Goal: Information Seeking & Learning: Check status

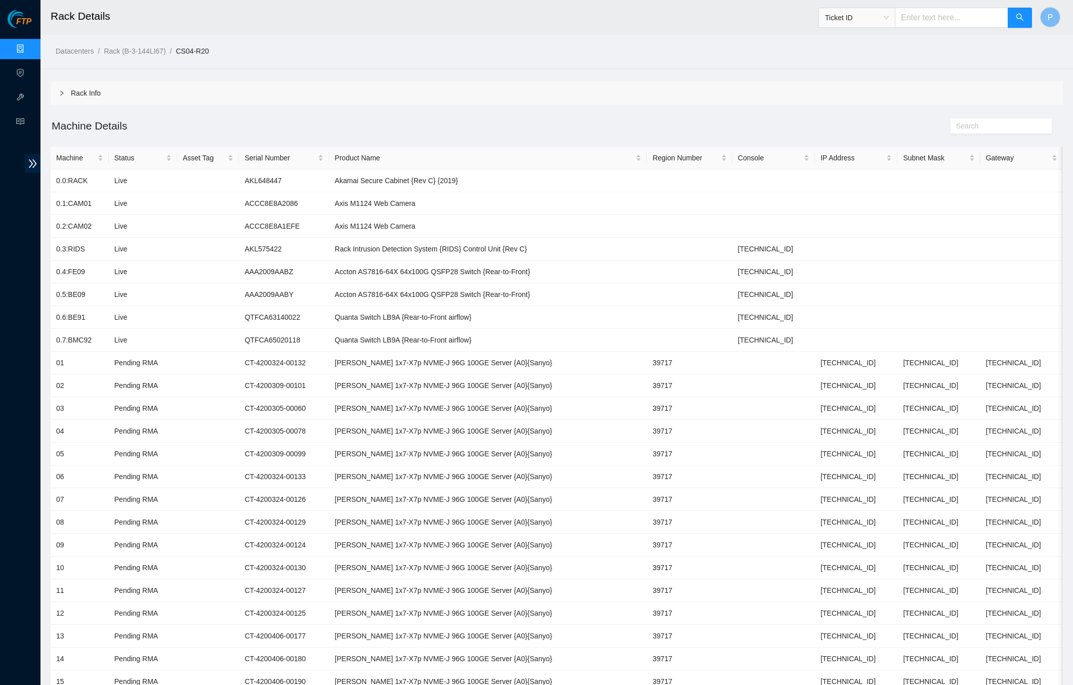
scroll to position [102, 0]
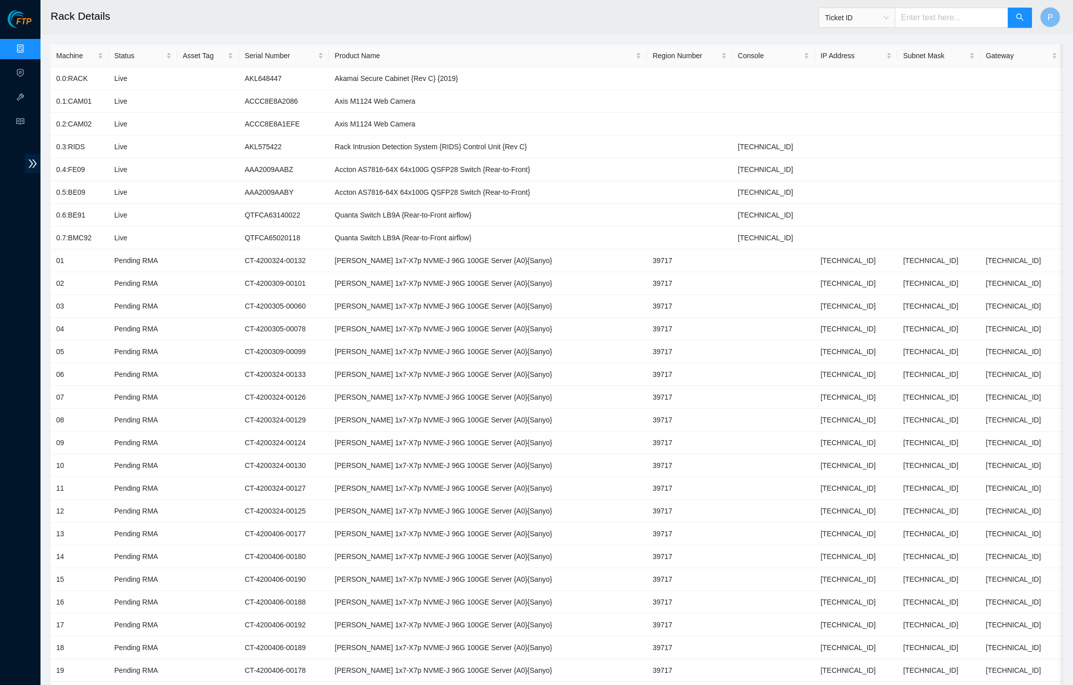
click at [873, 19] on span "Ticket ID" at bounding box center [857, 17] width 64 height 15
click at [862, 72] on div "Rack Number" at bounding box center [856, 69] width 64 height 11
click at [934, 18] on input "text" at bounding box center [951, 18] width 113 height 20
paste input "CL-B07"
type input "CL-B07"
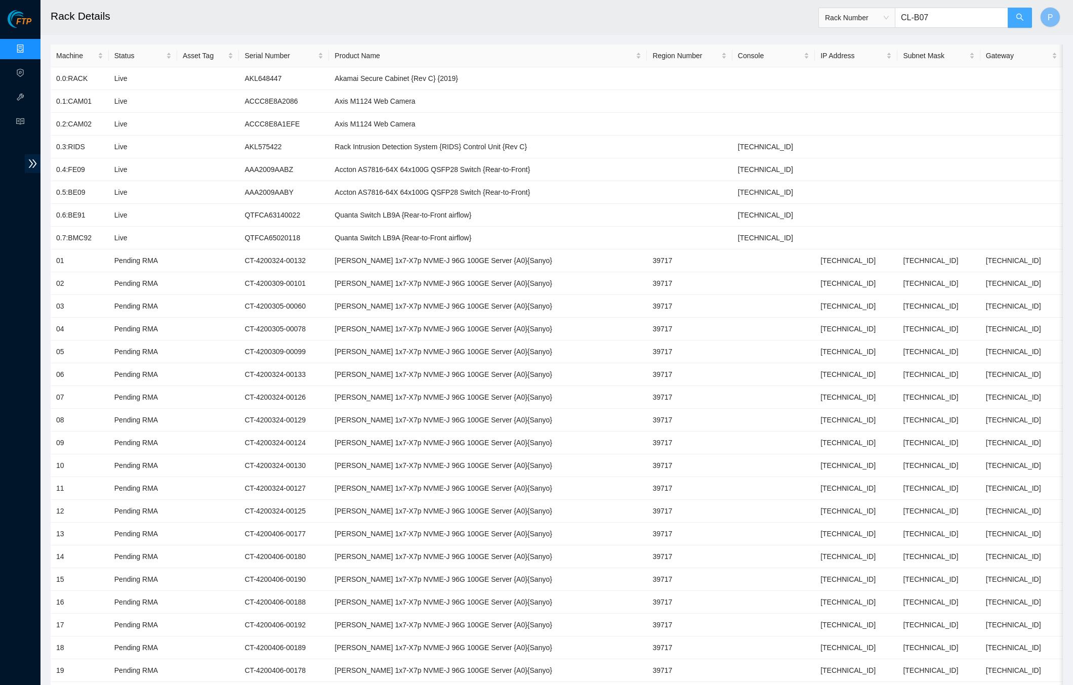
click at [1017, 19] on icon "search" at bounding box center [1020, 17] width 8 height 8
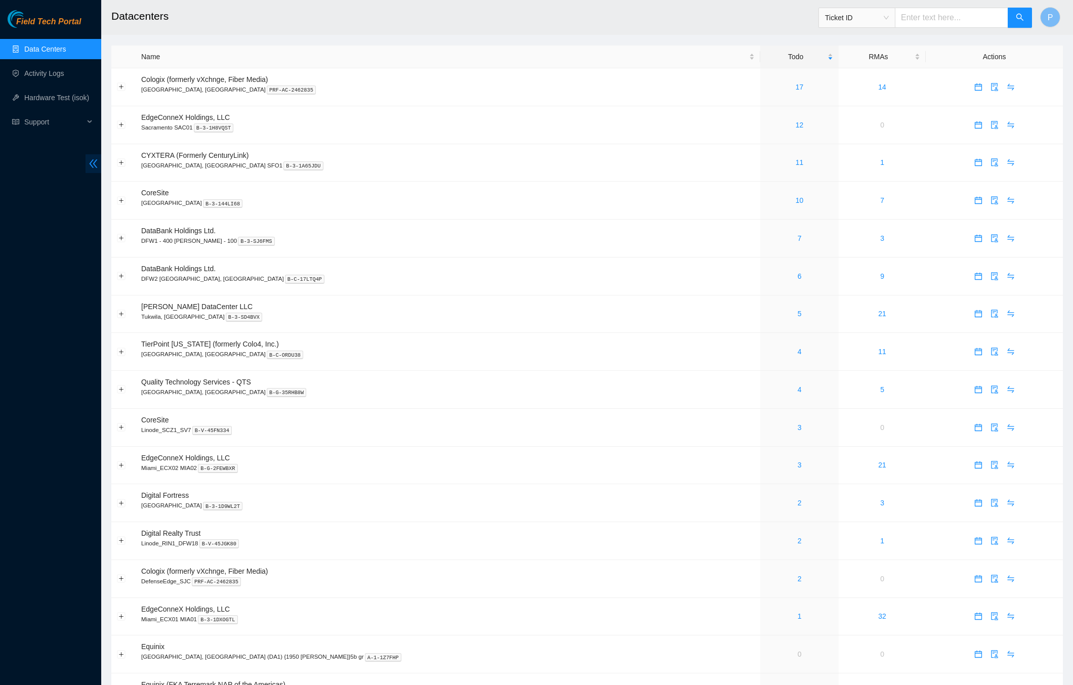
click at [95, 169] on span "double-left" at bounding box center [94, 163] width 16 height 19
click at [408, 231] on td "DataBank Holdings Ltd. DFW1 - 400 S. Akard - 100 B-3-SJ6FMS" at bounding box center [448, 239] width 625 height 38
click at [882, 17] on span "Ticket ID" at bounding box center [857, 17] width 64 height 15
click at [856, 53] on div "RMA Number" at bounding box center [856, 53] width 64 height 11
click at [857, 23] on span "RMA Number" at bounding box center [857, 17] width 64 height 15
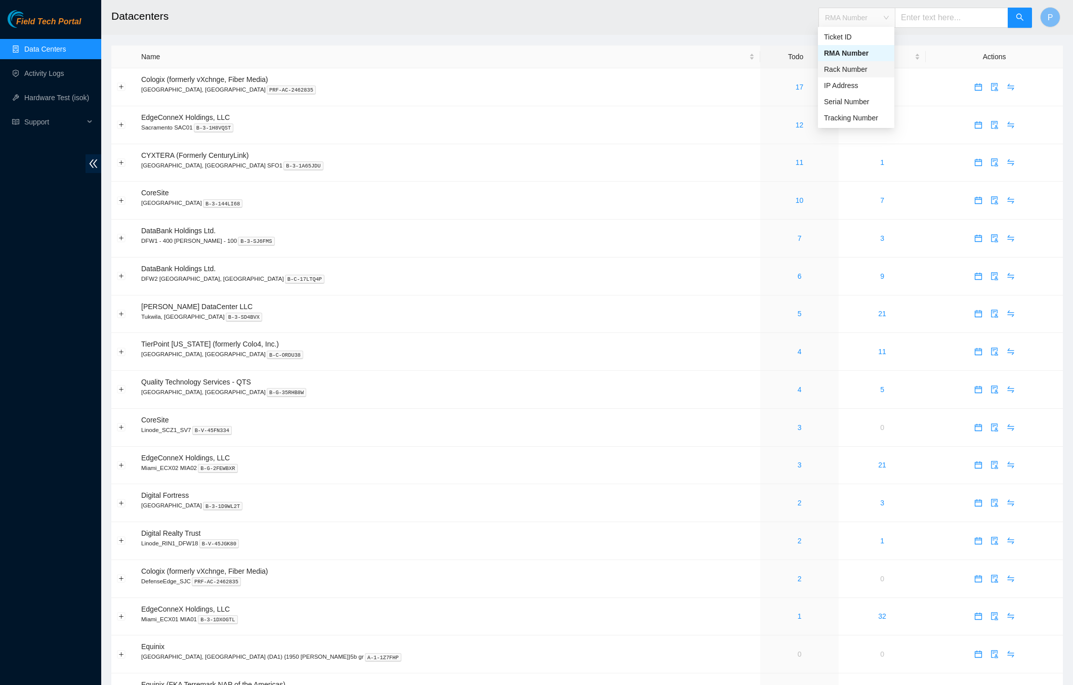
click at [851, 66] on div "Rack Number" at bounding box center [856, 69] width 64 height 11
click at [925, 18] on input "text" at bounding box center [951, 18] width 113 height 20
type input "cl-b07"
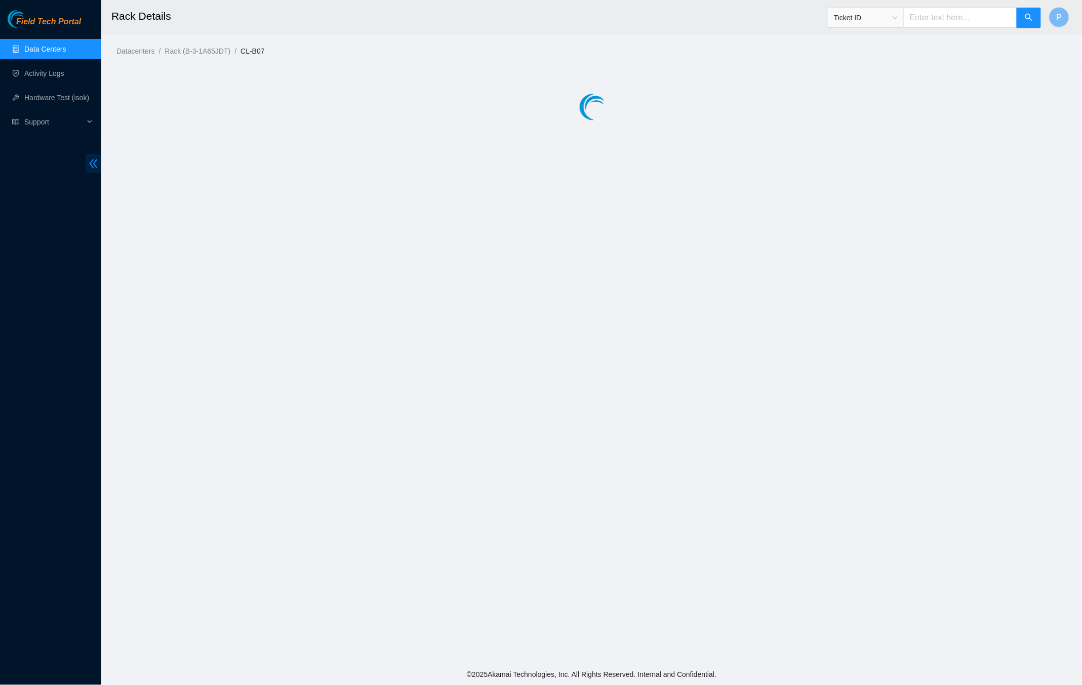
click at [90, 157] on span "double-left" at bounding box center [94, 163] width 16 height 19
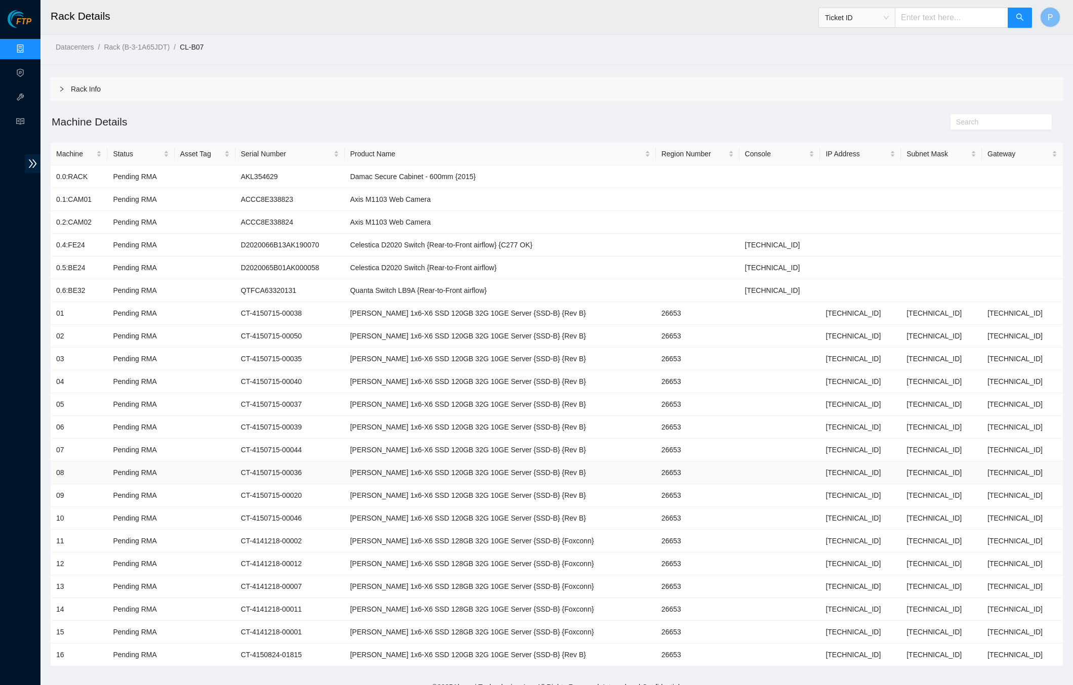
scroll to position [6, 0]
click at [29, 45] on link "Data Centers" at bounding box center [50, 49] width 42 height 8
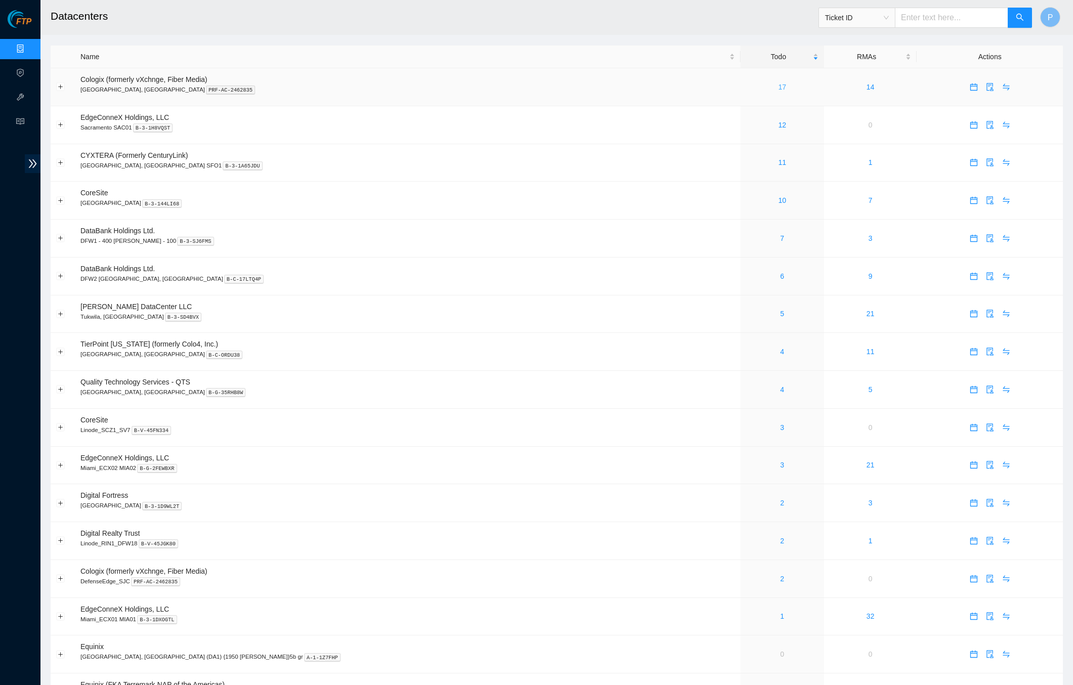
click at [779, 88] on link "17" at bounding box center [783, 87] width 8 height 8
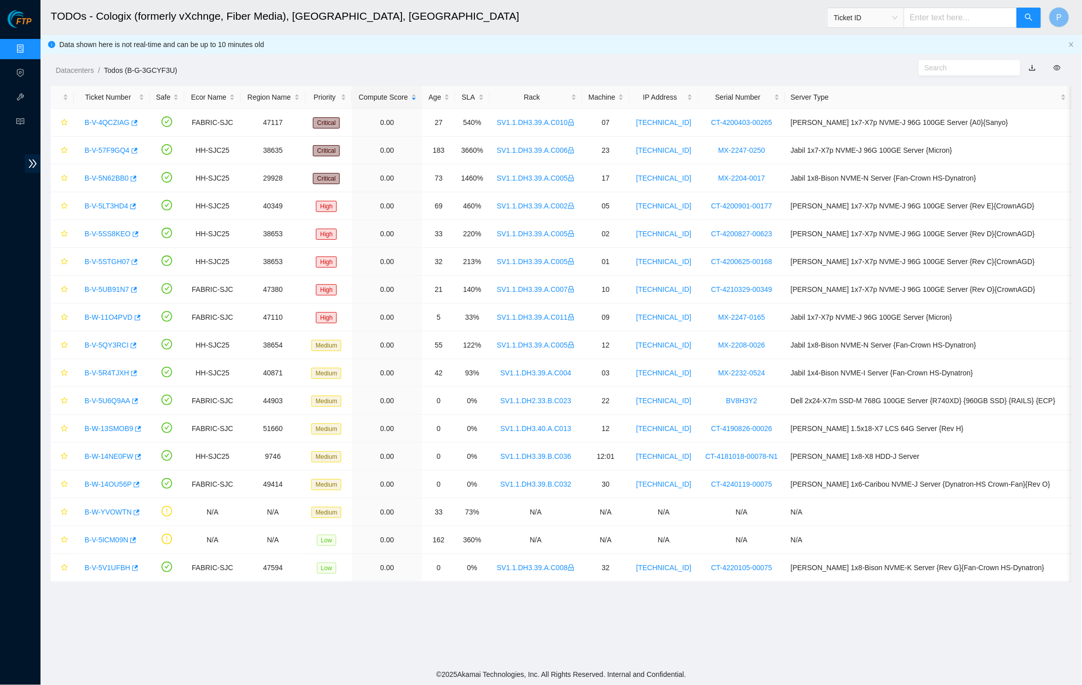
click at [1034, 66] on link "button" at bounding box center [1032, 68] width 7 height 8
click at [29, 49] on link "Data Centers" at bounding box center [50, 49] width 42 height 8
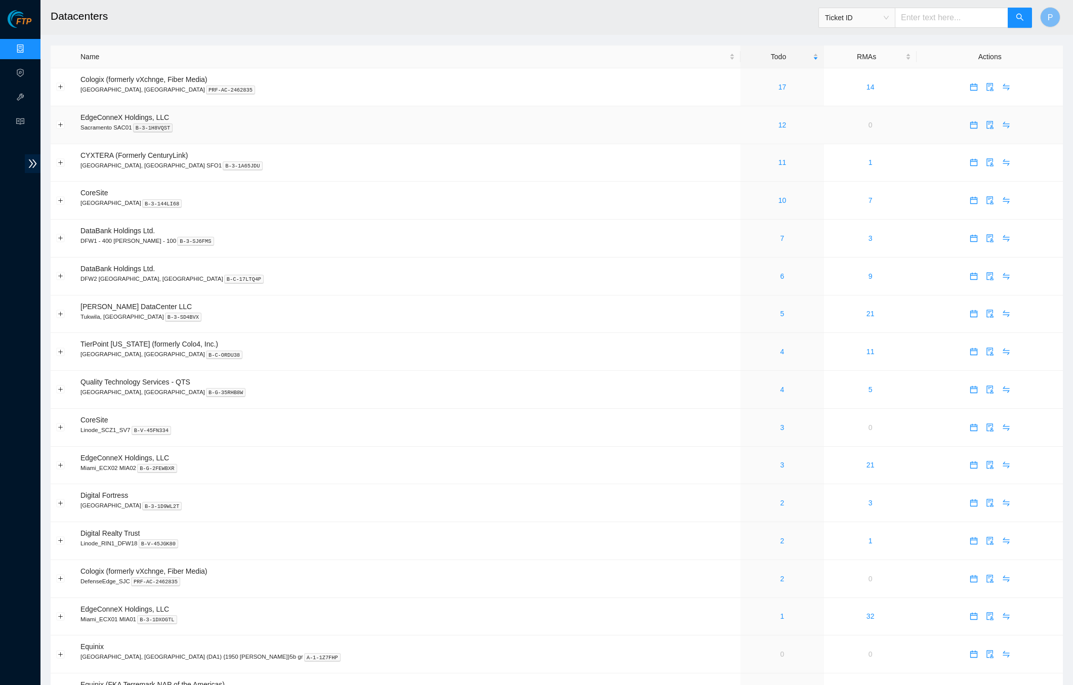
click at [746, 122] on div "12" at bounding box center [782, 124] width 72 height 11
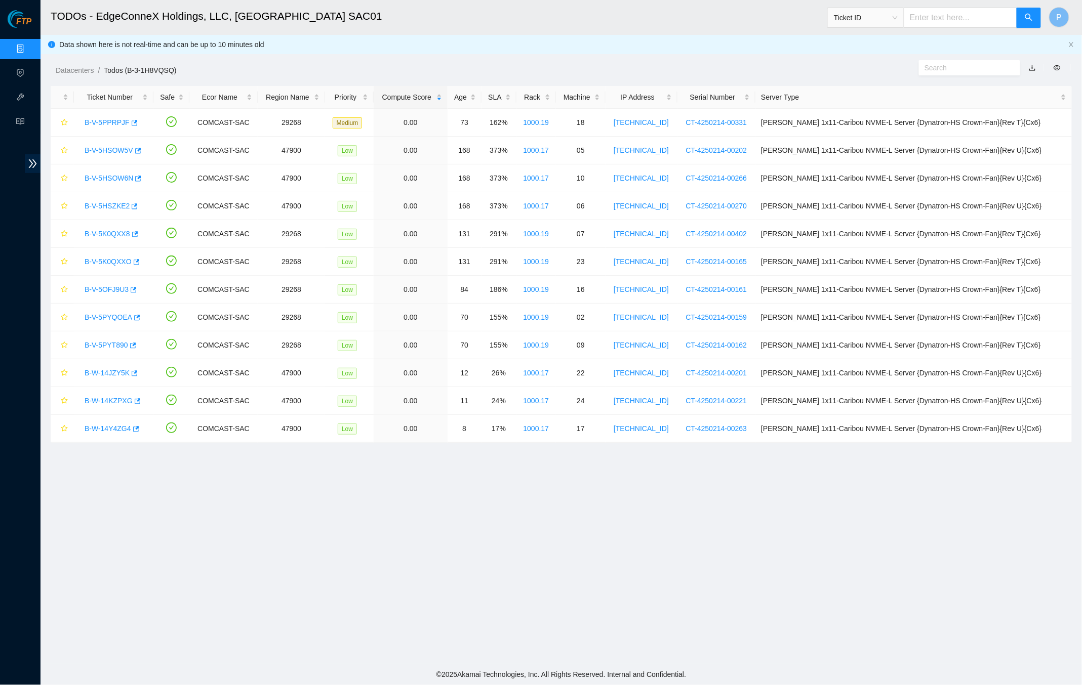
click at [1032, 68] on link "button" at bounding box center [1032, 68] width 7 height 8
click at [29, 45] on link "Data Centers" at bounding box center [50, 49] width 42 height 8
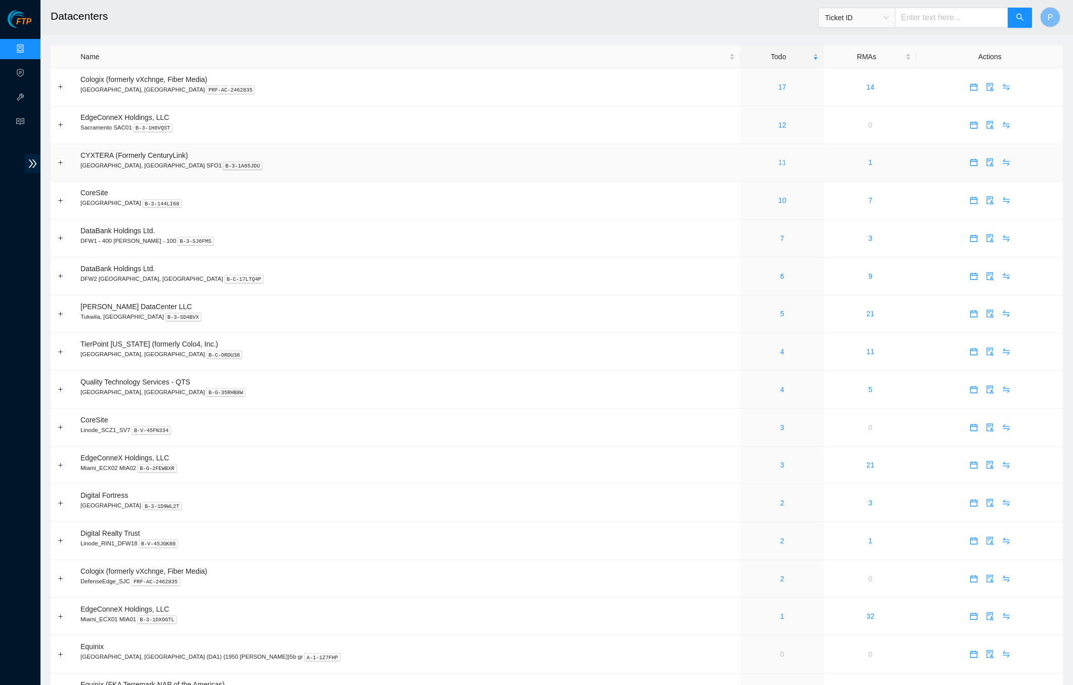
click at [779, 159] on link "11" at bounding box center [783, 162] width 8 height 8
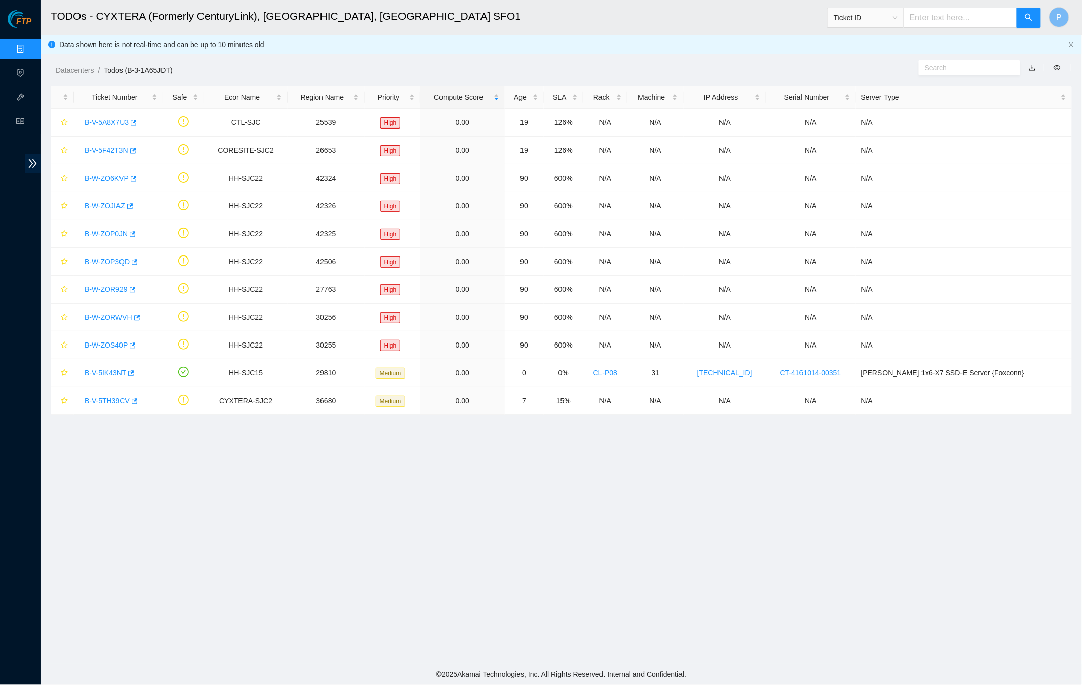
click at [1035, 65] on link "button" at bounding box center [1032, 68] width 7 height 8
click at [29, 45] on link "Data Centers" at bounding box center [50, 49] width 42 height 8
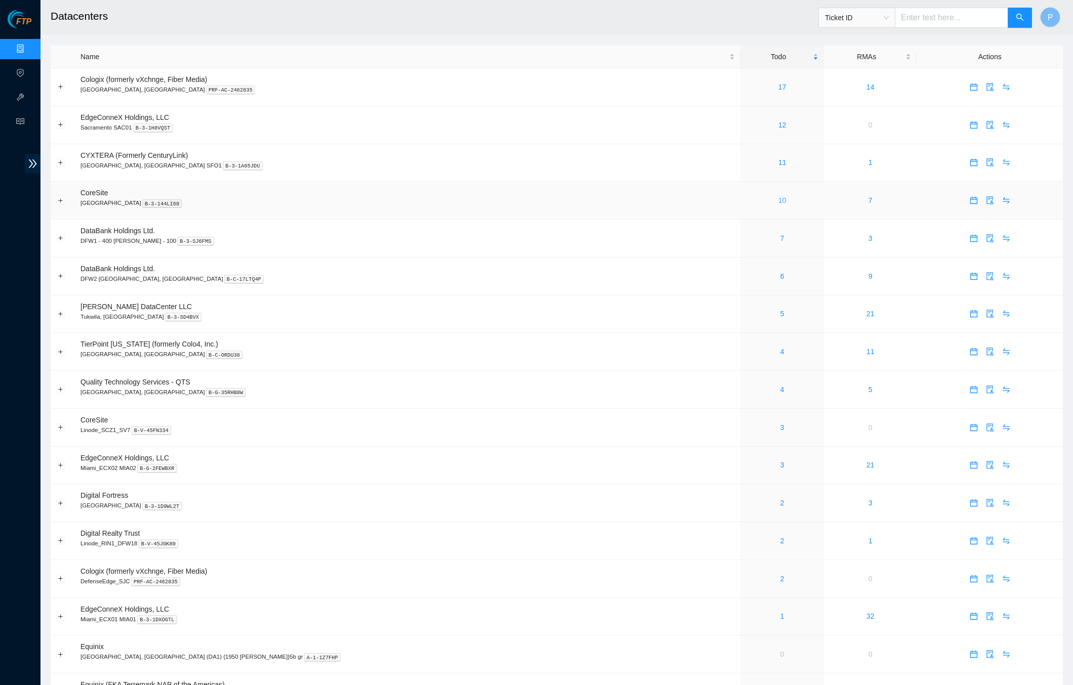
click at [779, 196] on link "10" at bounding box center [783, 200] width 8 height 8
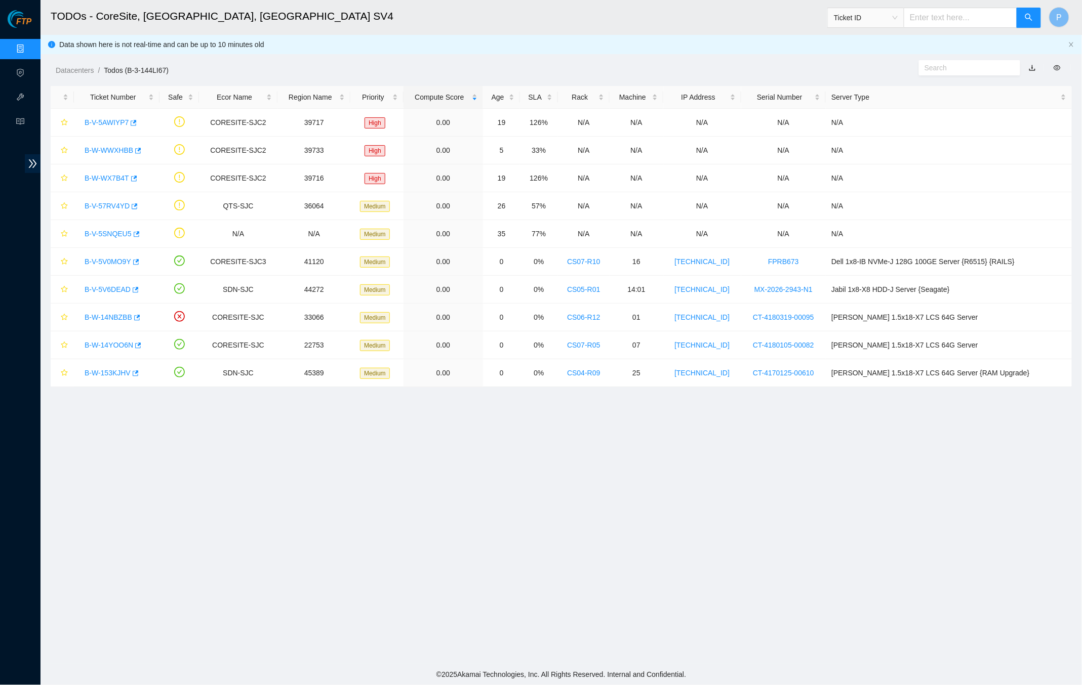
click at [1032, 65] on link "button" at bounding box center [1032, 68] width 7 height 8
click at [29, 52] on link "Data Centers" at bounding box center [50, 49] width 42 height 8
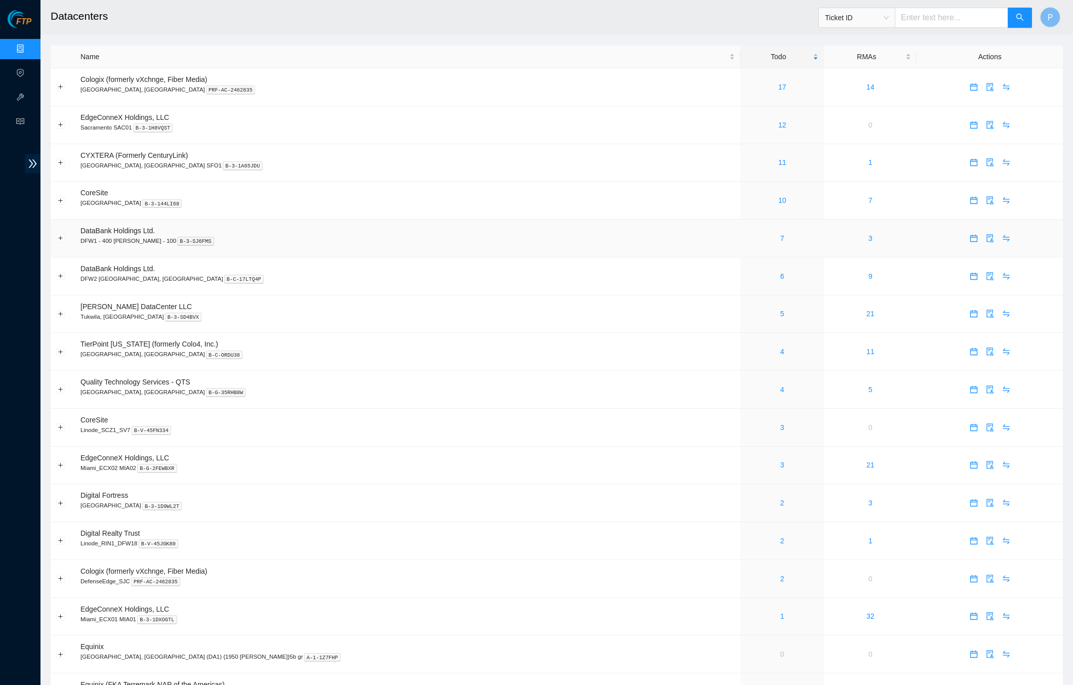
click at [746, 233] on div "7" at bounding box center [782, 238] width 72 height 11
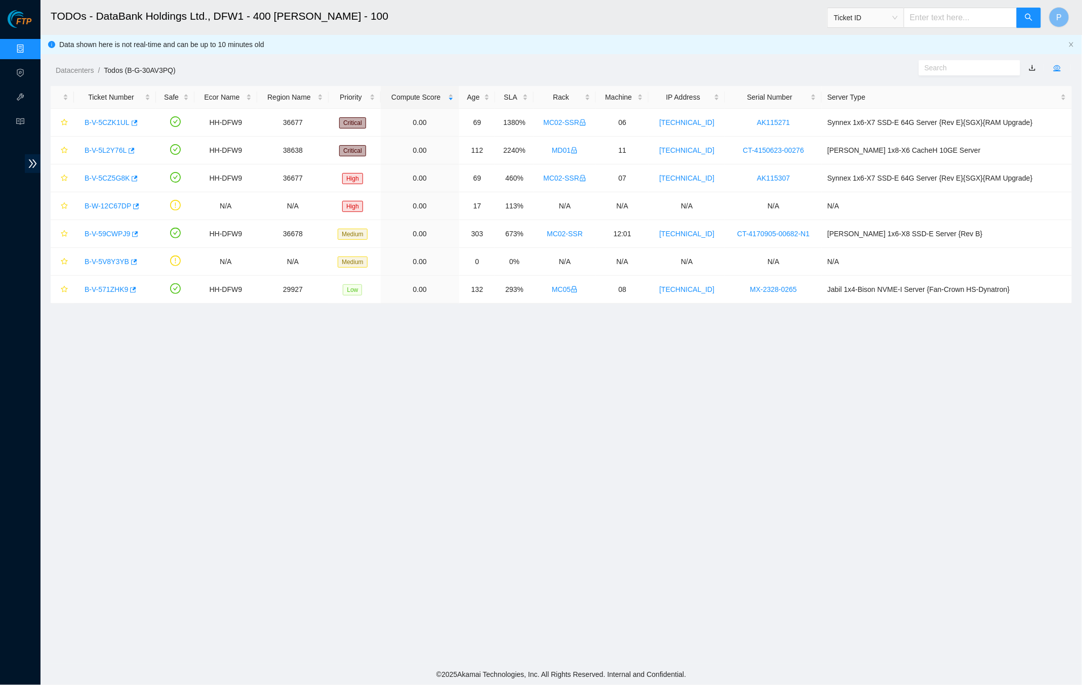
click at [1043, 64] on li at bounding box center [1056, 67] width 27 height 7
click at [1036, 66] on link "button" at bounding box center [1032, 68] width 7 height 8
click at [29, 52] on link "Data Centers" at bounding box center [50, 49] width 42 height 8
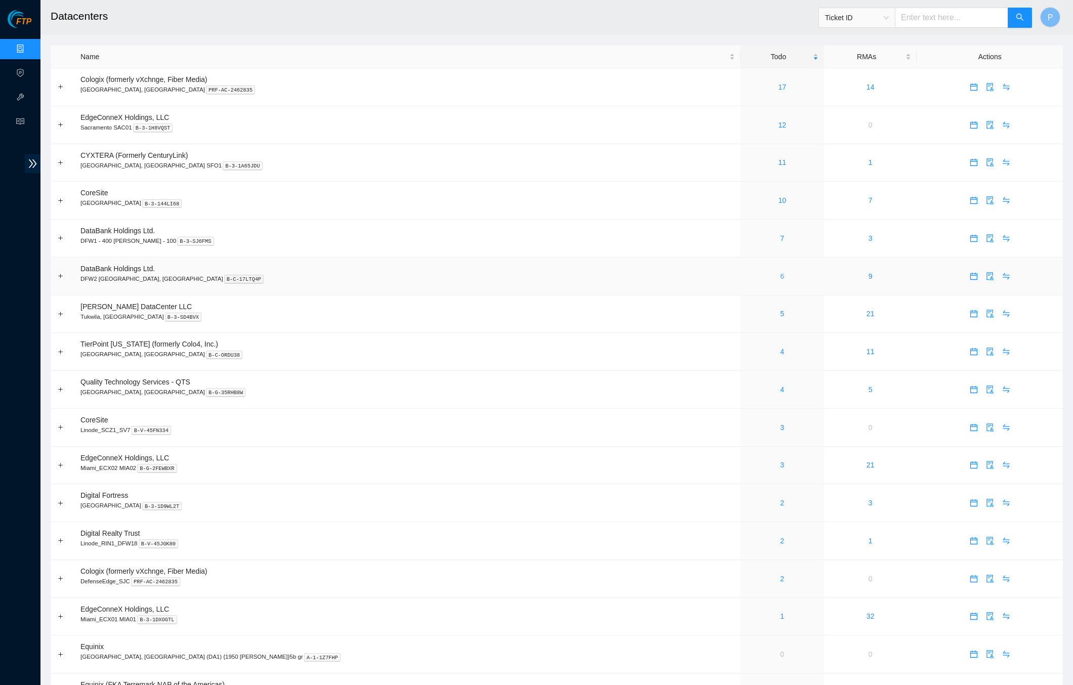
click at [781, 272] on link "6" at bounding box center [783, 276] width 4 height 8
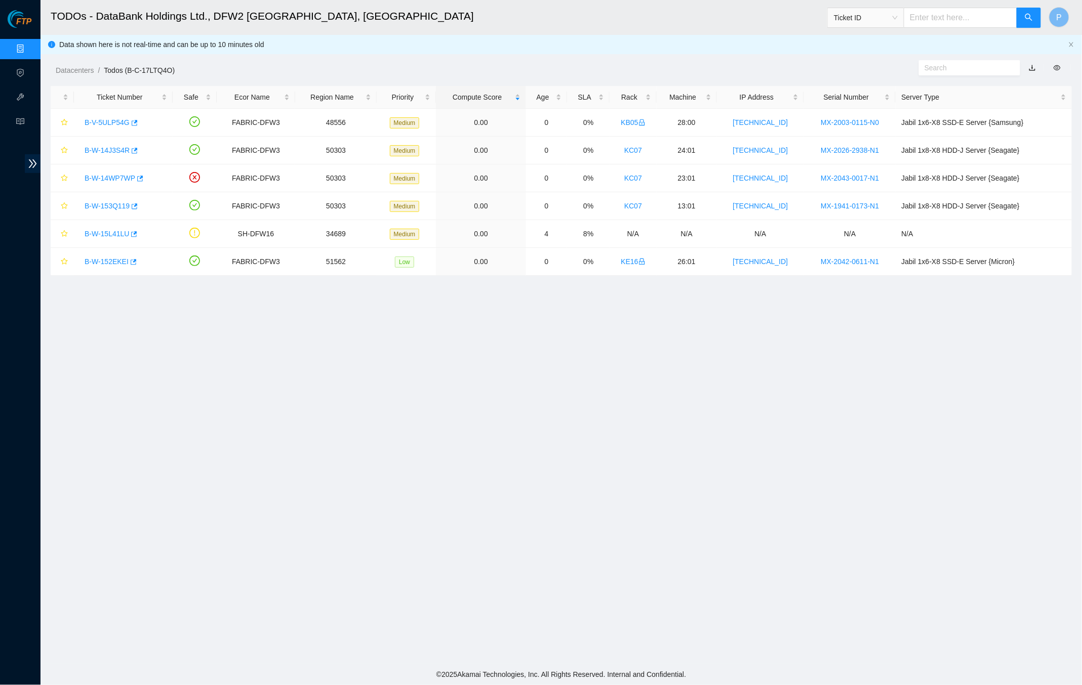
click at [1036, 64] on link "button" at bounding box center [1032, 68] width 7 height 8
click at [29, 45] on link "Data Centers" at bounding box center [50, 49] width 42 height 8
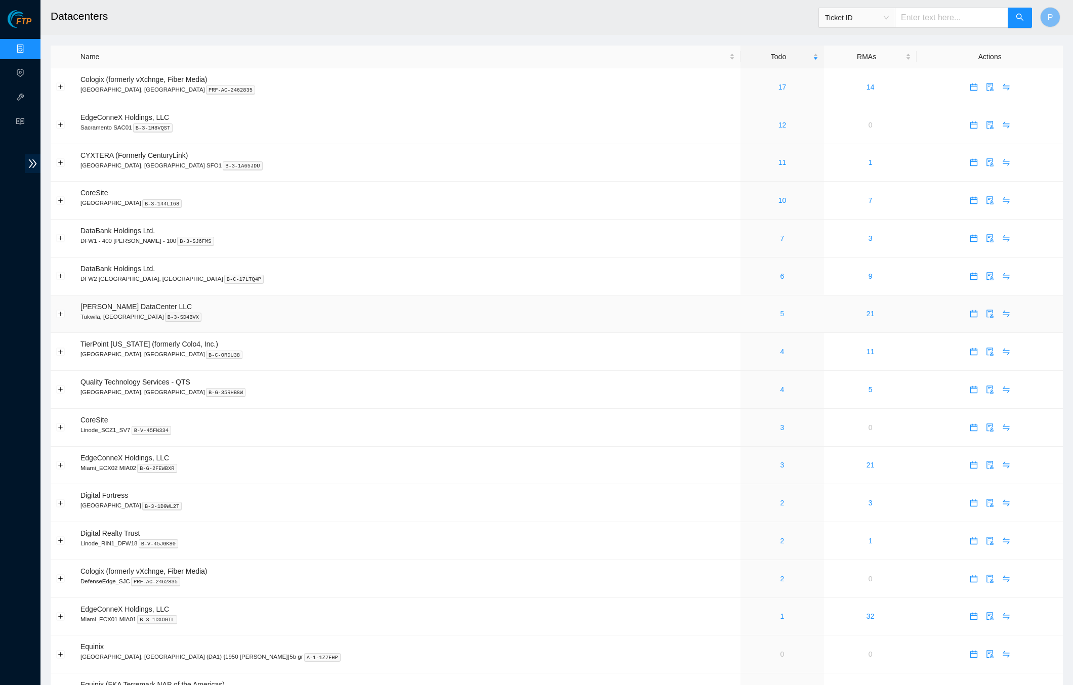
click at [781, 310] on link "5" at bounding box center [783, 314] width 4 height 8
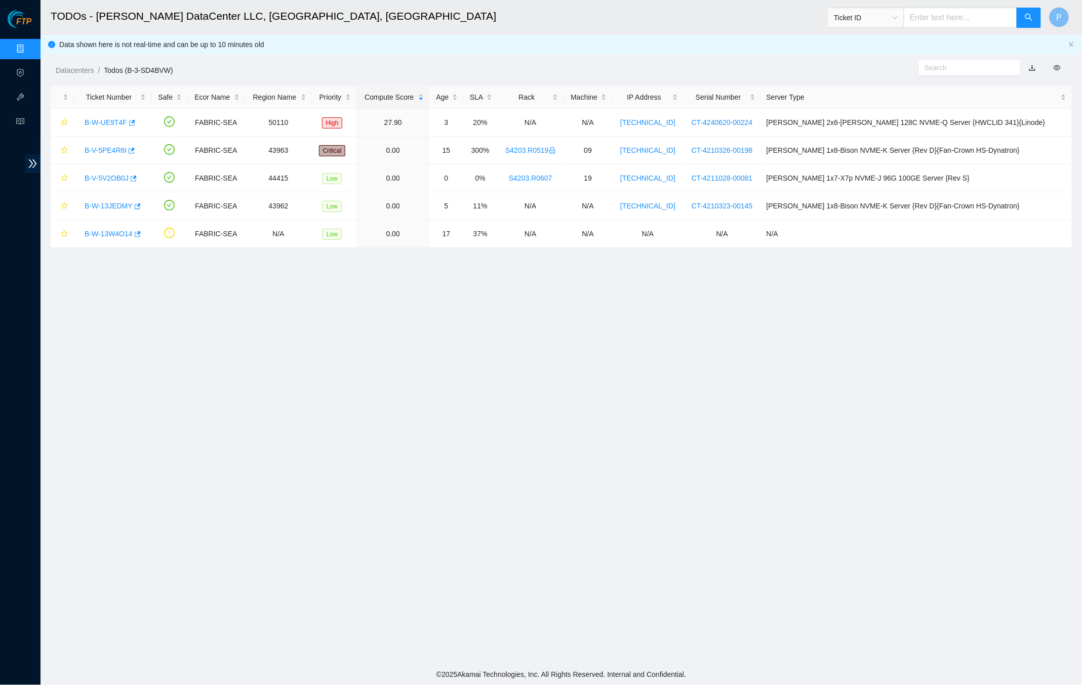
click at [1034, 66] on link "button" at bounding box center [1032, 68] width 7 height 8
click at [29, 45] on link "Data Centers" at bounding box center [50, 49] width 42 height 8
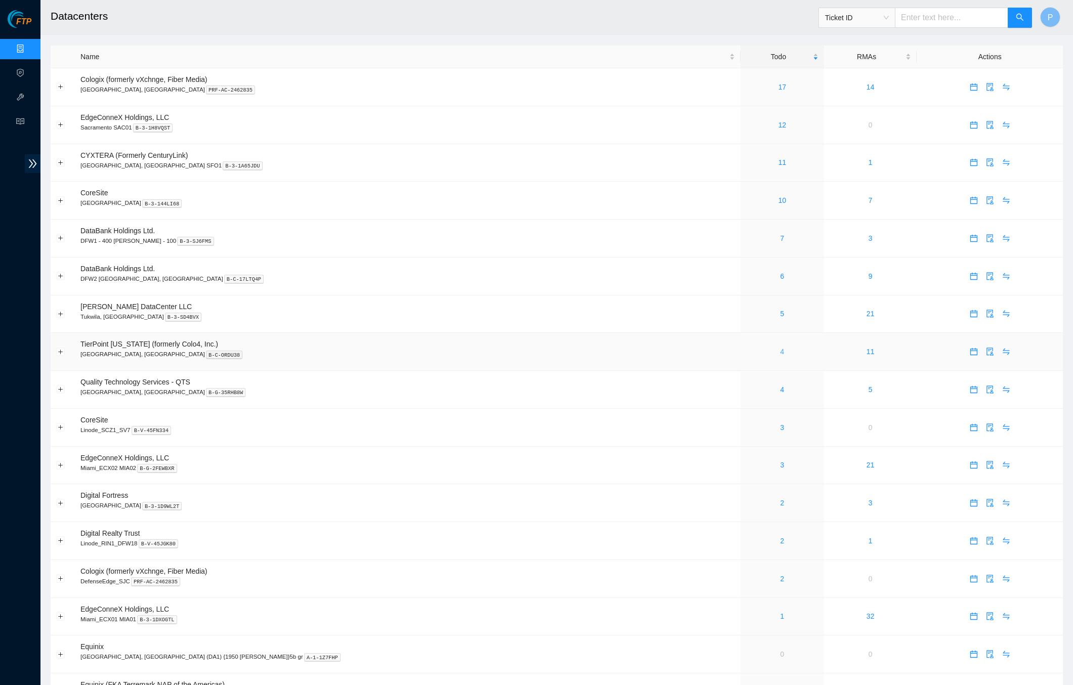
click at [781, 348] on link "4" at bounding box center [783, 352] width 4 height 8
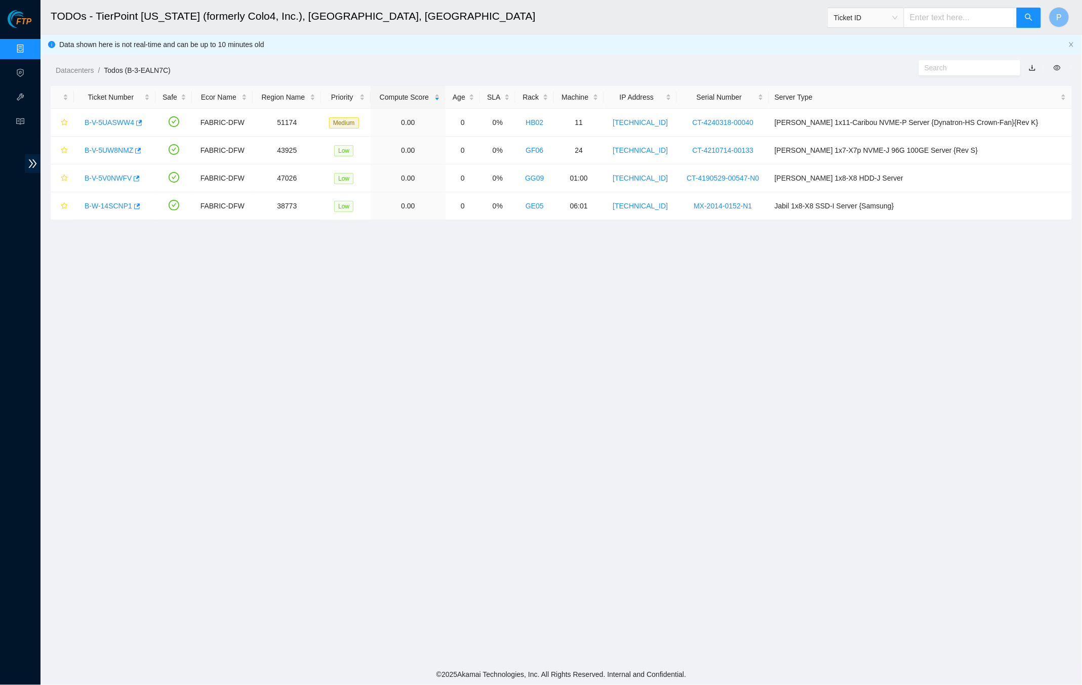
click at [1032, 69] on link "button" at bounding box center [1032, 68] width 7 height 8
click at [29, 45] on link "Data Centers" at bounding box center [50, 49] width 42 height 8
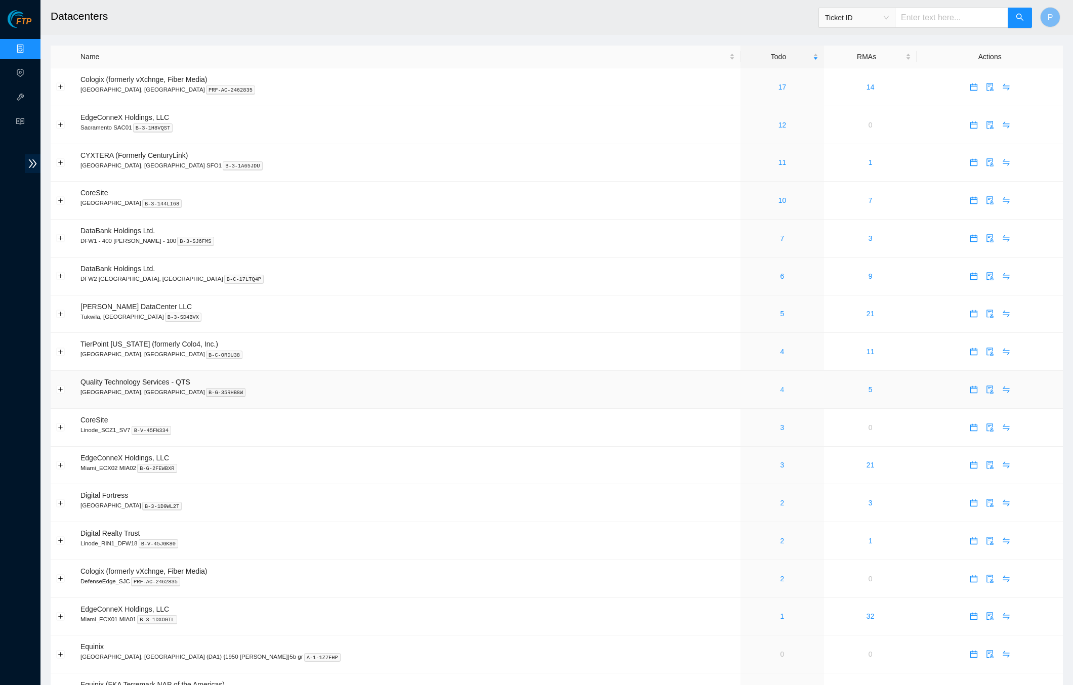
click at [781, 386] on link "4" at bounding box center [783, 390] width 4 height 8
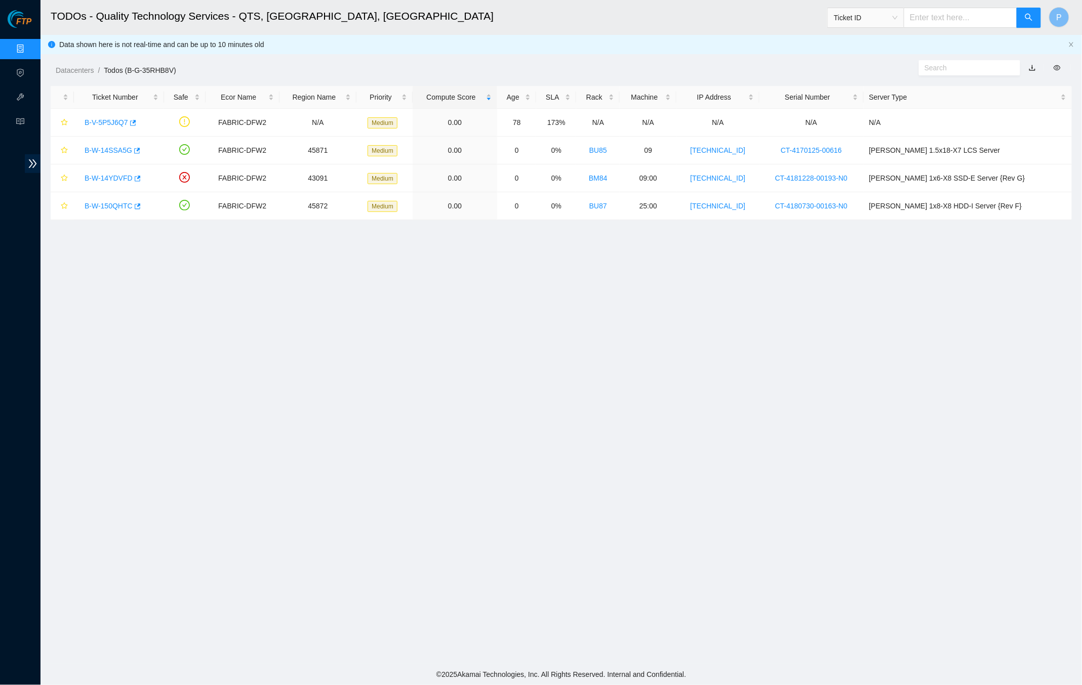
click at [1032, 67] on button "button" at bounding box center [1032, 68] width 22 height 16
click at [1031, 69] on link "button" at bounding box center [1032, 68] width 7 height 8
click at [29, 49] on link "Data Centers" at bounding box center [50, 49] width 42 height 8
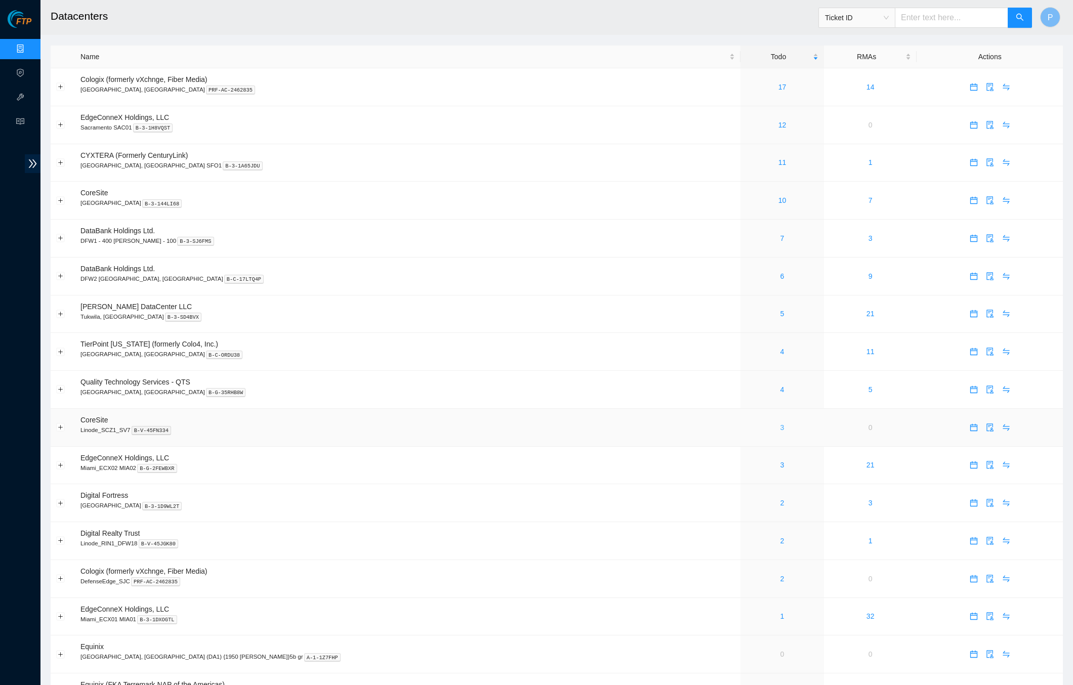
click at [781, 424] on link "3" at bounding box center [783, 428] width 4 height 8
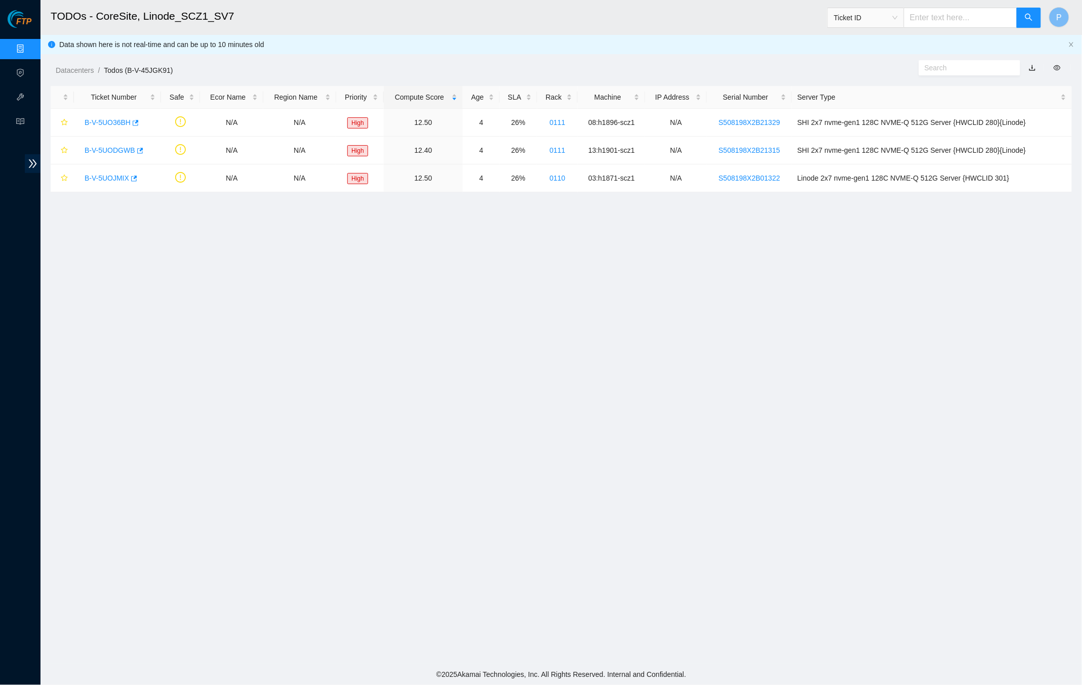
click at [1030, 68] on link "button" at bounding box center [1032, 68] width 7 height 8
click at [29, 45] on link "Data Centers" at bounding box center [50, 49] width 42 height 8
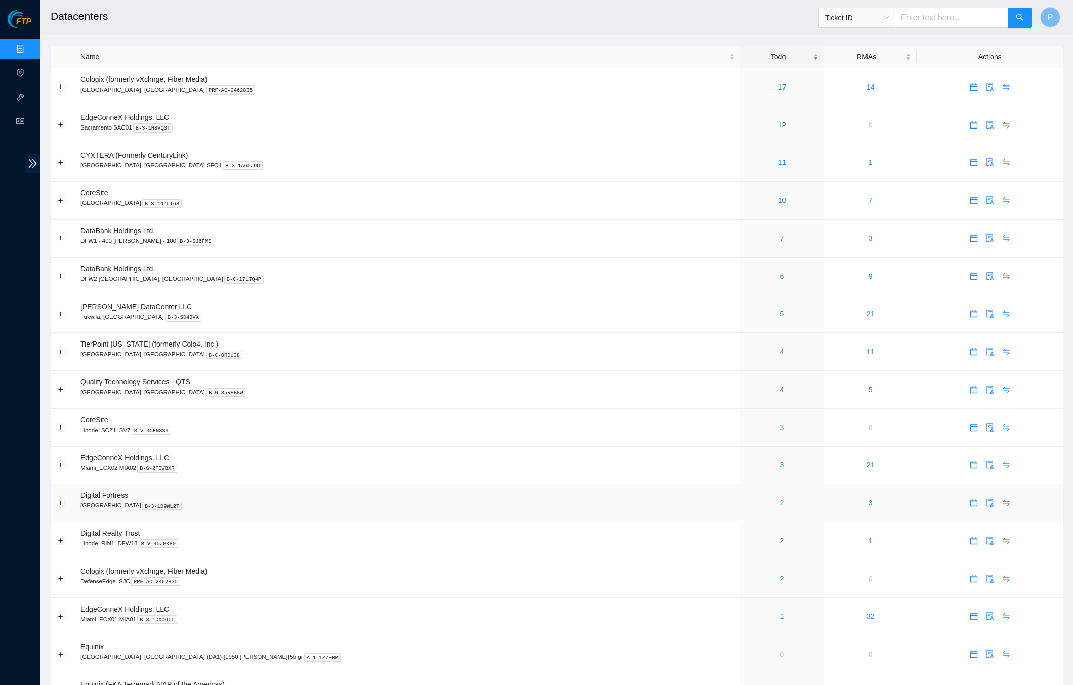
click at [781, 499] on link "2" at bounding box center [783, 503] width 4 height 8
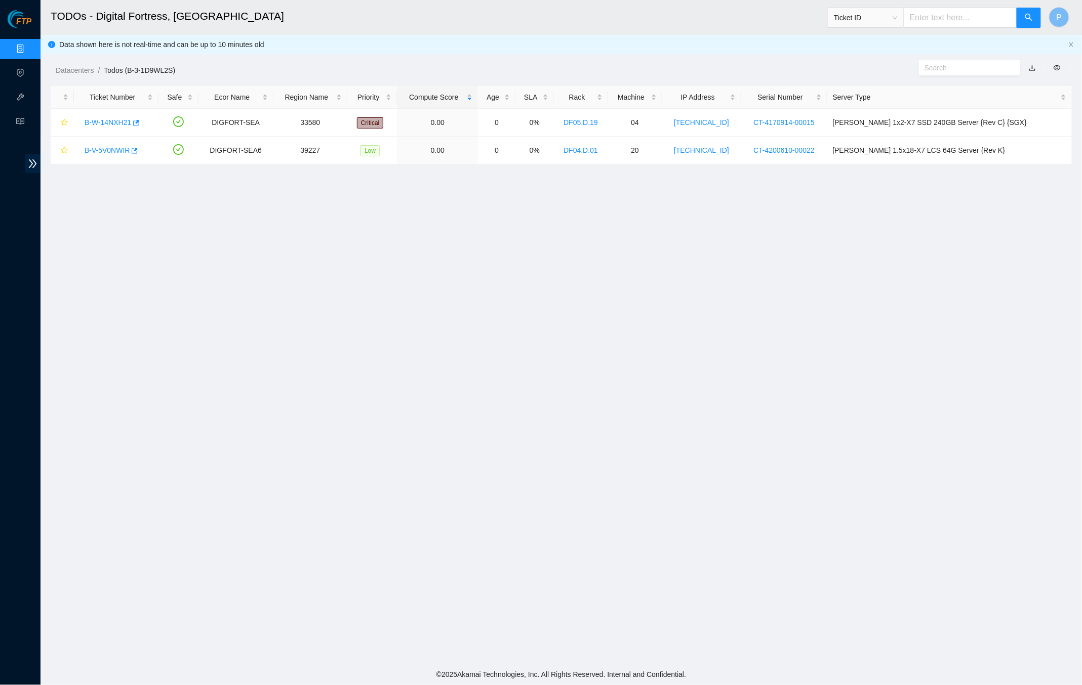
click at [1032, 69] on link "button" at bounding box center [1032, 68] width 7 height 8
click at [29, 53] on link "Data Centers" at bounding box center [50, 49] width 42 height 8
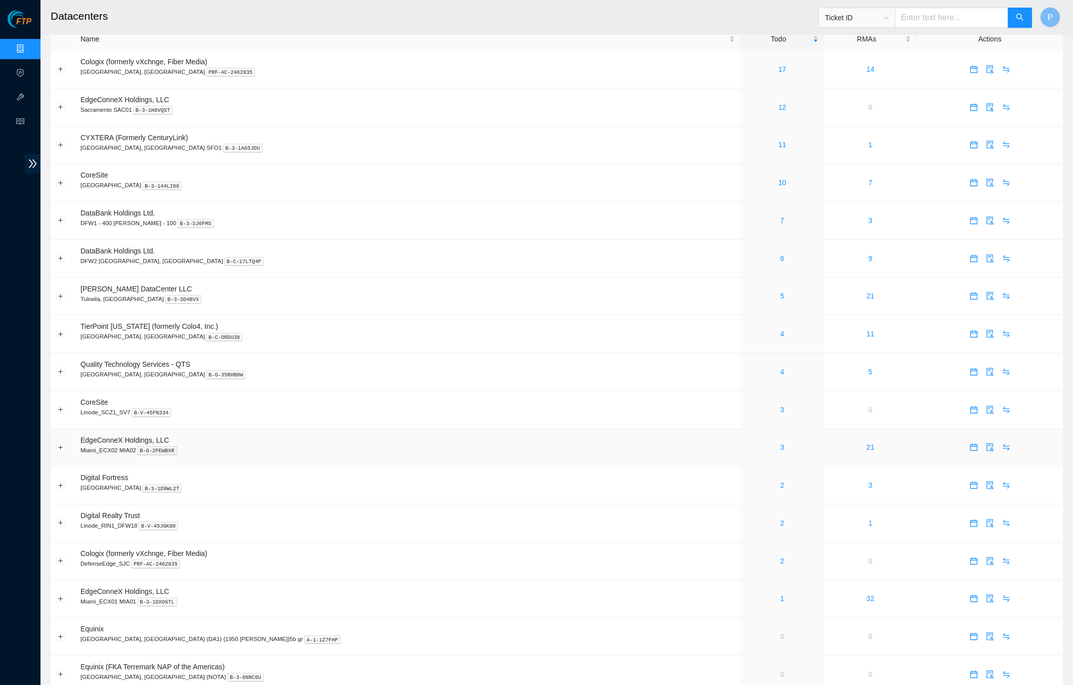
scroll to position [42, 0]
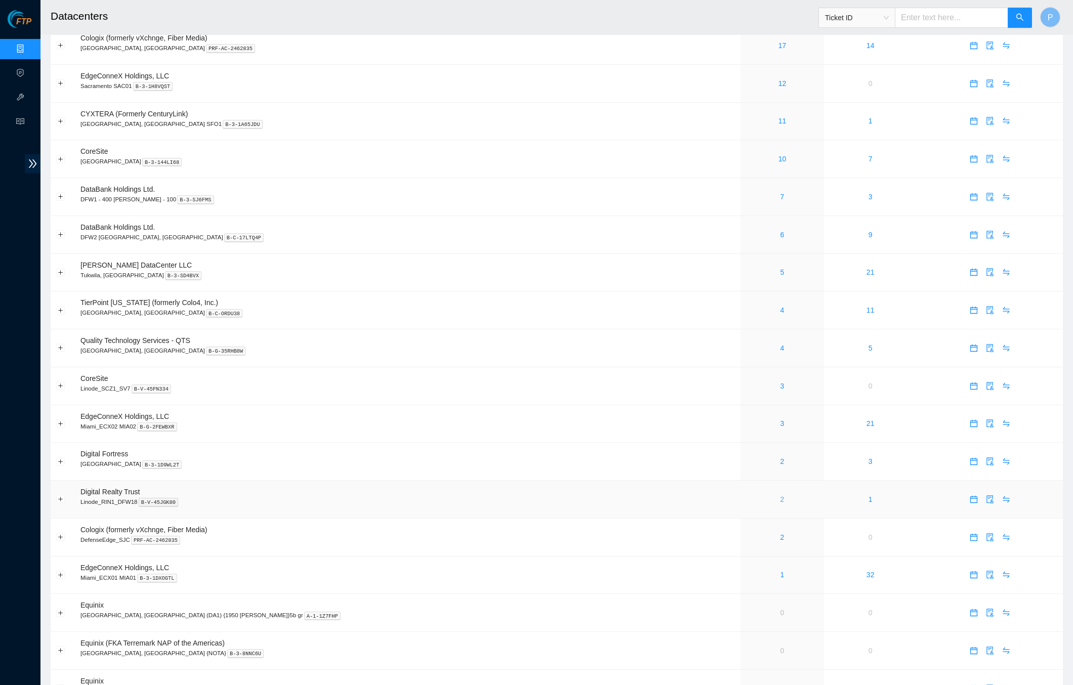
click at [781, 496] on link "2" at bounding box center [783, 500] width 4 height 8
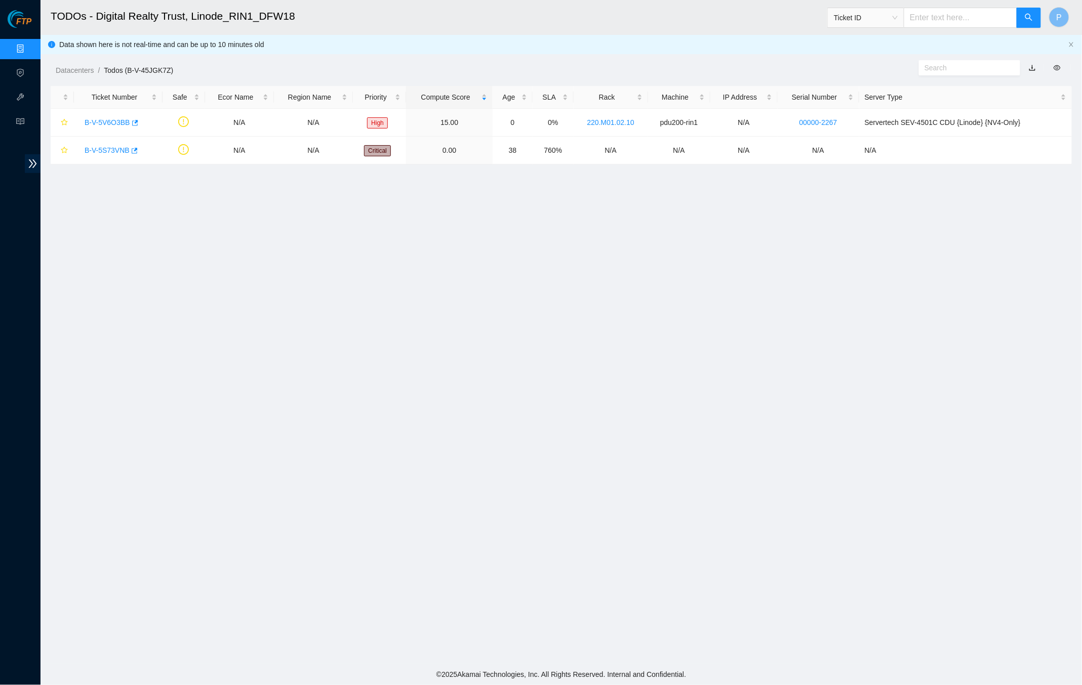
click at [1032, 64] on link "button" at bounding box center [1032, 68] width 7 height 8
click at [29, 46] on link "Data Centers" at bounding box center [50, 49] width 42 height 8
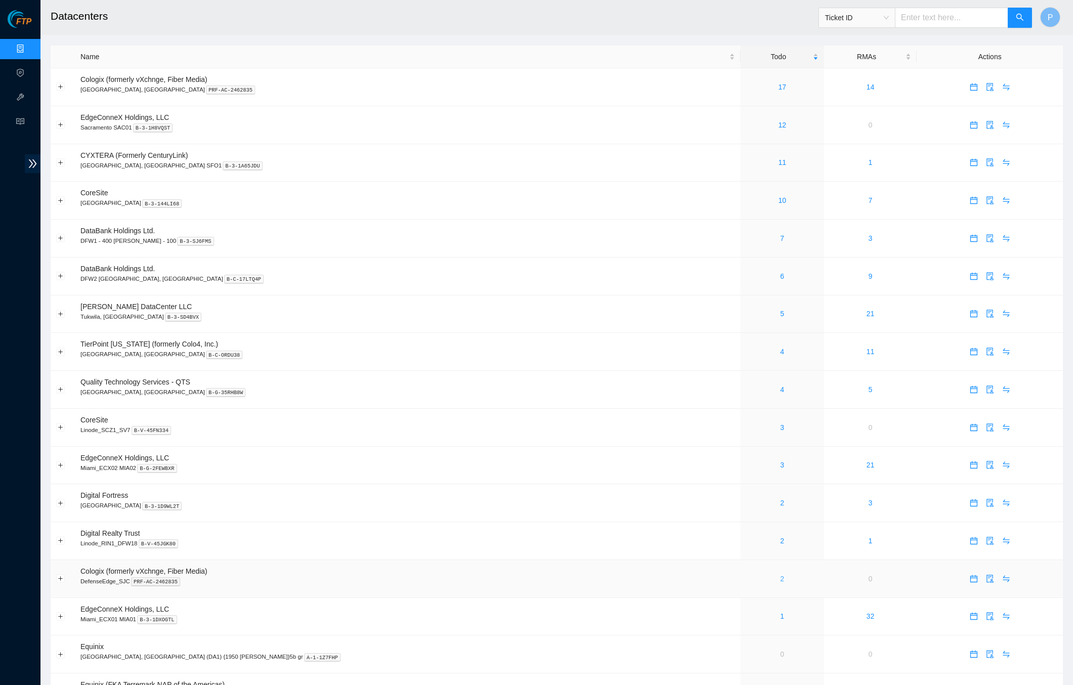
click at [781, 575] on link "2" at bounding box center [783, 579] width 4 height 8
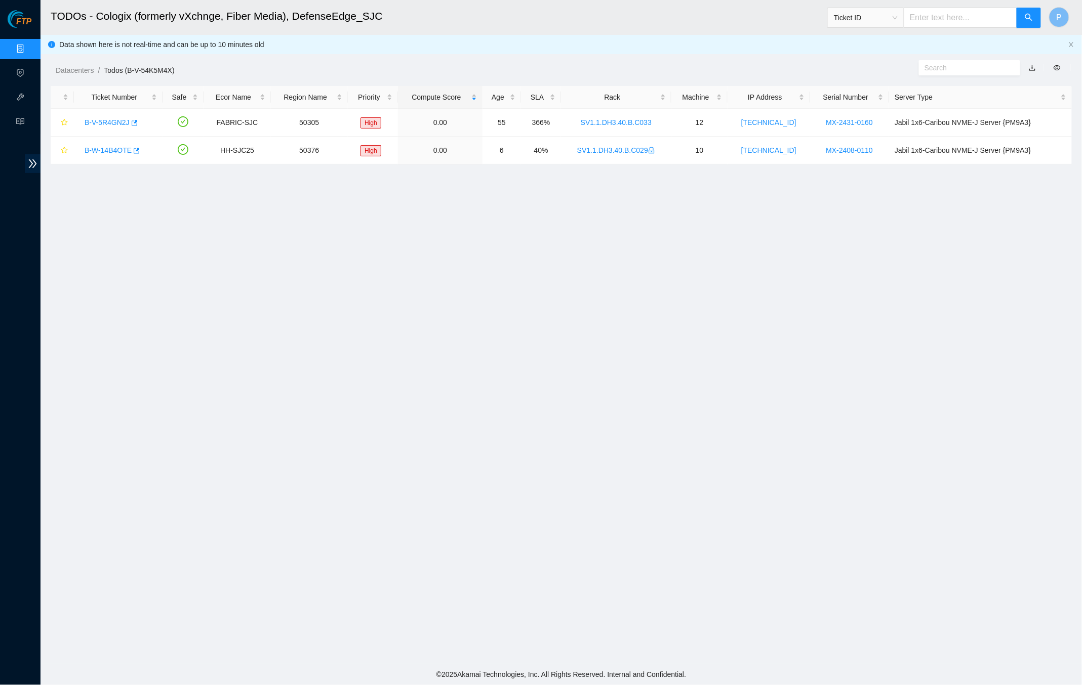
click at [29, 48] on link "Data Centers" at bounding box center [50, 49] width 42 height 8
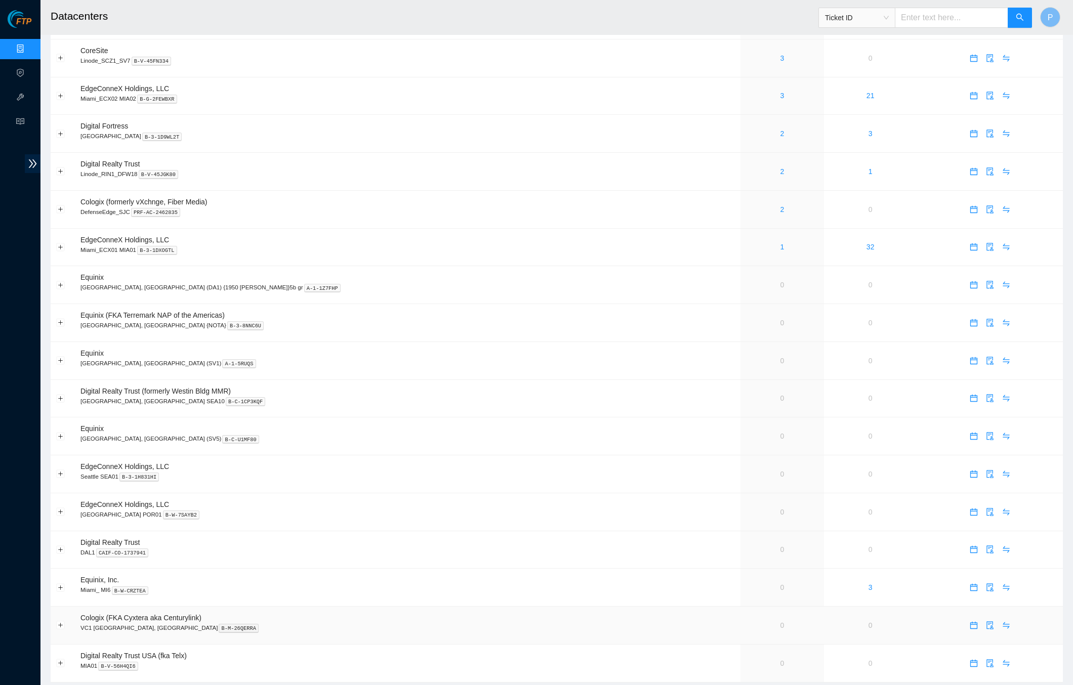
scroll to position [380, 0]
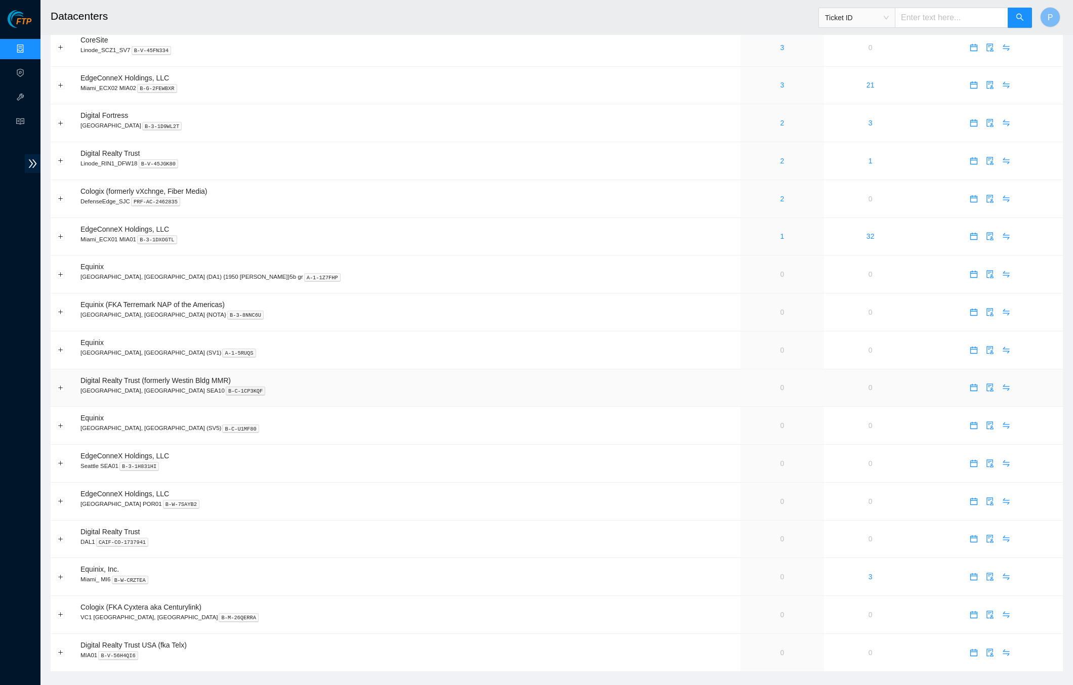
click at [419, 386] on p "Seattle, WA SEA10 B-C-1CP3KQF" at bounding box center [407, 390] width 655 height 9
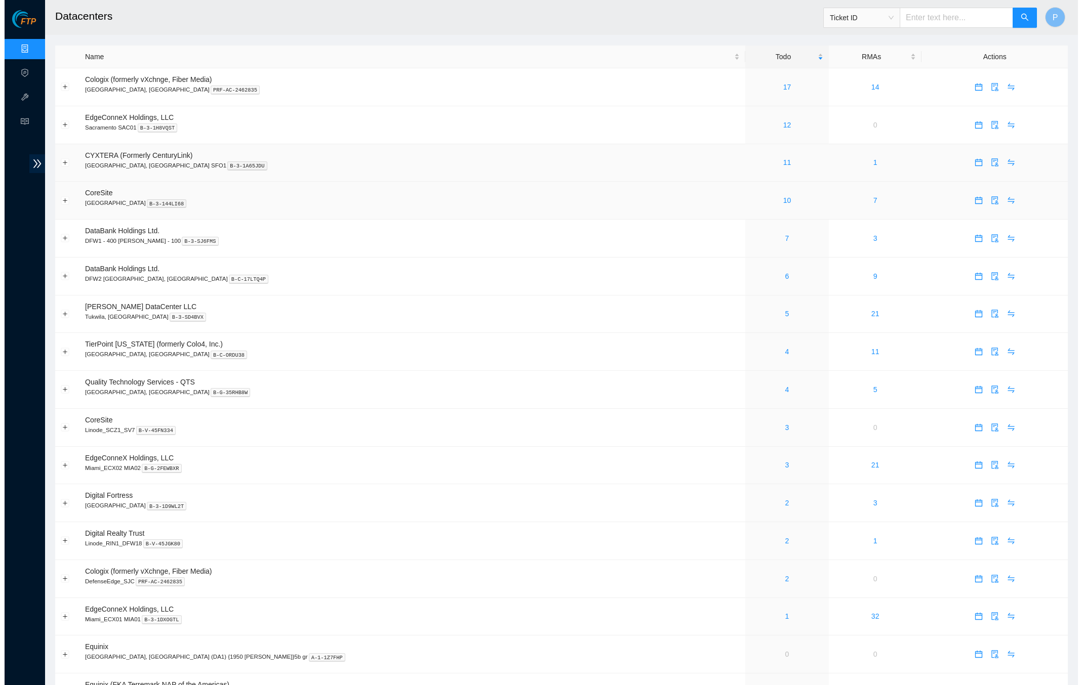
scroll to position [0, 0]
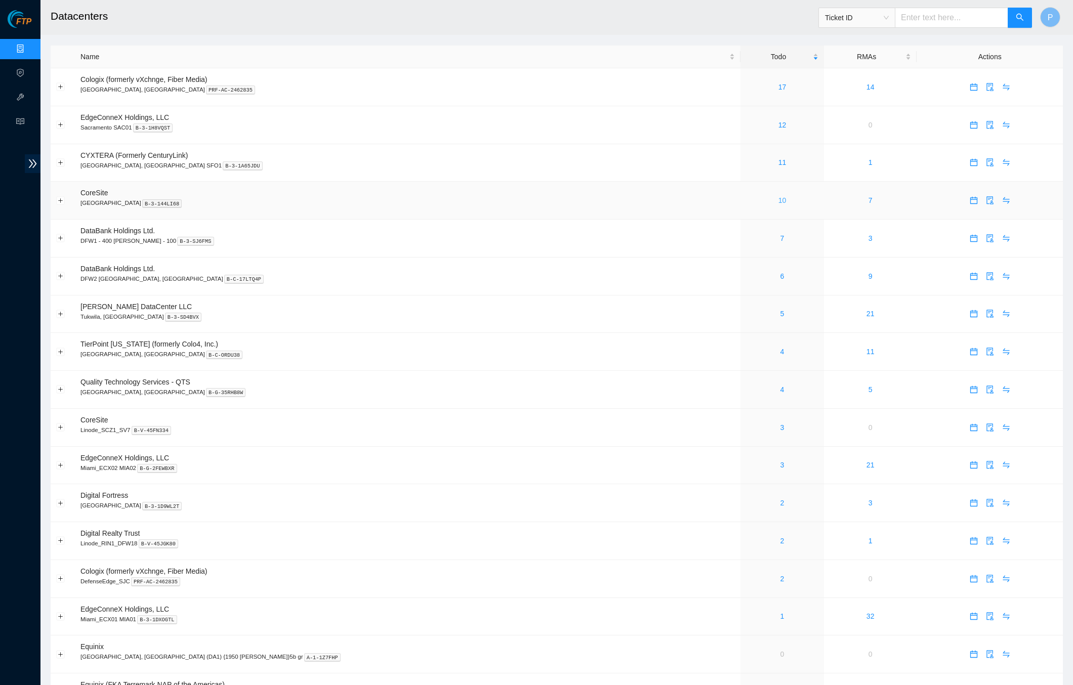
click at [779, 197] on link "10" at bounding box center [783, 200] width 8 height 8
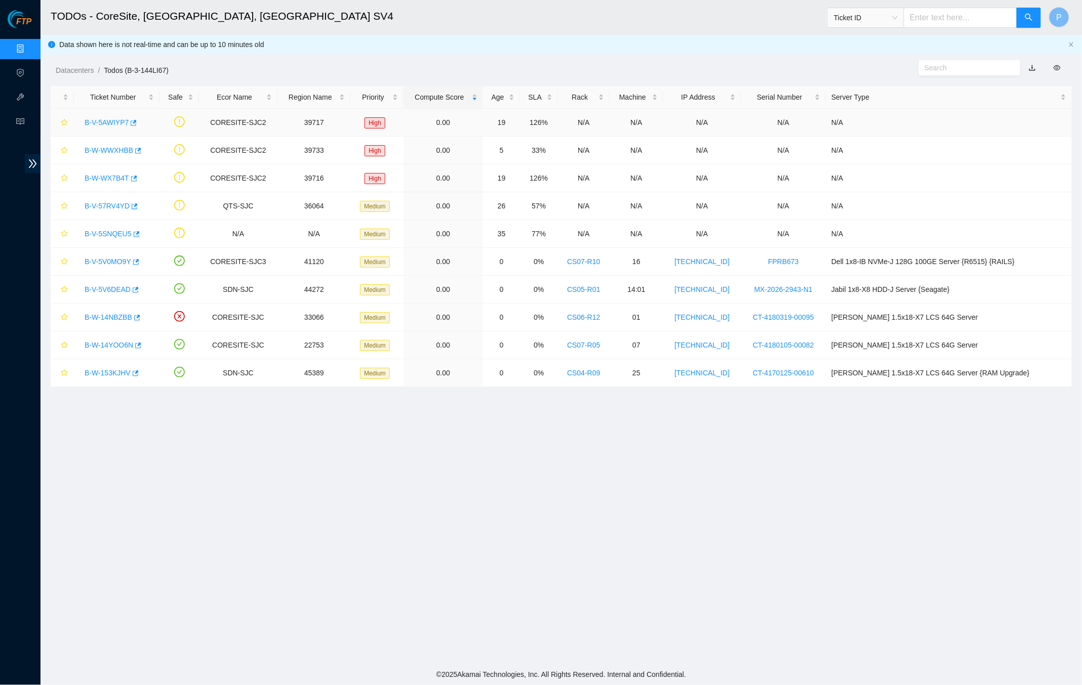
click at [114, 114] on div "B-V-5AWIYP7" at bounding box center [116, 122] width 74 height 16
click at [113, 118] on link "B-V-5AWIYP7" at bounding box center [107, 122] width 44 height 8
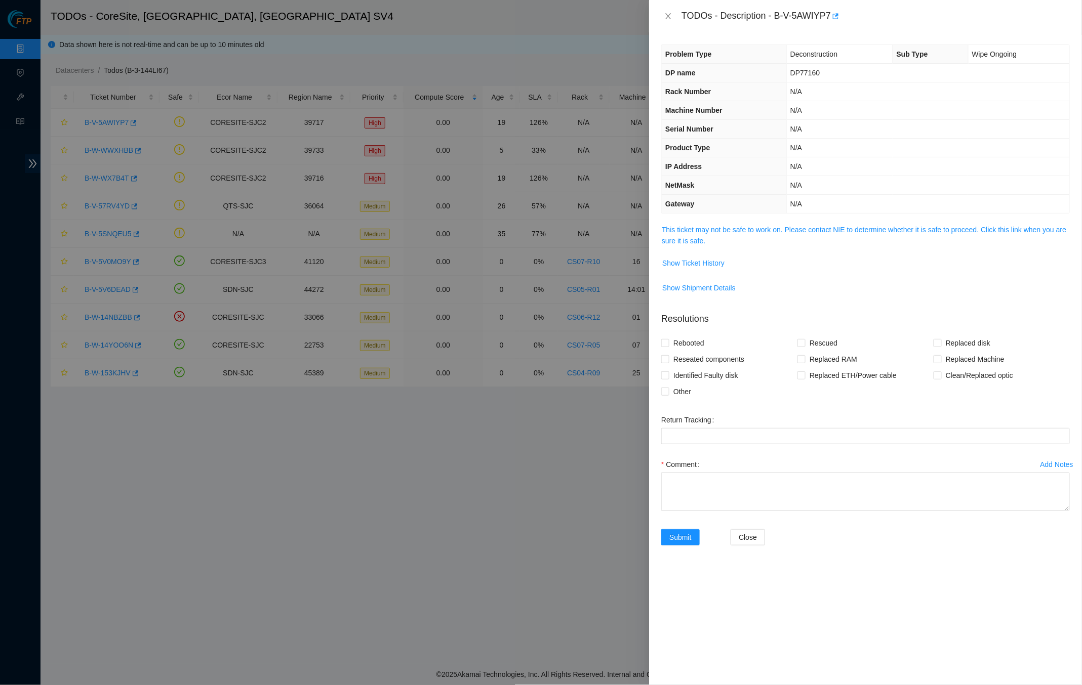
click at [706, 231] on span "This ticket may not be safe to work on. Please contact NIE to determine whether…" at bounding box center [865, 235] width 407 height 22
click at [704, 226] on link "This ticket may not be safe to work on. Please contact NIE to determine whether…" at bounding box center [864, 235] width 404 height 19
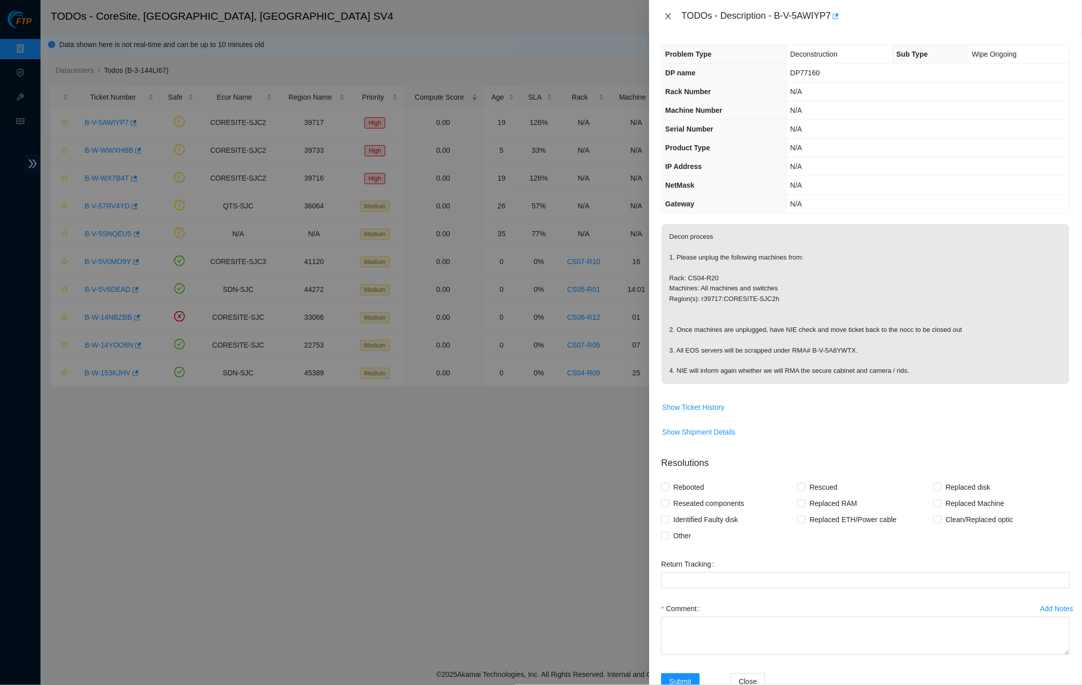
click at [669, 14] on icon "close" at bounding box center [668, 16] width 8 height 8
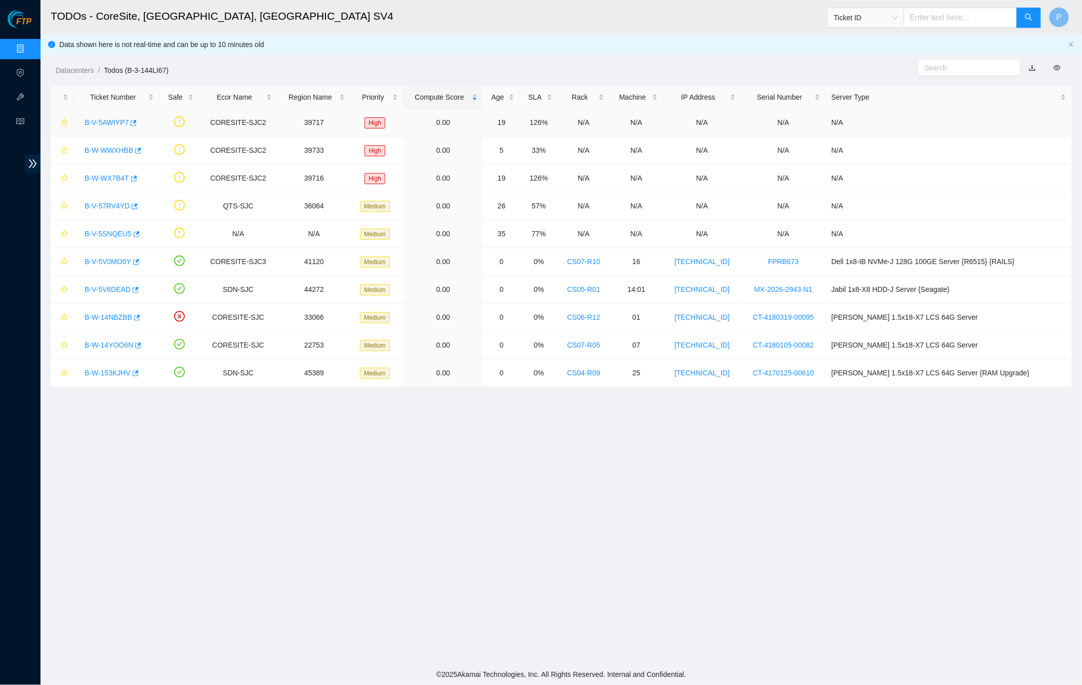
click at [109, 119] on link "B-V-5AWIYP7" at bounding box center [107, 122] width 44 height 8
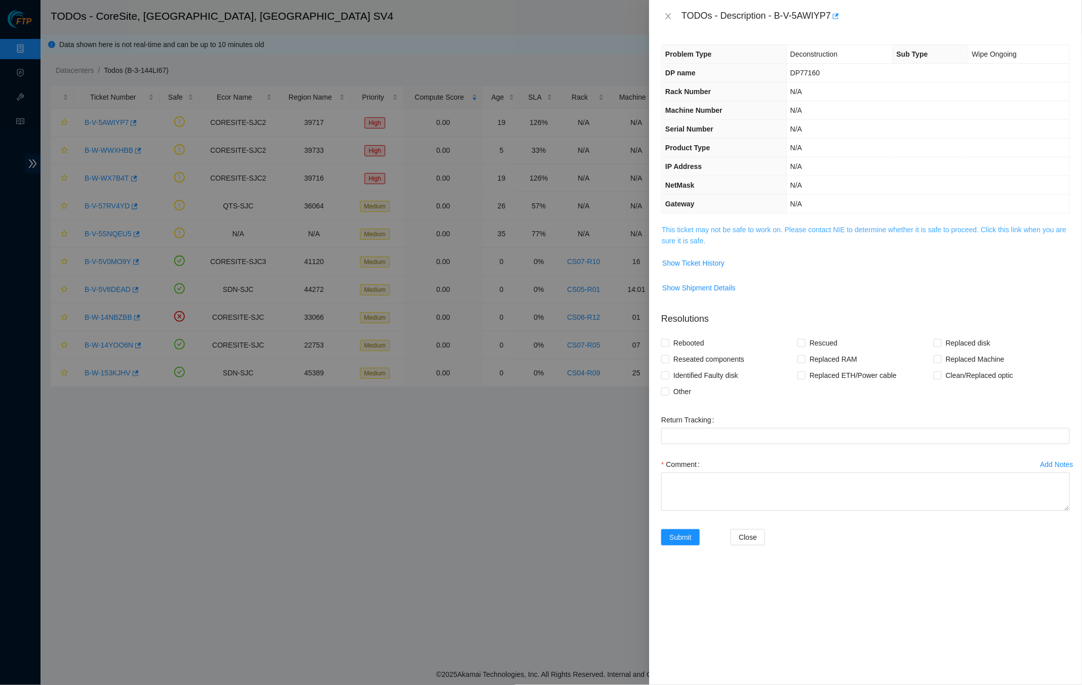
click at [690, 239] on link "This ticket may not be safe to work on. Please contact NIE to determine whether…" at bounding box center [864, 235] width 404 height 19
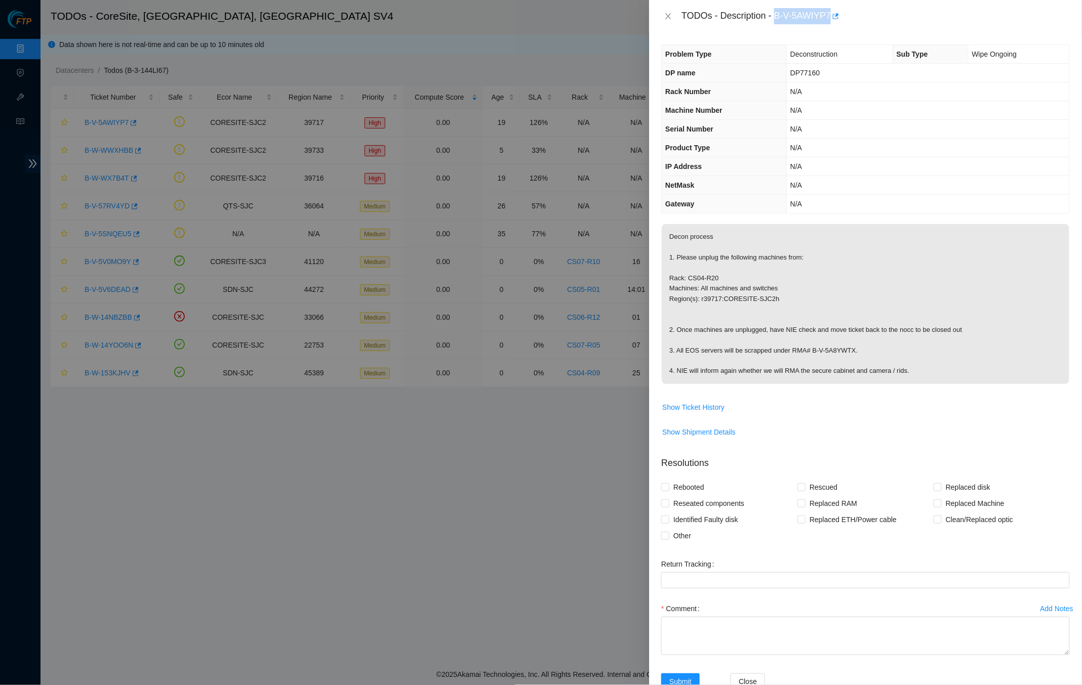
drag, startPoint x: 780, startPoint y: 16, endPoint x: 838, endPoint y: 11, distance: 57.9
click at [838, 11] on div "TODOs - Description - B-V-5AWIYP7" at bounding box center [875, 16] width 388 height 16
copy div "B-V-5AWIYP7"
click at [769, 90] on th "Rack Number" at bounding box center [724, 92] width 125 height 19
click at [665, 15] on icon "close" at bounding box center [668, 16] width 8 height 8
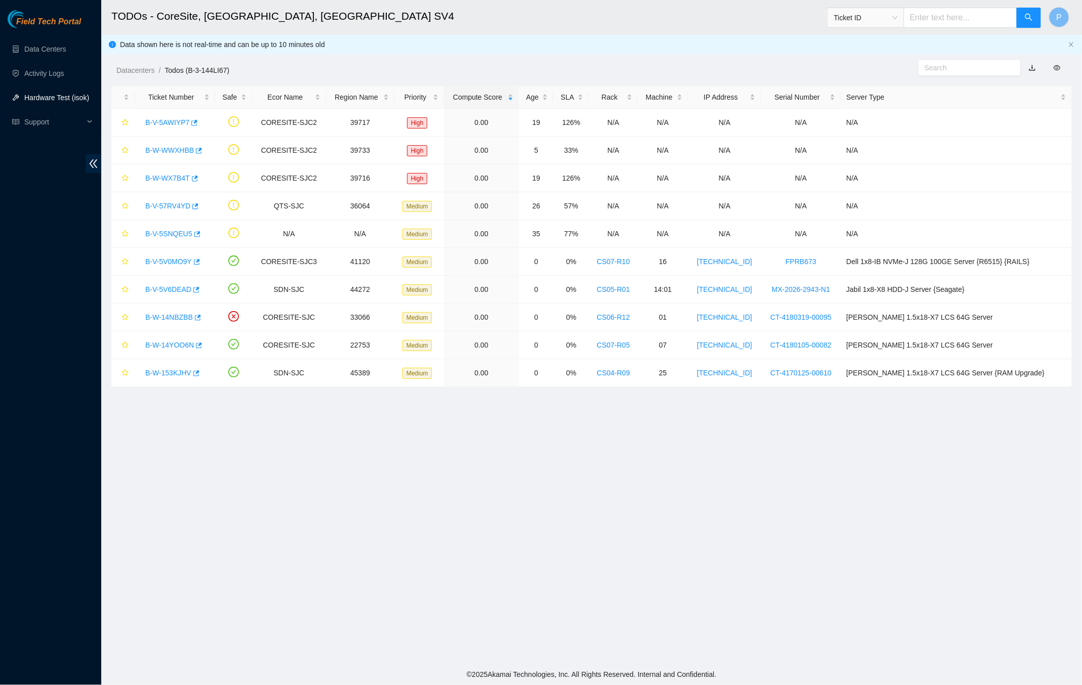
click at [49, 97] on link "Hardware Test (isok)" at bounding box center [56, 98] width 65 height 8
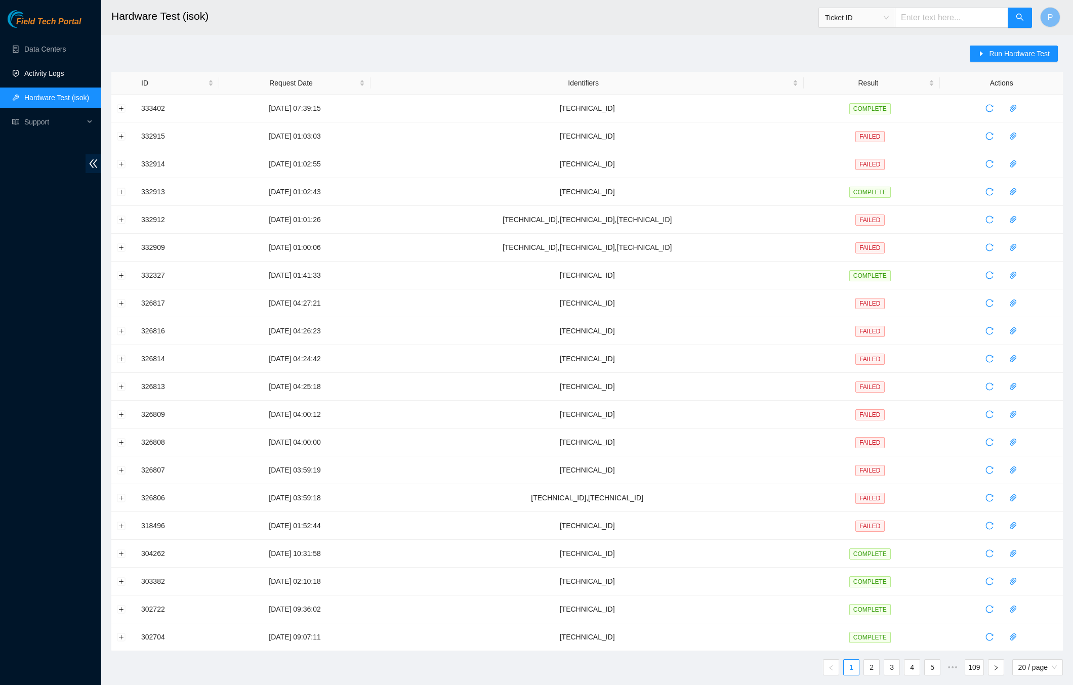
click at [59, 77] on link "Activity Logs" at bounding box center [44, 73] width 40 height 8
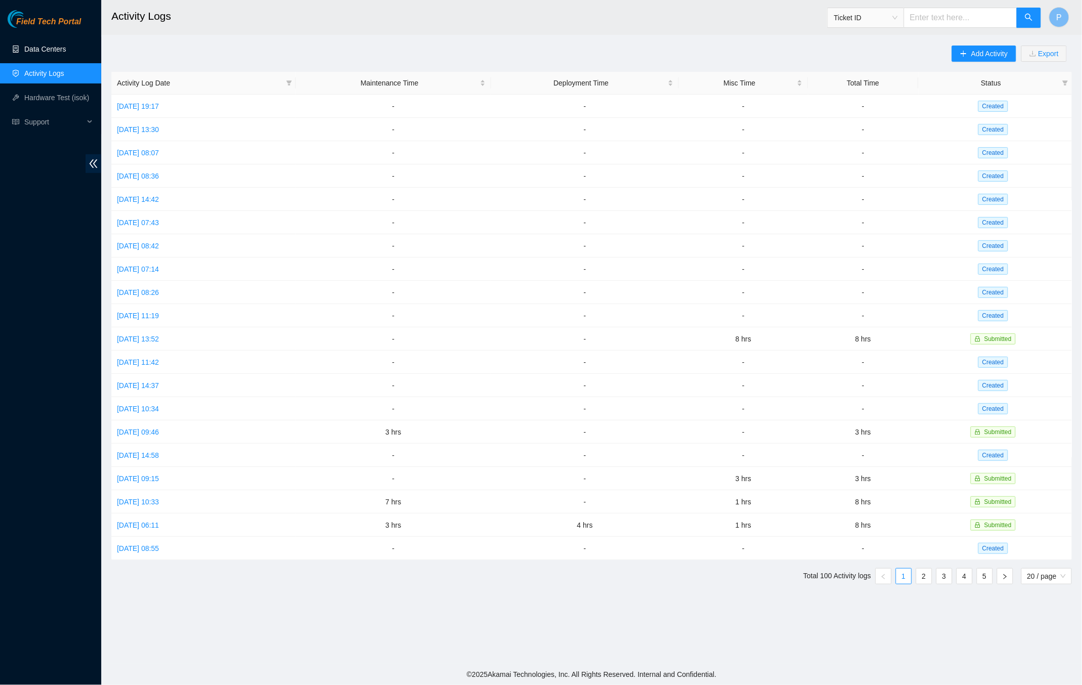
click at [58, 50] on link "Data Centers" at bounding box center [45, 49] width 42 height 8
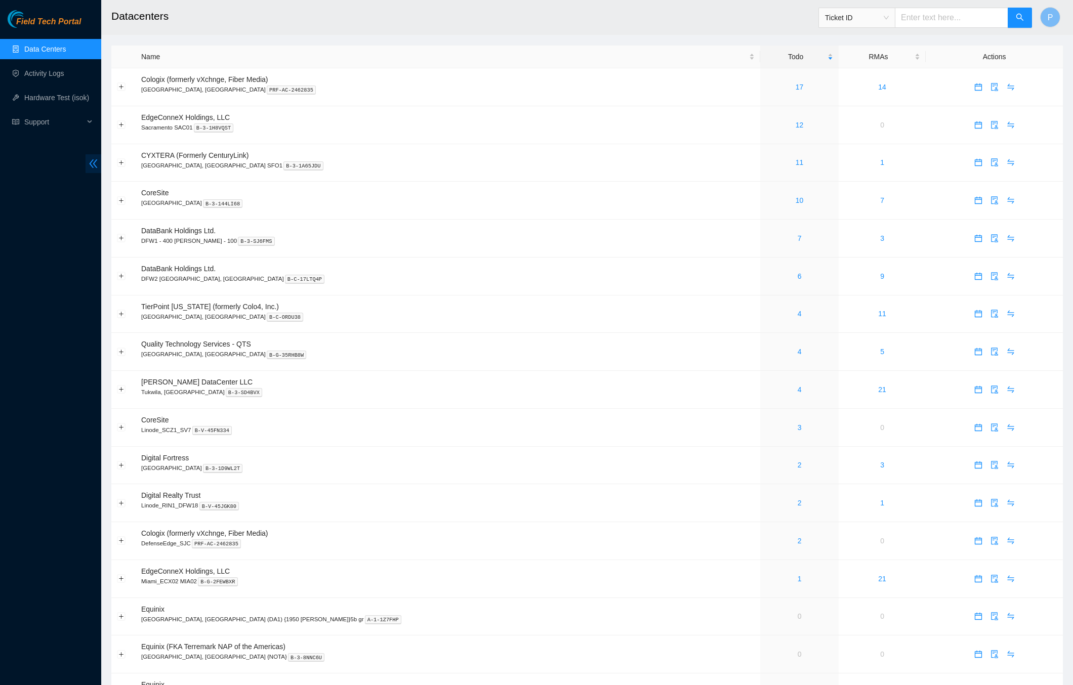
click at [97, 161] on icon "double-left" at bounding box center [93, 163] width 11 height 11
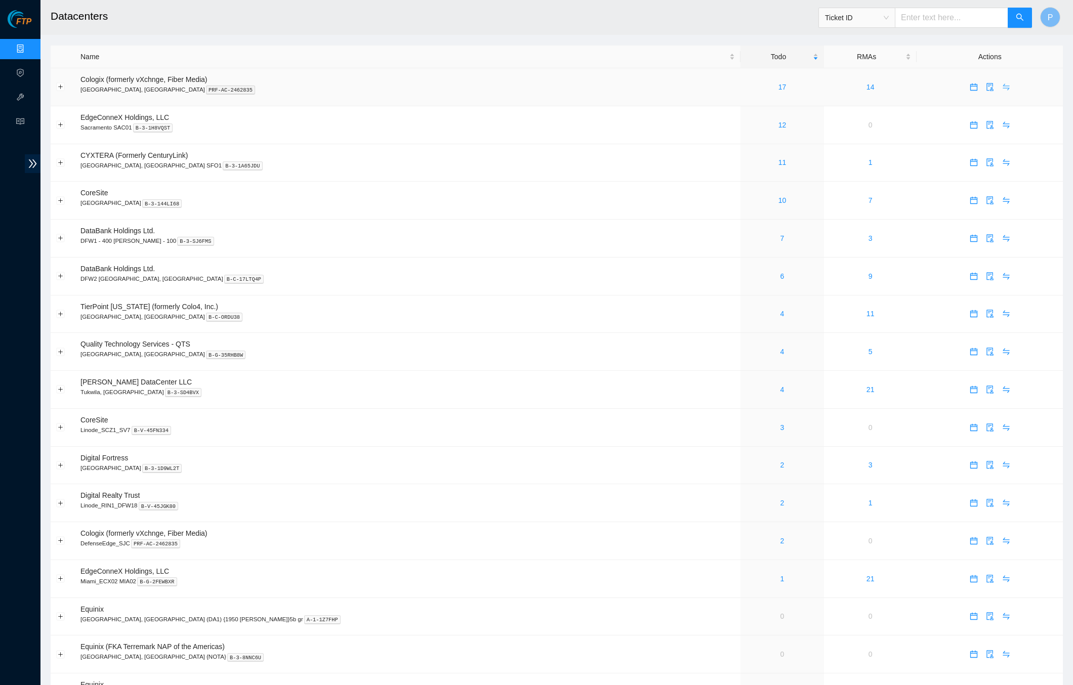
click at [1002, 87] on icon "swap" at bounding box center [1006, 87] width 8 height 8
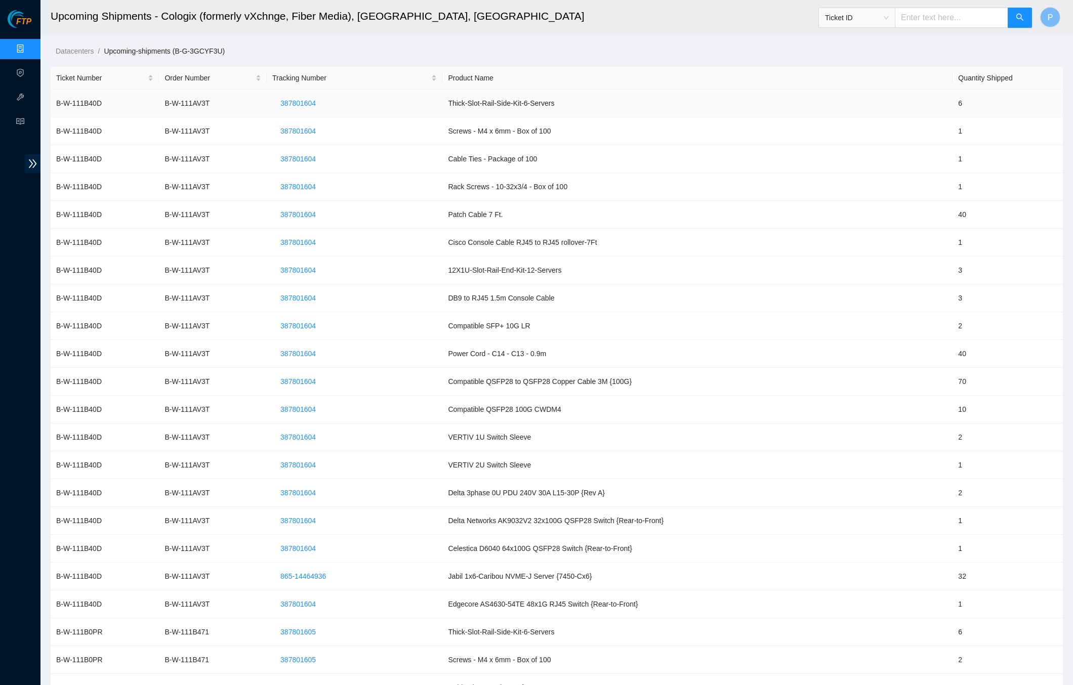
click at [511, 103] on td "Thick-Slot-Rail-Side-Kit-6-Servers" at bounding box center [697, 104] width 510 height 28
click at [499, 129] on td "Screws - M4 x 6mm - Box of 100" at bounding box center [697, 131] width 510 height 28
click at [504, 153] on td "Cable Ties - Package of 100" at bounding box center [697, 159] width 510 height 28
drag, startPoint x: 112, startPoint y: 100, endPoint x: 49, endPoint y: 105, distance: 62.9
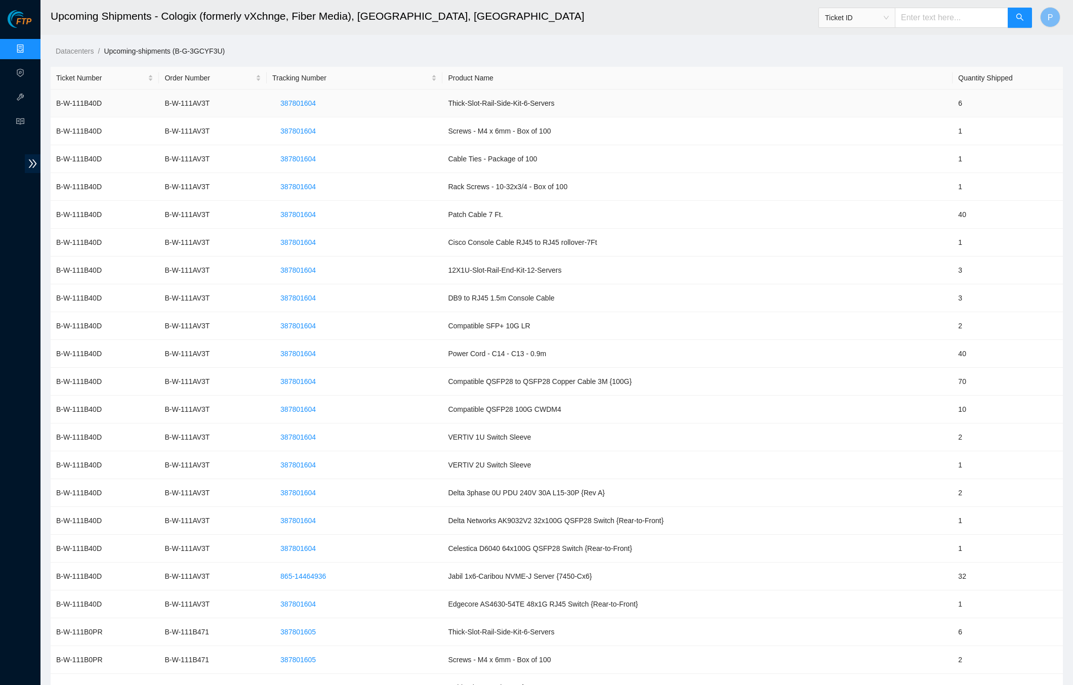
drag, startPoint x: 68, startPoint y: 100, endPoint x: 85, endPoint y: 99, distance: 17.2
click at [68, 100] on td "B-W-111B40D" at bounding box center [105, 104] width 108 height 28
drag, startPoint x: 113, startPoint y: 99, endPoint x: 57, endPoint y: 100, distance: 56.7
click at [57, 100] on td "B-W-111B40D" at bounding box center [105, 104] width 108 height 28
copy td "B-W-111B40D"
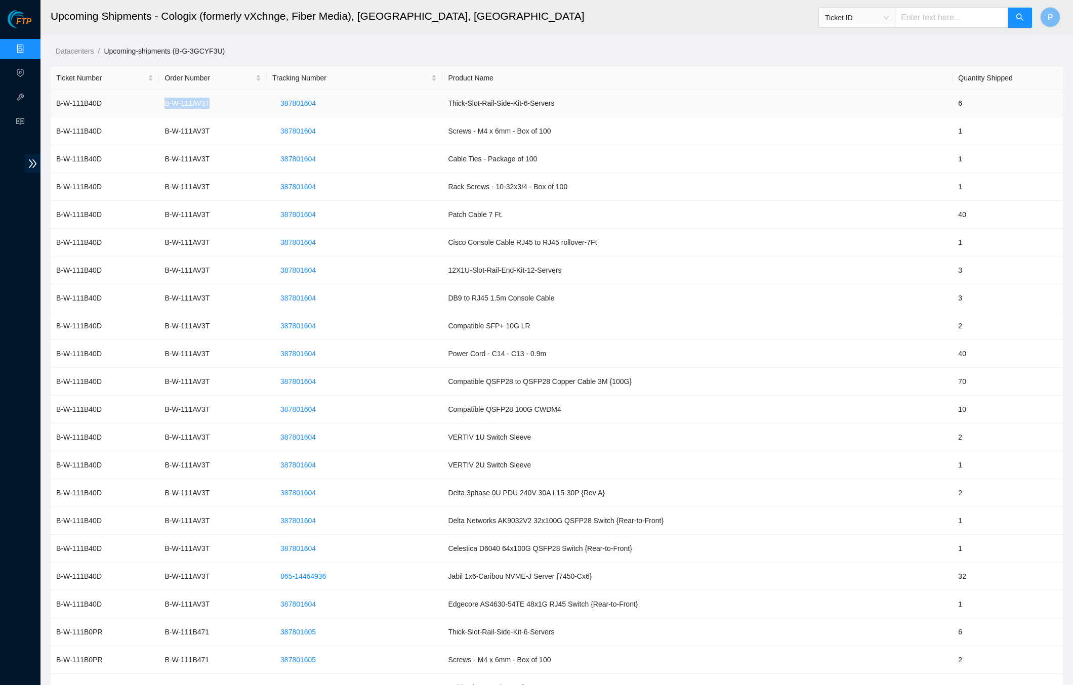
drag, startPoint x: 227, startPoint y: 100, endPoint x: 172, endPoint y: 99, distance: 55.7
click at [172, 99] on td "B-W-111AV3T" at bounding box center [213, 104] width 108 height 28
copy td "B-W-111AV3T"
drag, startPoint x: 353, startPoint y: 100, endPoint x: 292, endPoint y: 100, distance: 61.8
click at [292, 100] on td "387801604" at bounding box center [355, 104] width 176 height 28
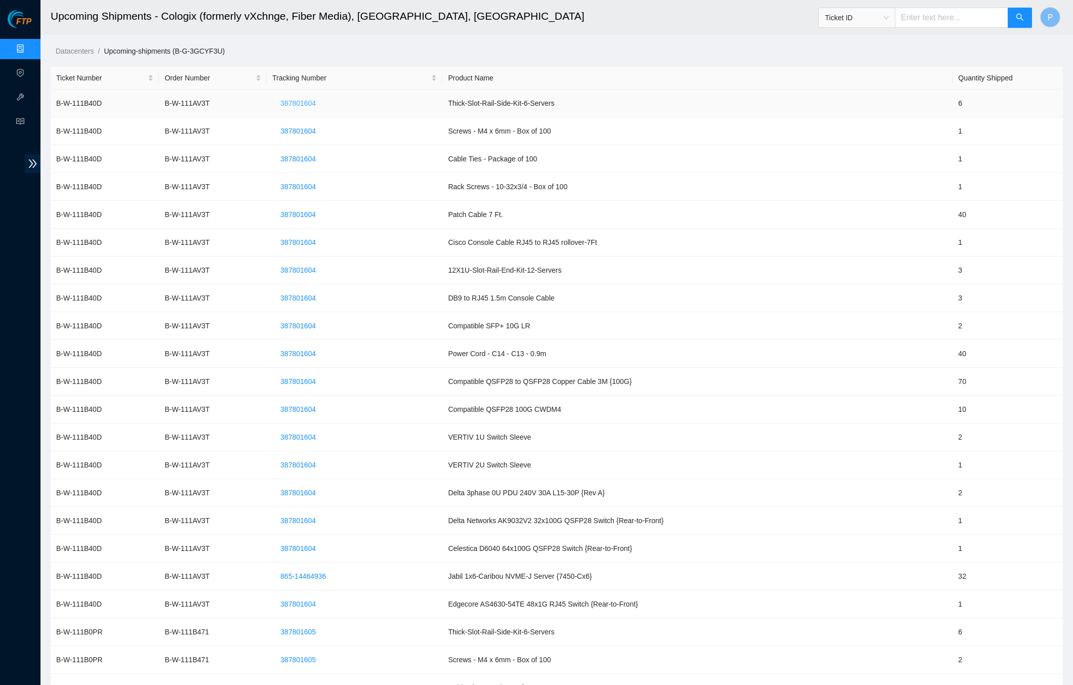
click at [308, 100] on span "387801604" at bounding box center [297, 103] width 35 height 11
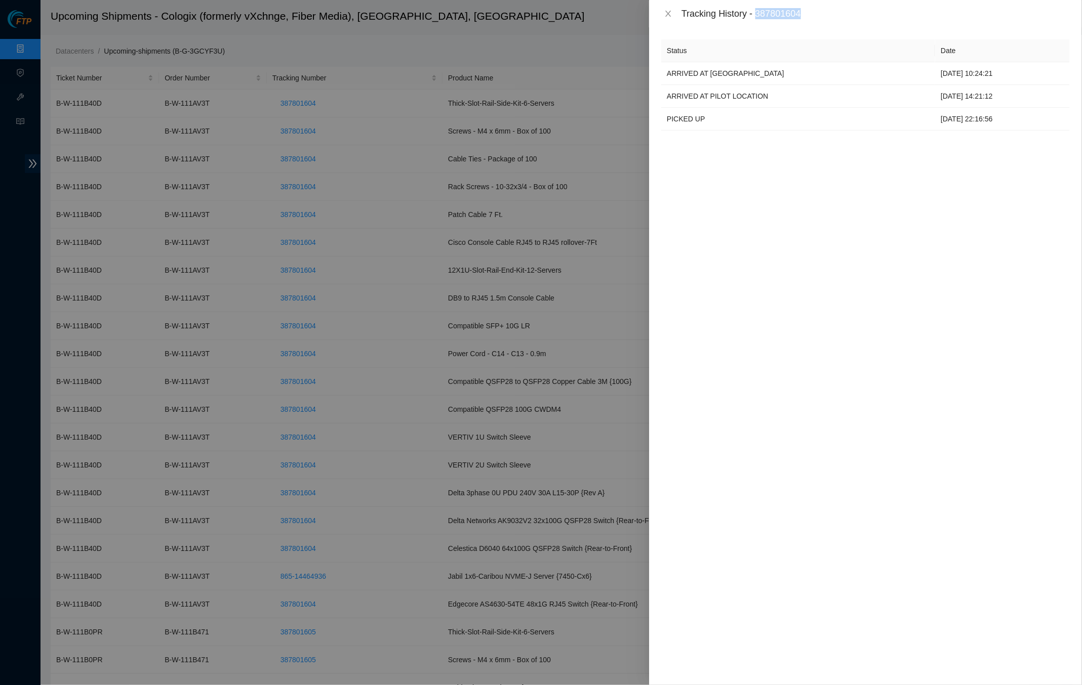
drag, startPoint x: 814, startPoint y: 14, endPoint x: 760, endPoint y: 13, distance: 54.2
click at [760, 13] on div "Tracking History - 387801604" at bounding box center [875, 13] width 388 height 11
copy div "387801604"
click at [672, 14] on icon "close" at bounding box center [668, 14] width 8 height 8
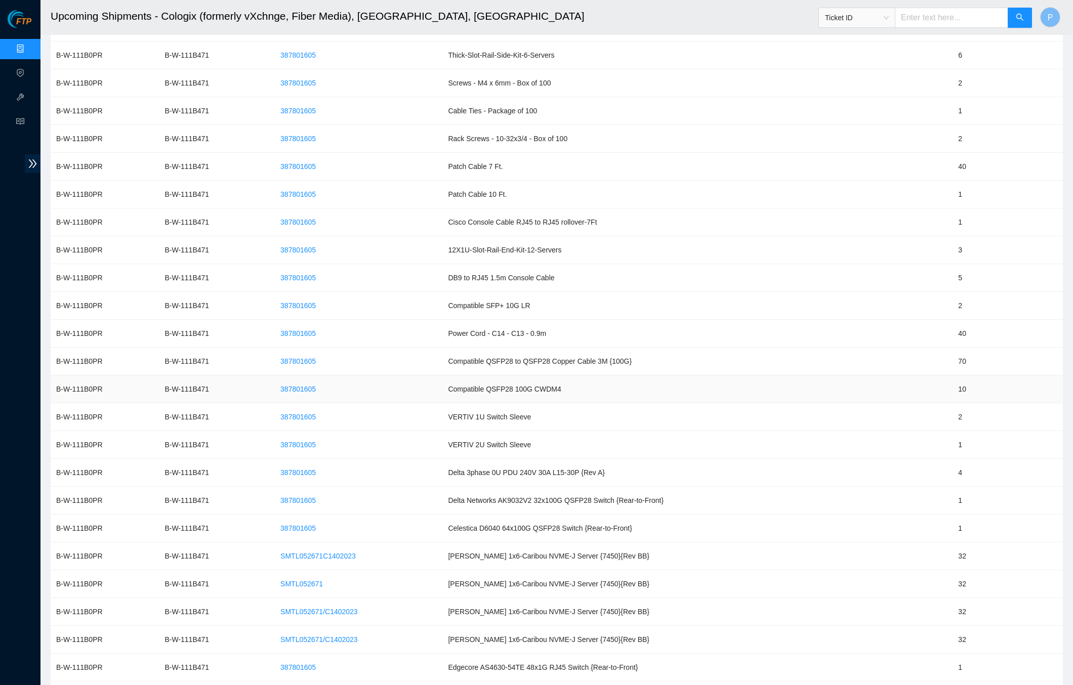
scroll to position [578, 0]
click at [390, 374] on td "387801605" at bounding box center [355, 361] width 176 height 28
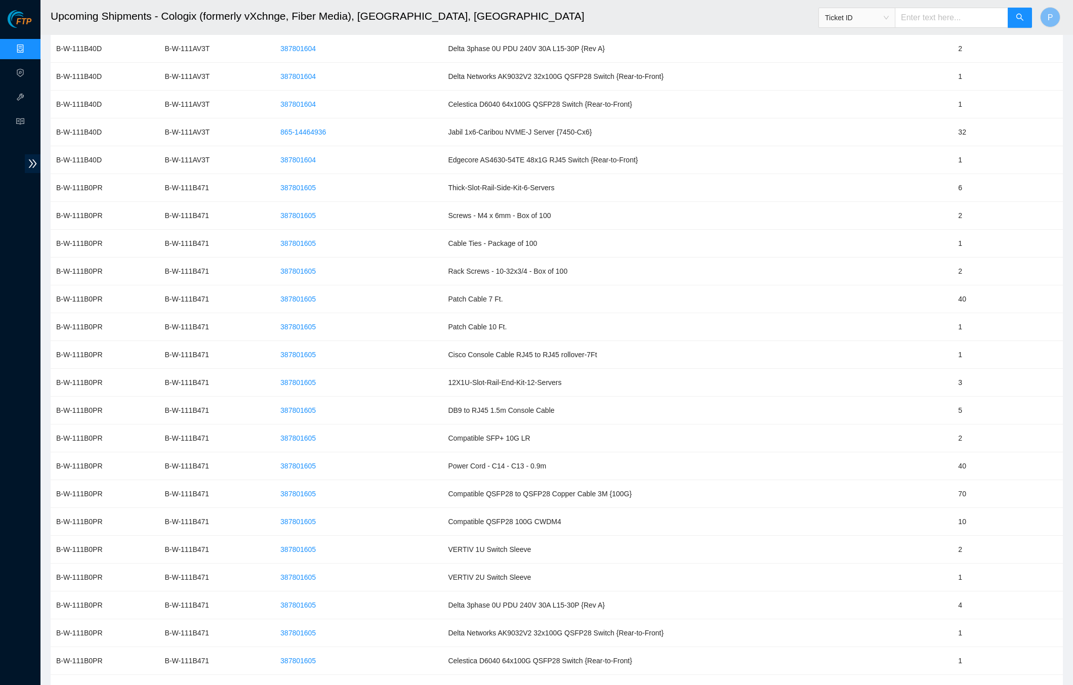
scroll to position [427, 0]
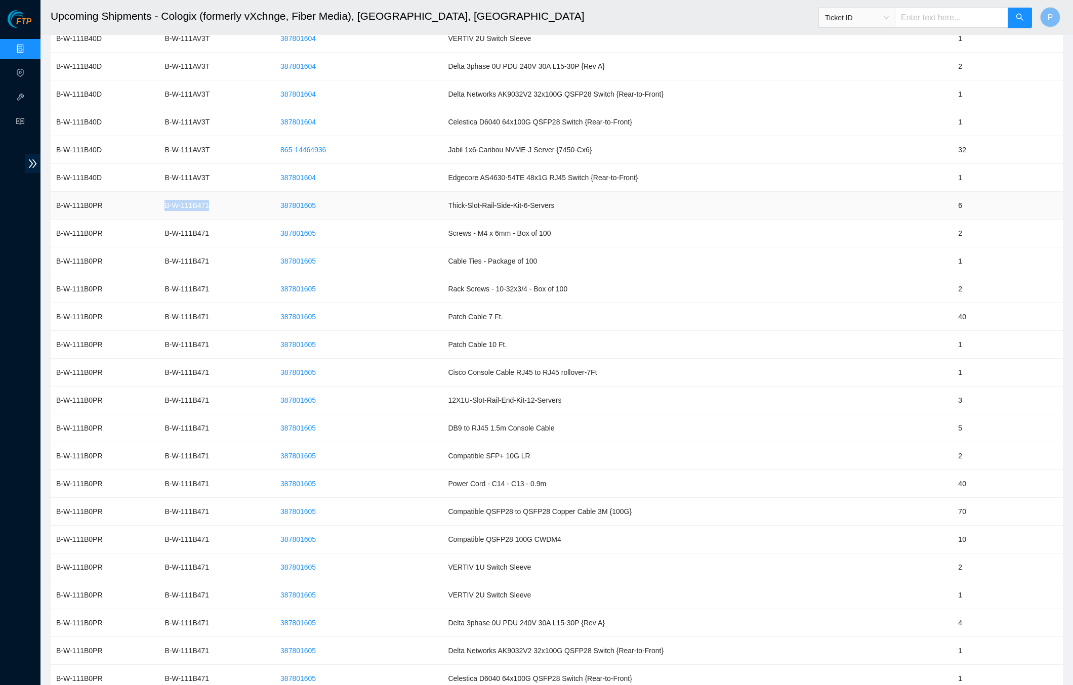
drag, startPoint x: 228, startPoint y: 207, endPoint x: 169, endPoint y: 206, distance: 58.7
click at [169, 206] on td "B-W-111B471" at bounding box center [213, 206] width 108 height 28
copy td "B-W-111B471"
drag, startPoint x: 121, startPoint y: 201, endPoint x: 53, endPoint y: 206, distance: 68.5
click at [53, 206] on td "B-W-111B0PR" at bounding box center [105, 206] width 108 height 28
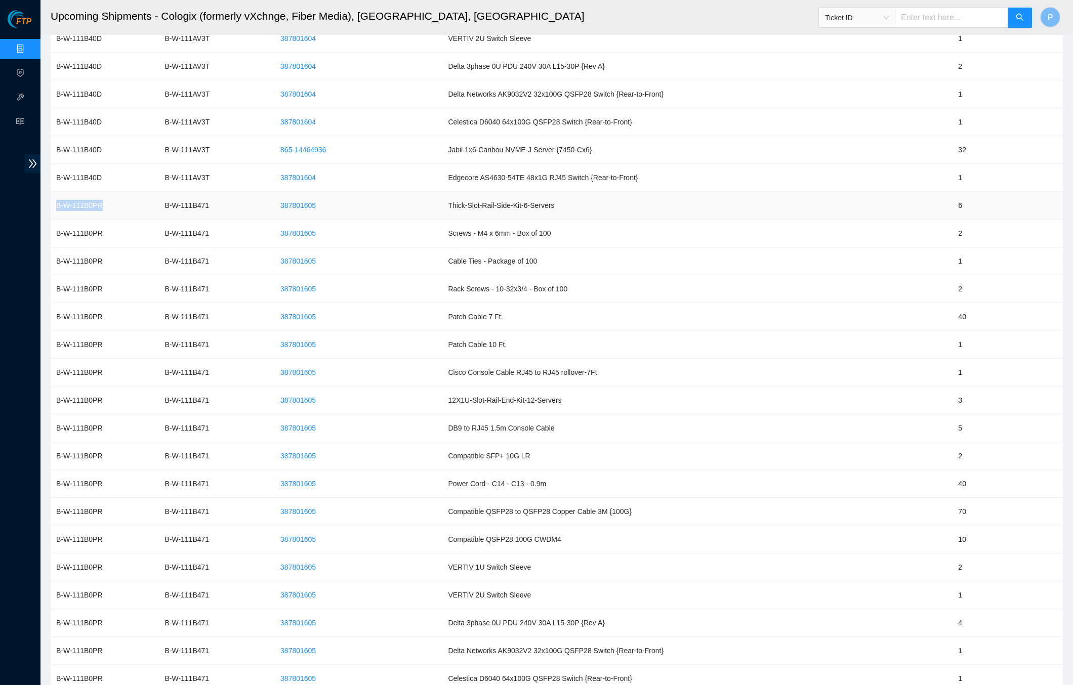
copy td "B-W-111B0PR"
click at [316, 203] on span "387801605" at bounding box center [297, 205] width 35 height 11
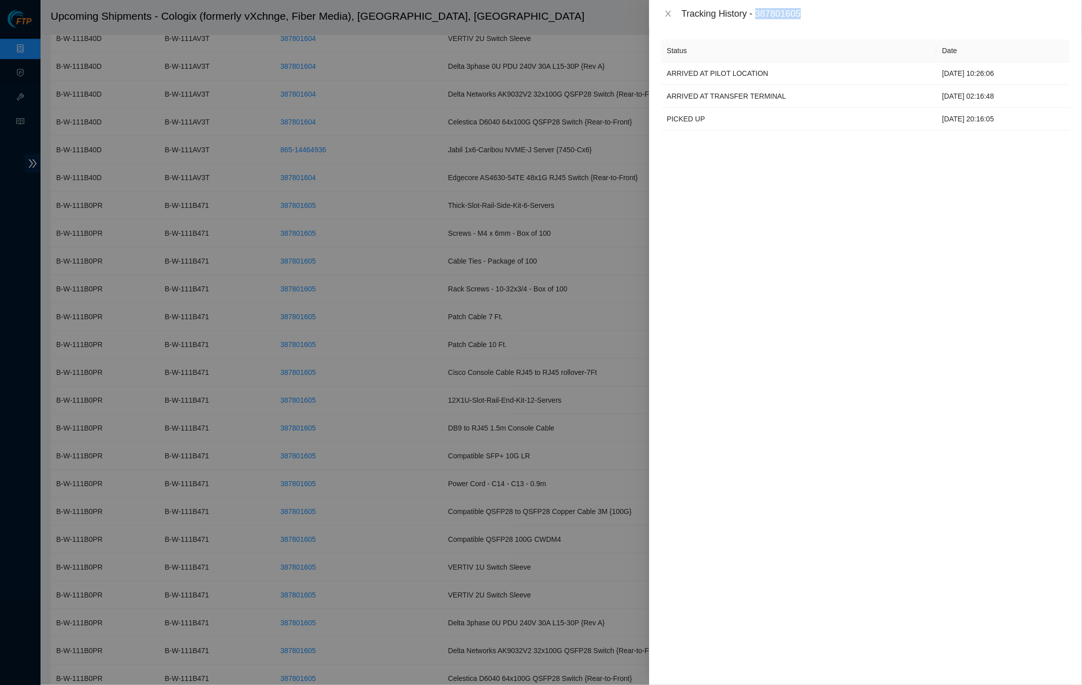
drag, startPoint x: 819, startPoint y: 16, endPoint x: 761, endPoint y: 18, distance: 58.3
click at [761, 18] on div "Tracking History - 387801605" at bounding box center [875, 13] width 388 height 11
copy div "387801605"
drag, startPoint x: 674, startPoint y: 15, endPoint x: 659, endPoint y: 37, distance: 27.0
click at [674, 15] on button "Close" at bounding box center [668, 14] width 14 height 10
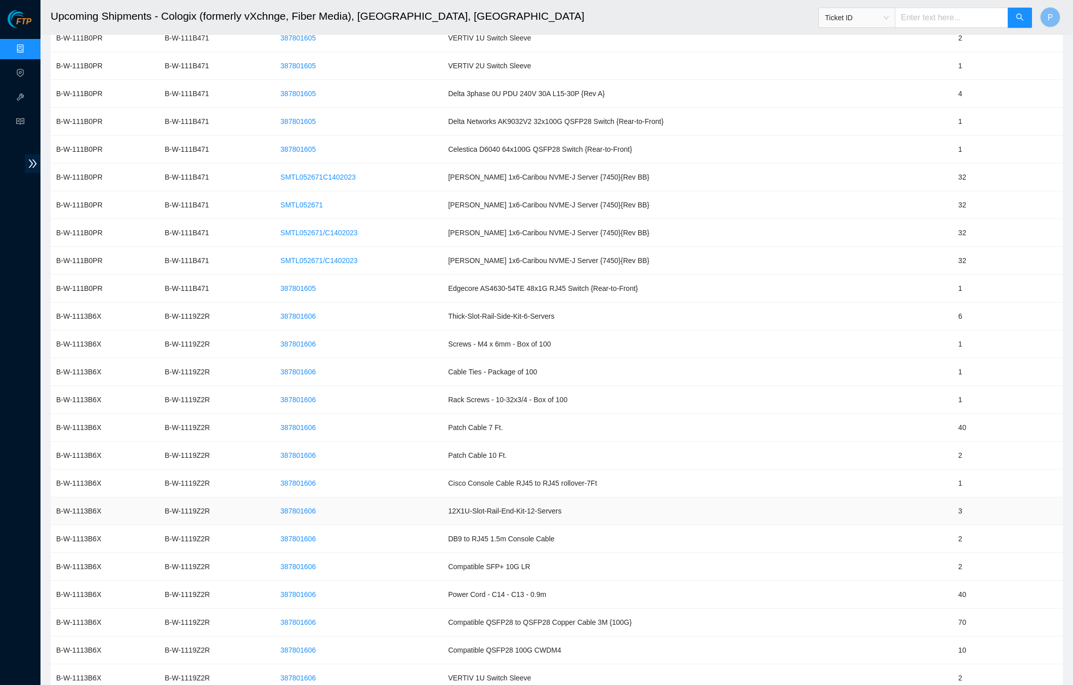
scroll to position [1025, 0]
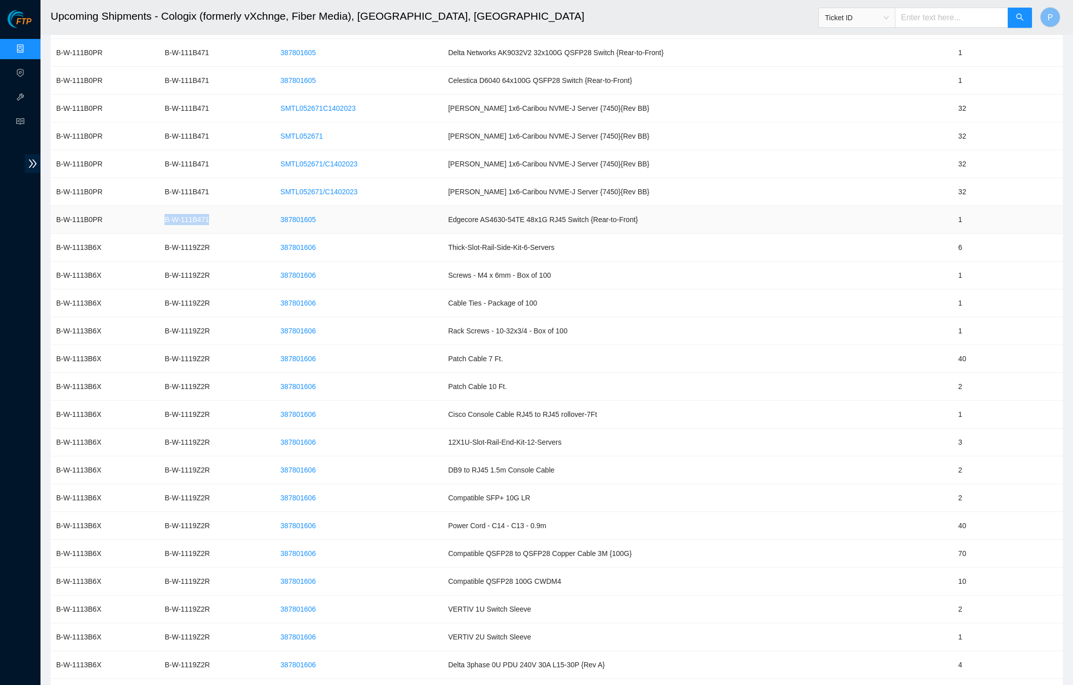
drag, startPoint x: 231, startPoint y: 219, endPoint x: 175, endPoint y: 224, distance: 56.9
click at [175, 224] on td "B-W-111B471" at bounding box center [213, 220] width 108 height 28
drag, startPoint x: 230, startPoint y: 333, endPoint x: 174, endPoint y: 334, distance: 56.7
click at [174, 334] on td "B-W-1119Z2R" at bounding box center [213, 331] width 108 height 28
copy td "B-W-1119Z2R"
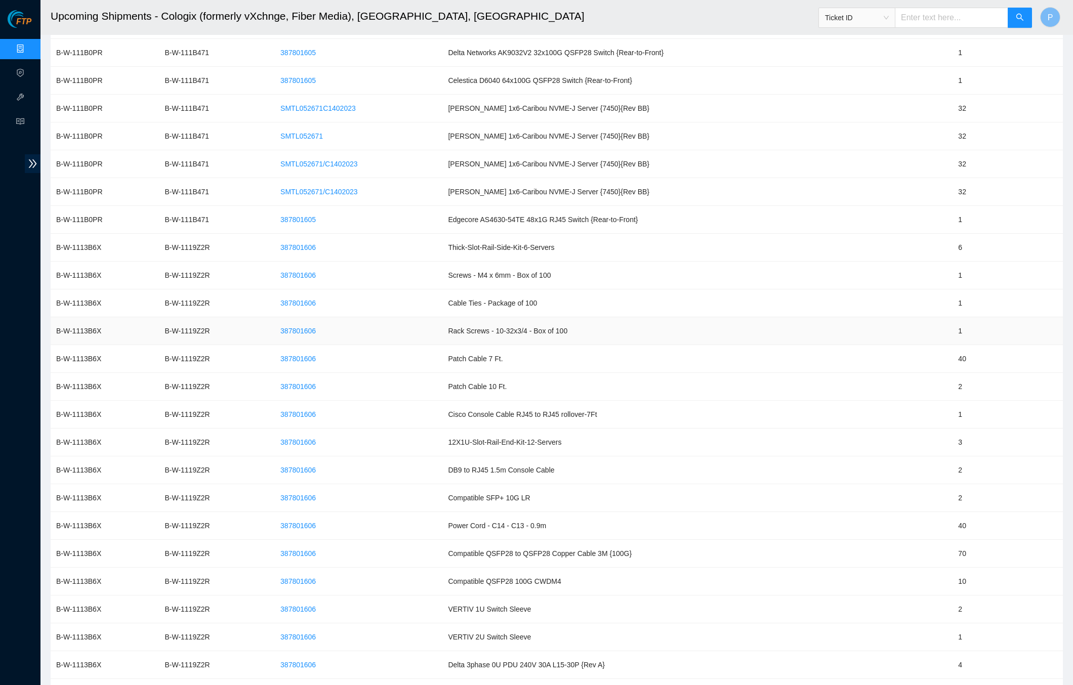
drag, startPoint x: 131, startPoint y: 336, endPoint x: 105, endPoint y: 333, distance: 25.9
click at [130, 335] on td "B-W-1113B6X" at bounding box center [105, 331] width 108 height 28
drag, startPoint x: 111, startPoint y: 333, endPoint x: 55, endPoint y: 330, distance: 55.8
click at [55, 330] on td "B-W-1113B6X" at bounding box center [105, 331] width 108 height 28
copy td "B-W-1113B6X"
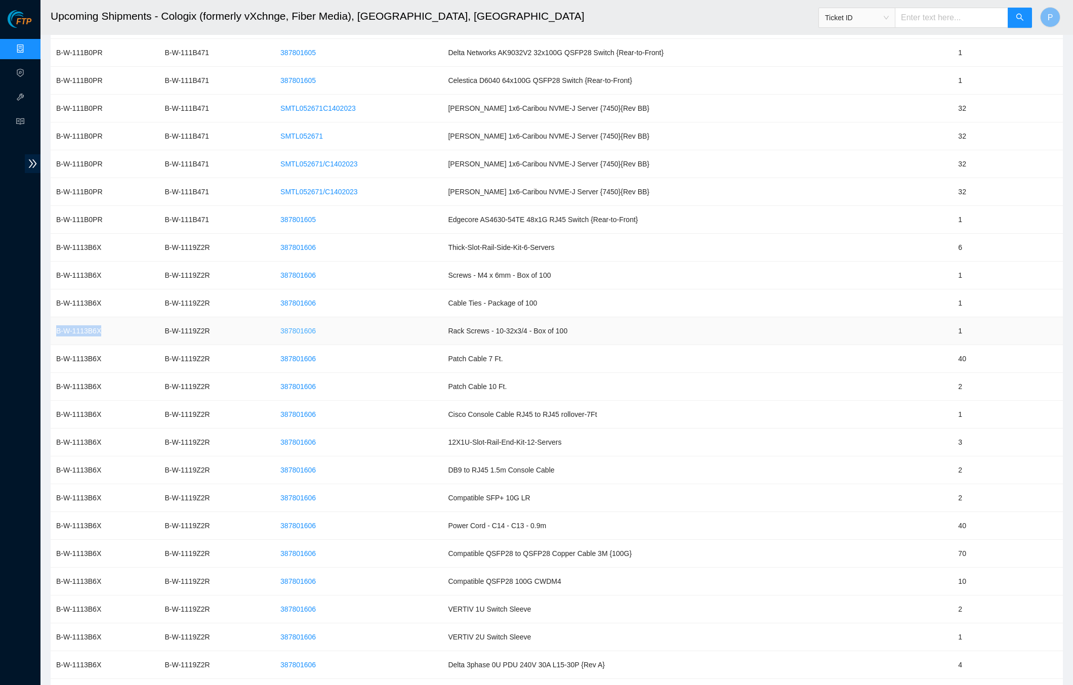
click at [316, 331] on span "387801606" at bounding box center [297, 330] width 35 height 11
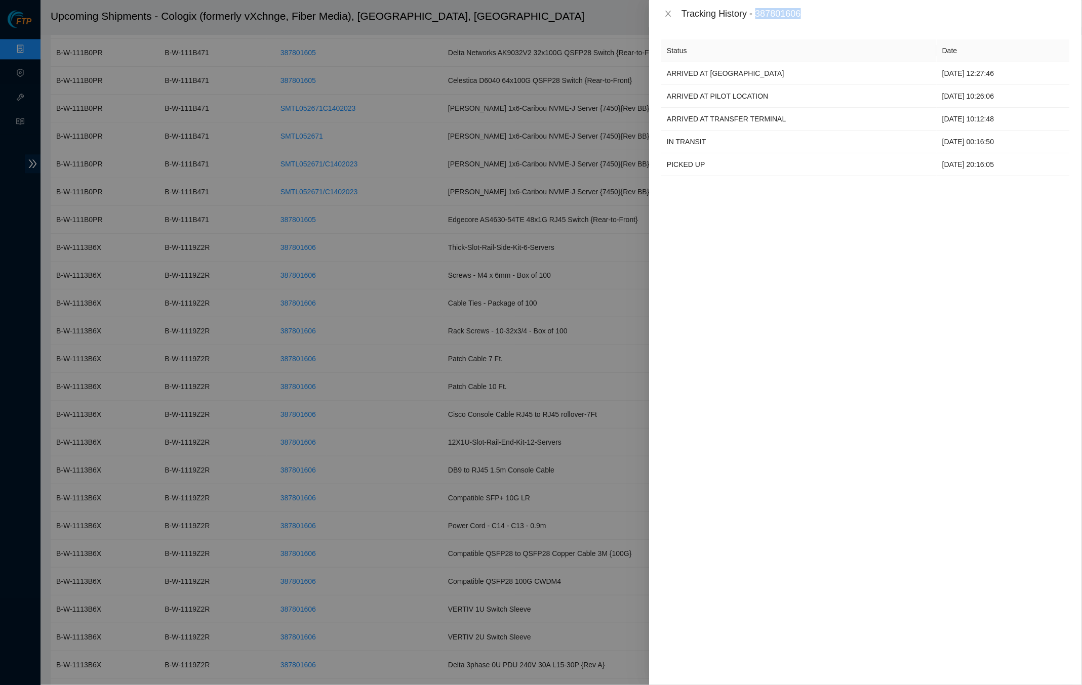
drag, startPoint x: 784, startPoint y: 15, endPoint x: 763, endPoint y: 14, distance: 21.3
click at [763, 14] on div "Tracking History - 387801606" at bounding box center [875, 13] width 388 height 11
copy div "387801606"
click at [669, 12] on icon "close" at bounding box center [668, 14] width 8 height 8
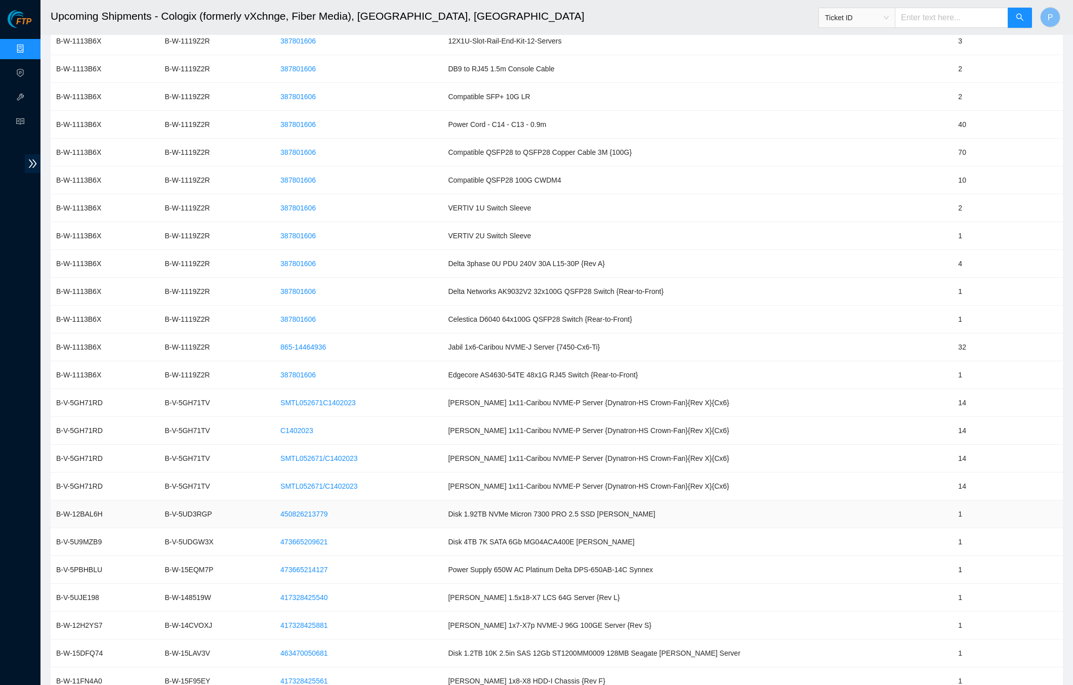
scroll to position [1421, 0]
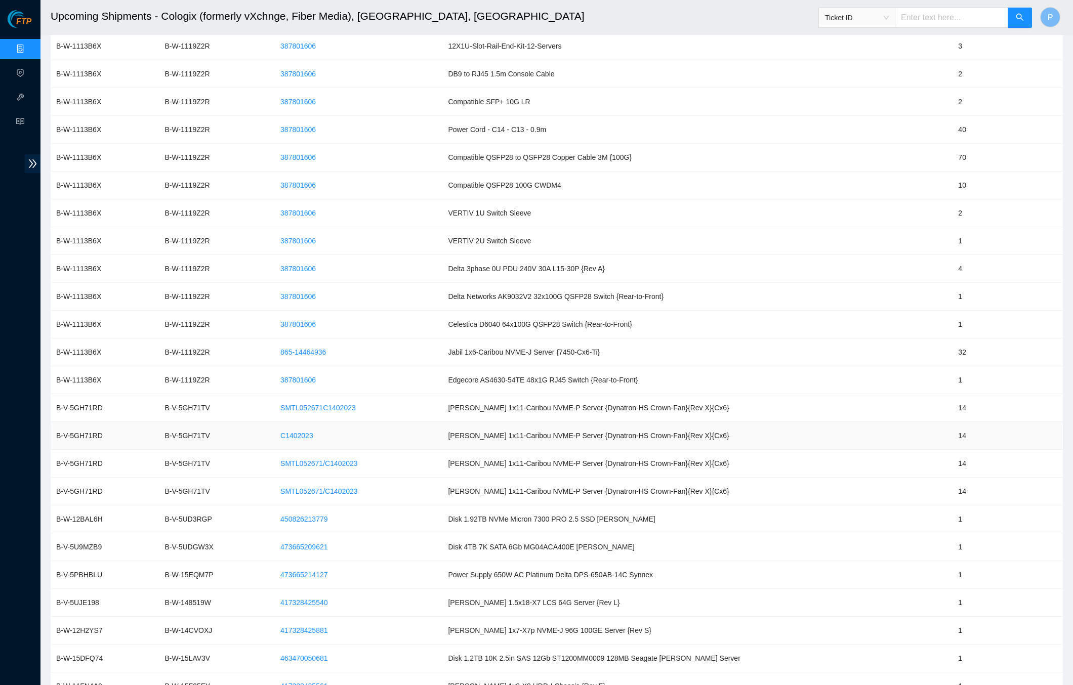
click at [366, 432] on td "C1402023" at bounding box center [355, 436] width 176 height 28
click at [392, 379] on td "387801606" at bounding box center [355, 380] width 176 height 28
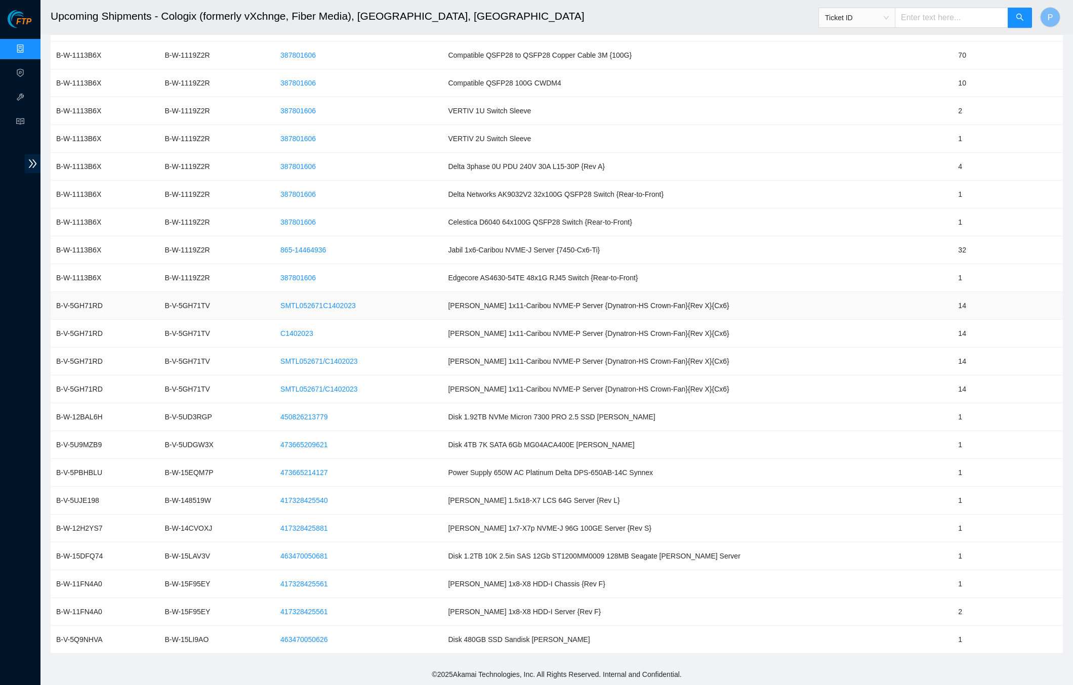
scroll to position [1528, 0]
click at [213, 156] on td "B-W-1119Z2R" at bounding box center [213, 167] width 108 height 28
click at [29, 45] on link "Data Centers" at bounding box center [50, 49] width 42 height 8
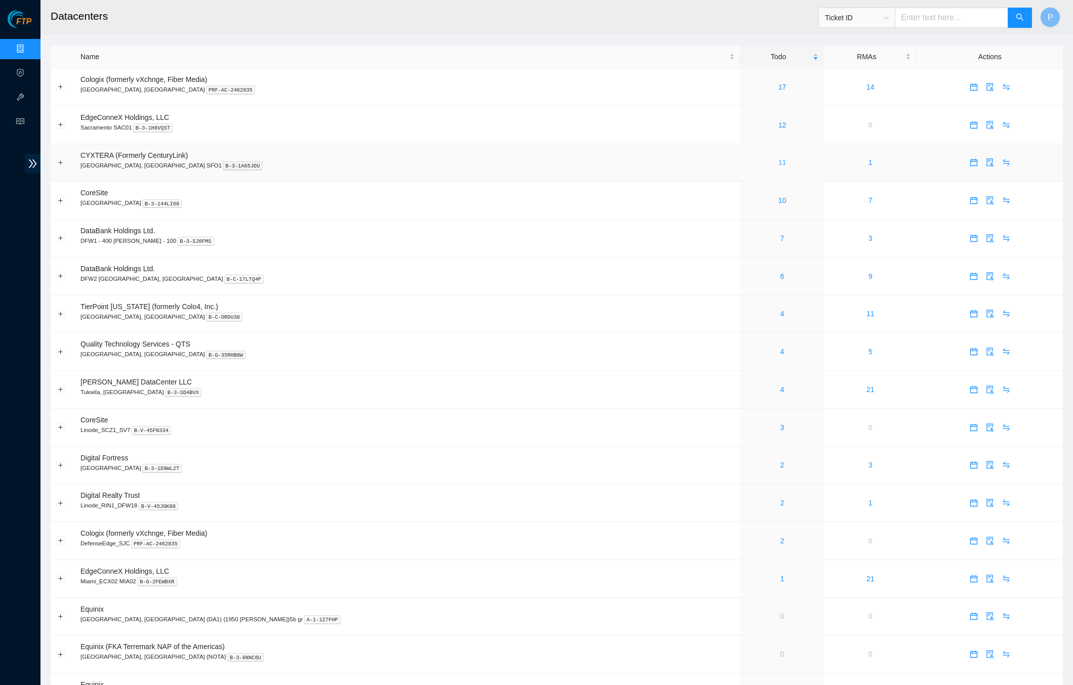
click at [779, 158] on link "11" at bounding box center [783, 162] width 8 height 8
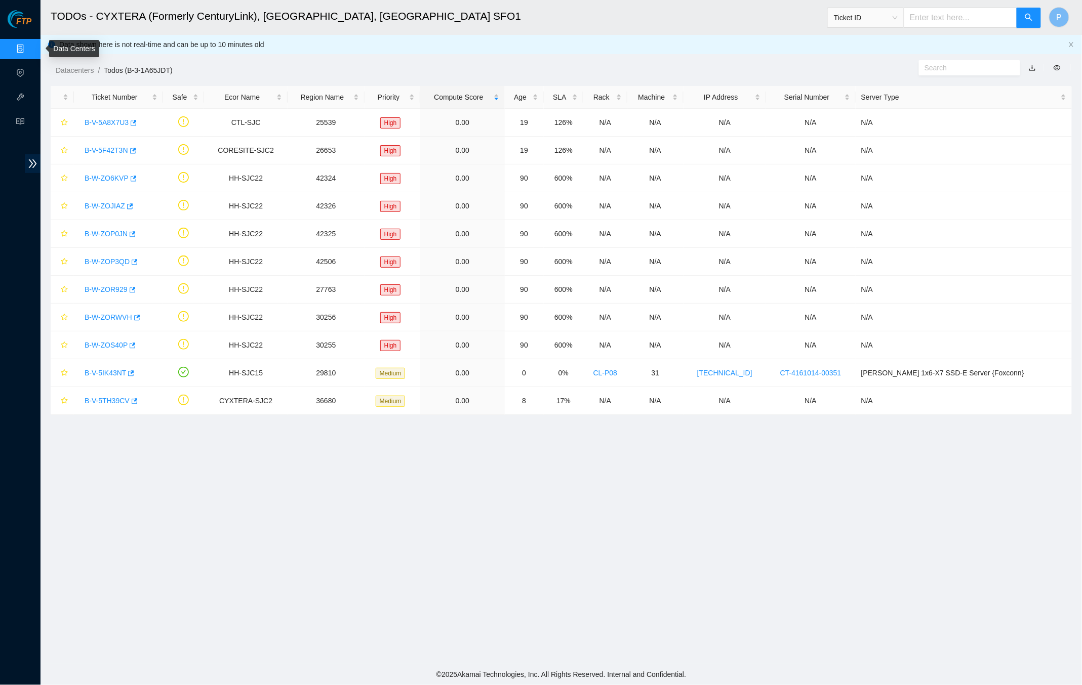
click at [29, 45] on link "Data Centers" at bounding box center [50, 49] width 42 height 8
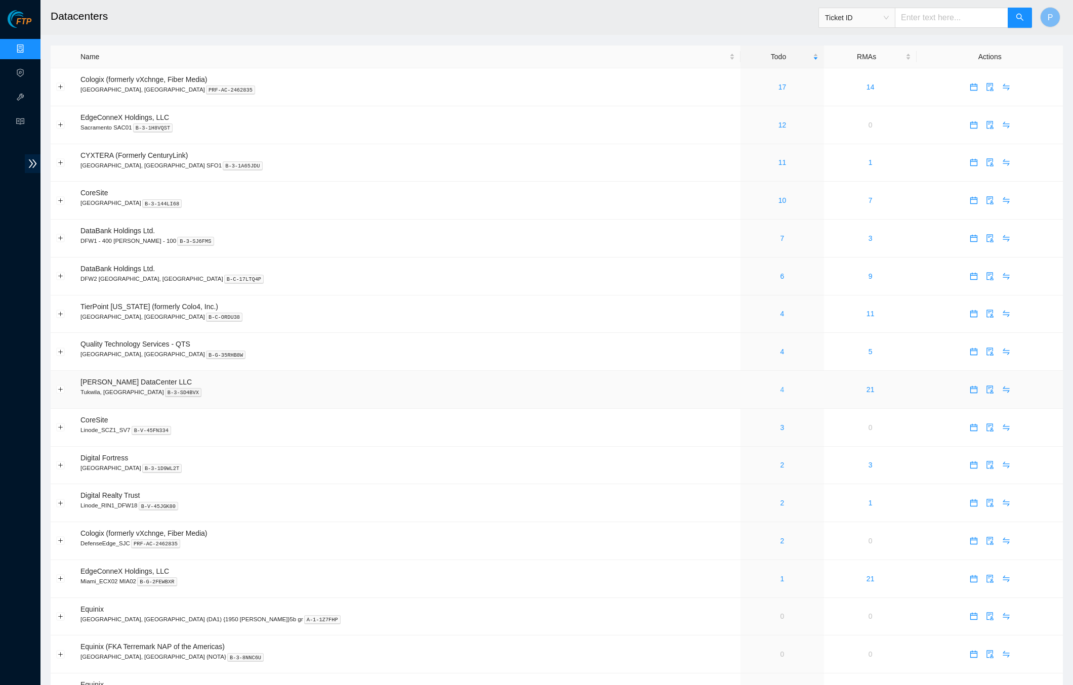
click at [781, 386] on link "4" at bounding box center [783, 390] width 4 height 8
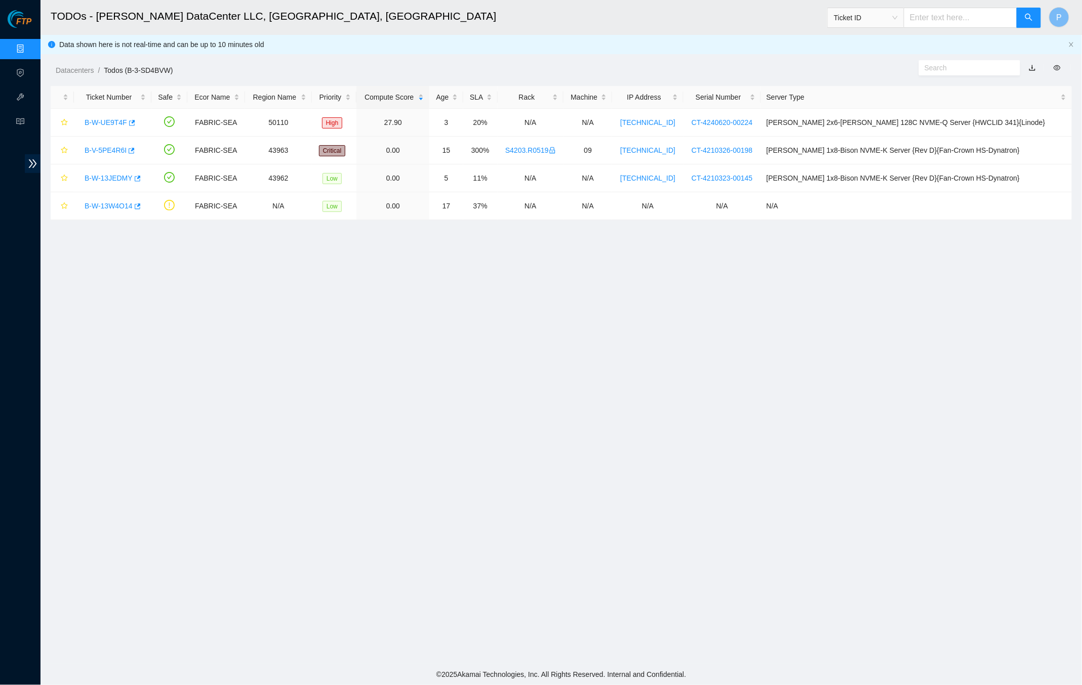
click at [1031, 67] on link "button" at bounding box center [1032, 68] width 7 height 8
click at [29, 45] on link "Data Centers" at bounding box center [50, 49] width 42 height 8
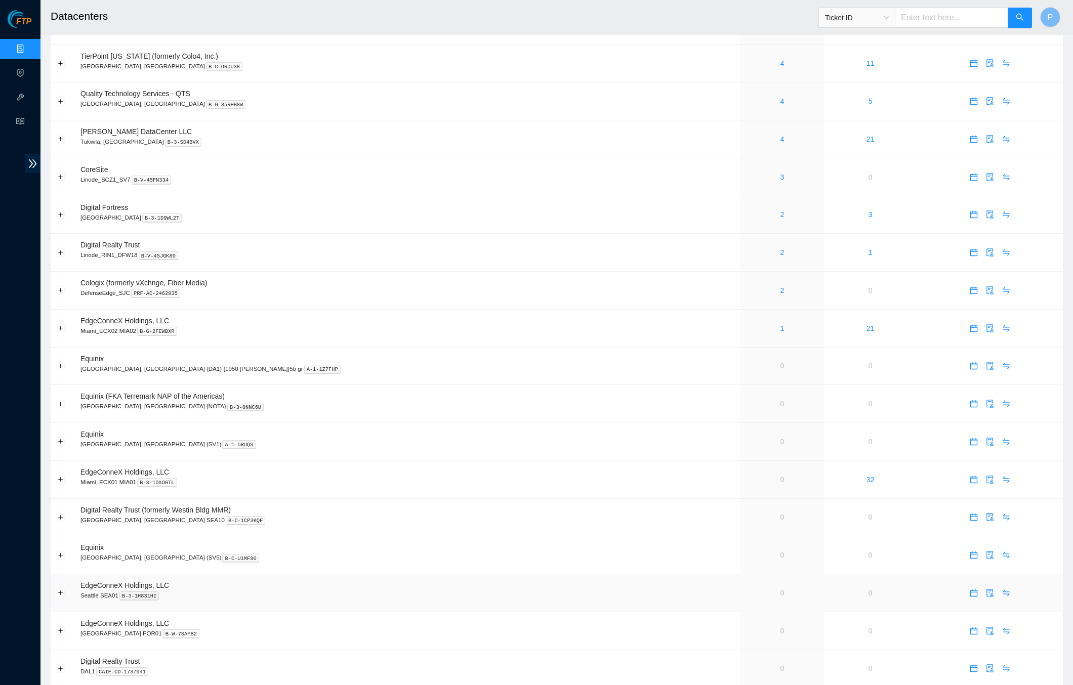
scroll to position [204, 0]
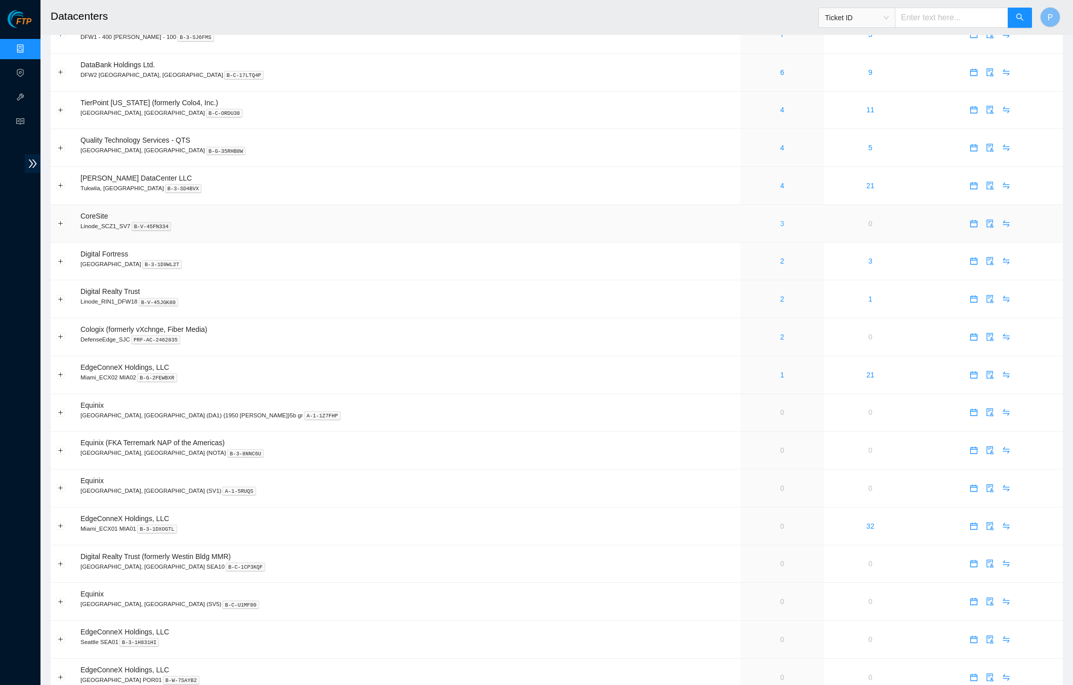
click at [781, 220] on link "3" at bounding box center [783, 224] width 4 height 8
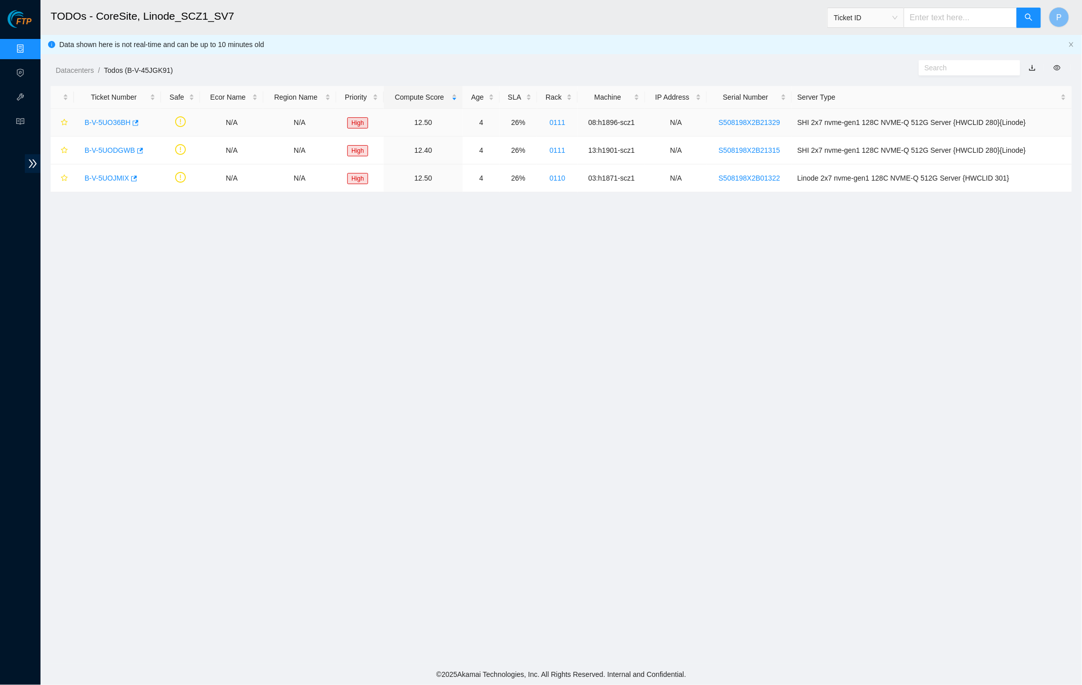
click at [118, 114] on div "B-V-5UO36BH" at bounding box center [117, 122] width 76 height 16
click at [105, 114] on div "B-V-5UO36BH" at bounding box center [117, 122] width 76 height 16
click at [105, 118] on link "B-V-5UO36BH" at bounding box center [108, 122] width 46 height 8
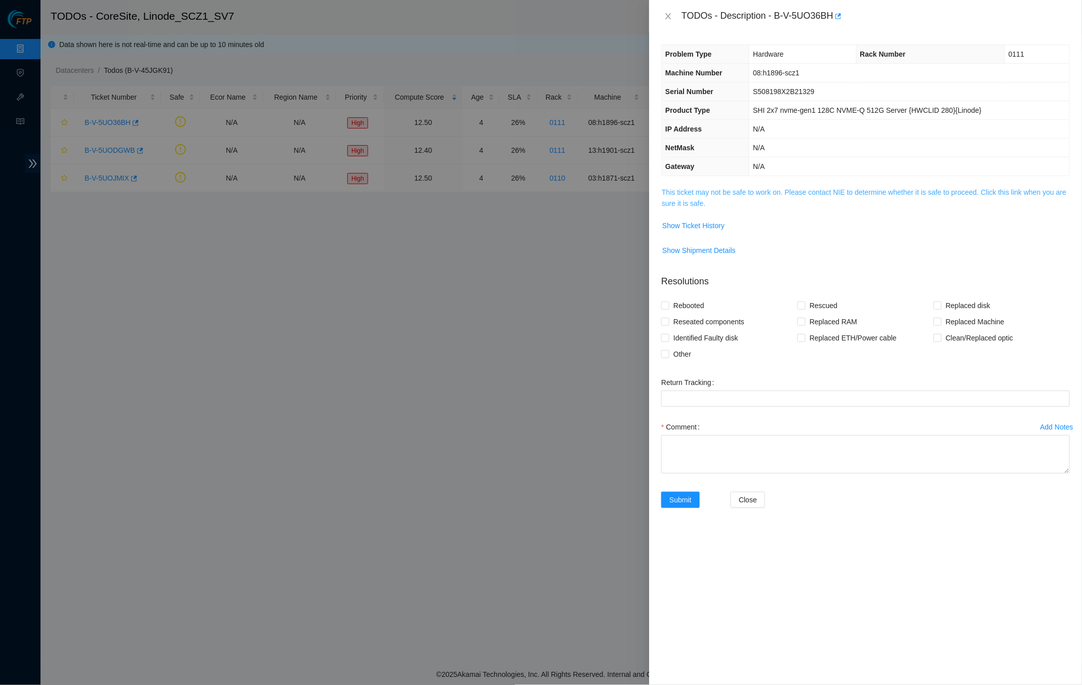
click at [778, 188] on link "This ticket may not be safe to work on. Please contact NIE to determine whether…" at bounding box center [864, 197] width 404 height 19
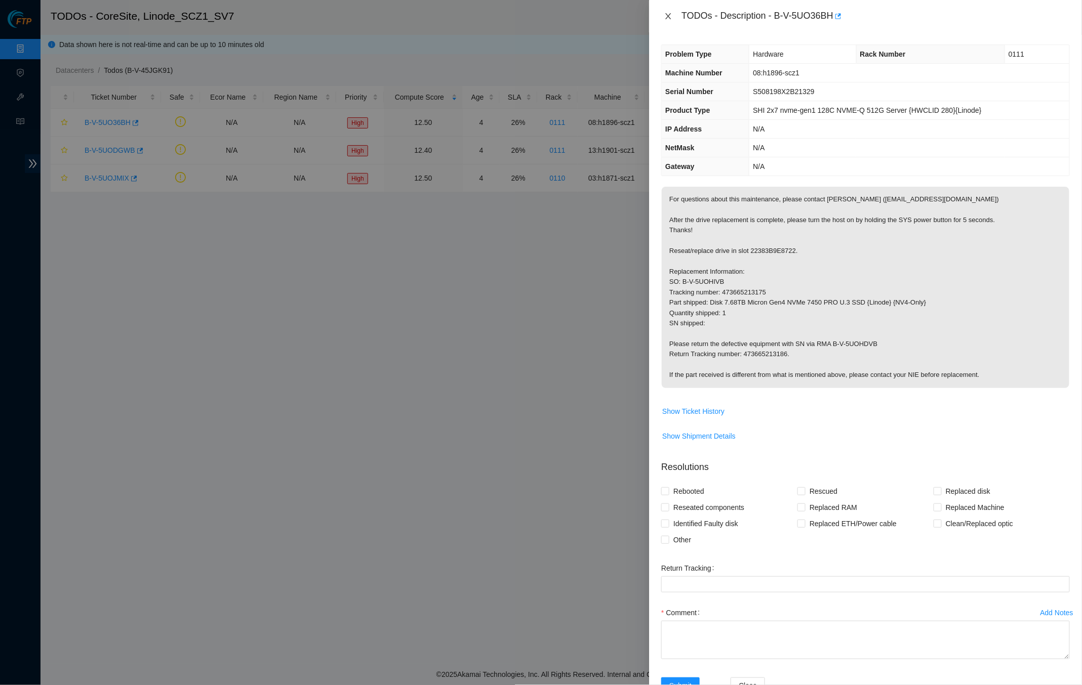
click at [666, 15] on icon "close" at bounding box center [668, 16] width 8 height 8
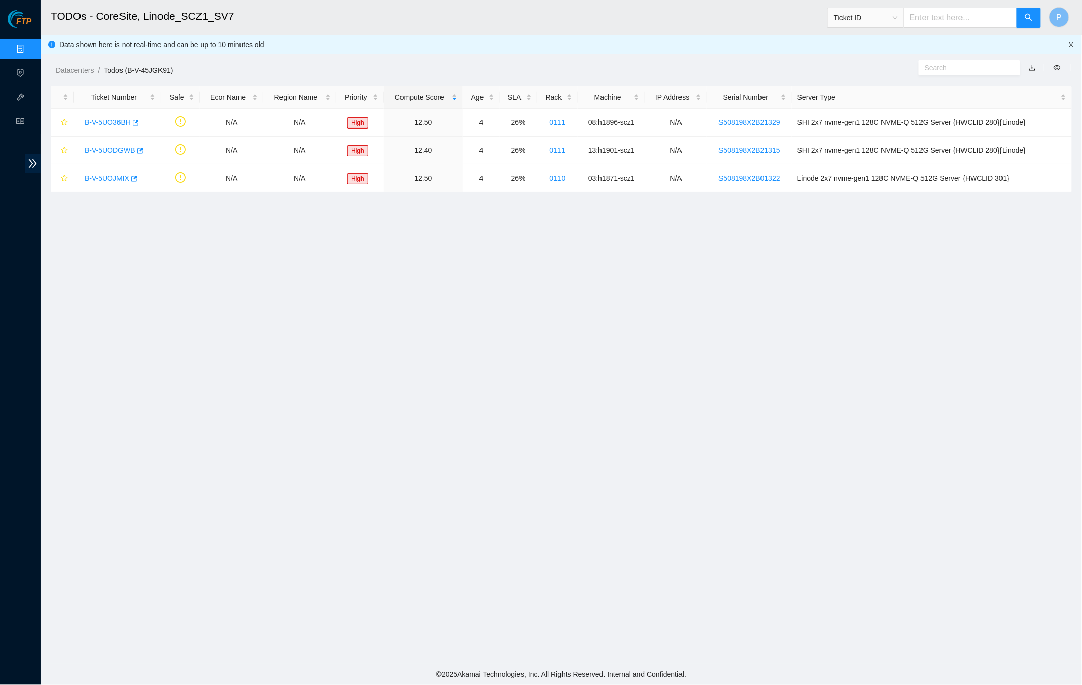
click at [1069, 44] on icon "close" at bounding box center [1071, 45] width 6 height 6
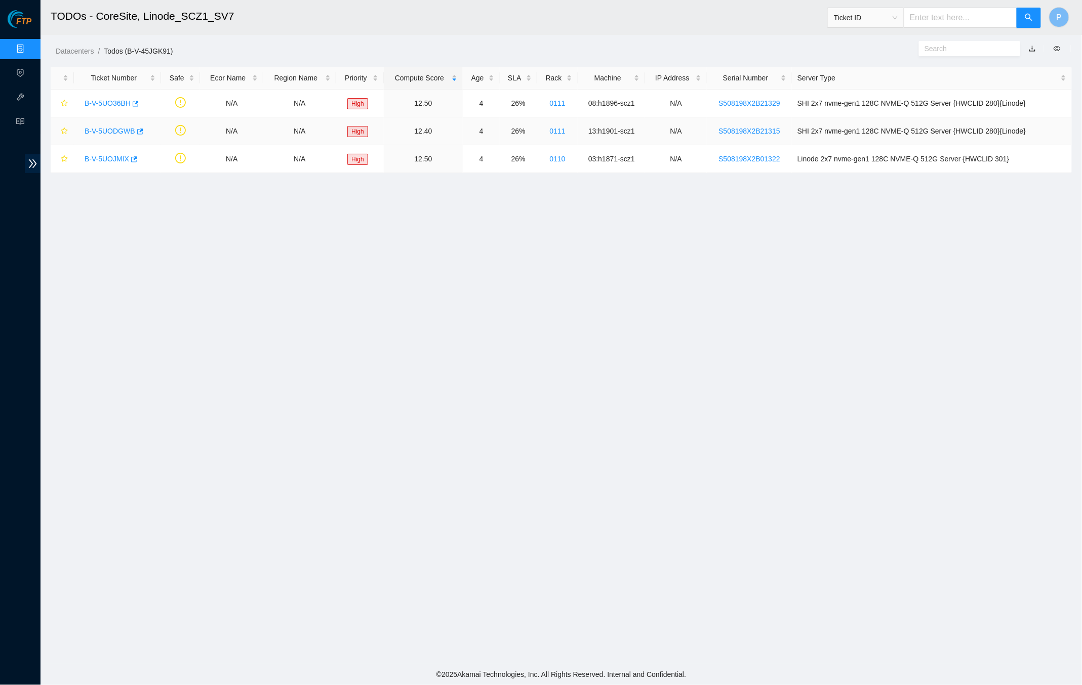
click at [120, 123] on div "B-V-5UODGWB" at bounding box center [117, 131] width 76 height 16
click at [115, 129] on link "B-V-5UODGWB" at bounding box center [110, 131] width 51 height 8
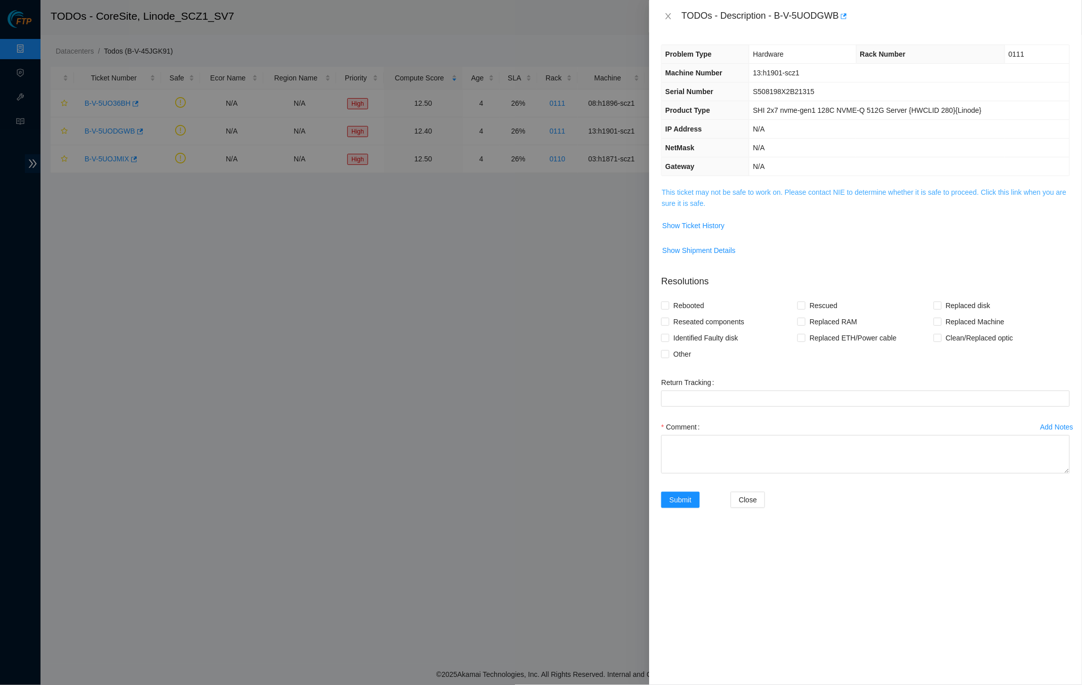
click at [741, 188] on link "This ticket may not be safe to work on. Please contact NIE to determine whether…" at bounding box center [864, 197] width 404 height 19
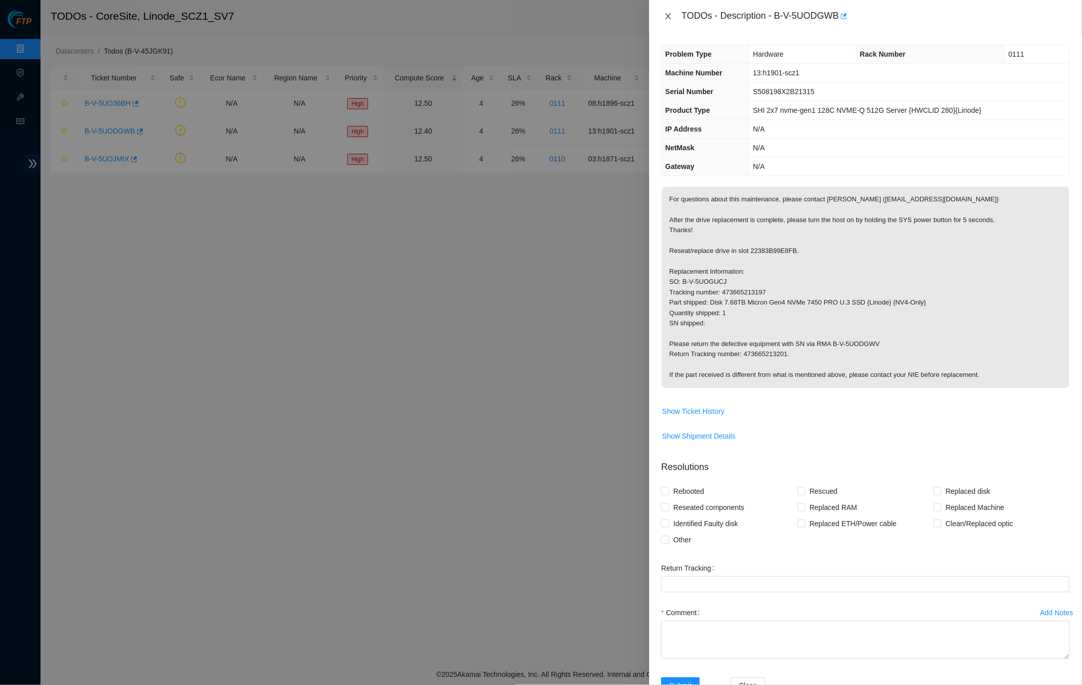
click at [665, 16] on icon "close" at bounding box center [668, 16] width 8 height 8
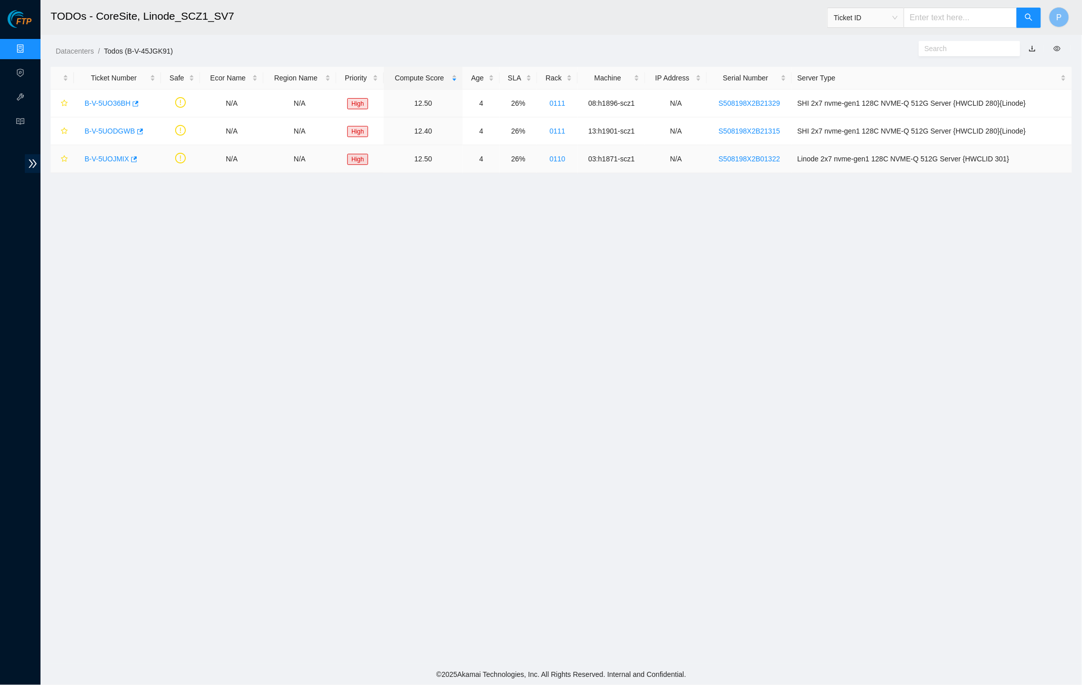
click at [110, 155] on link "B-V-5UOJMIX" at bounding box center [107, 159] width 45 height 8
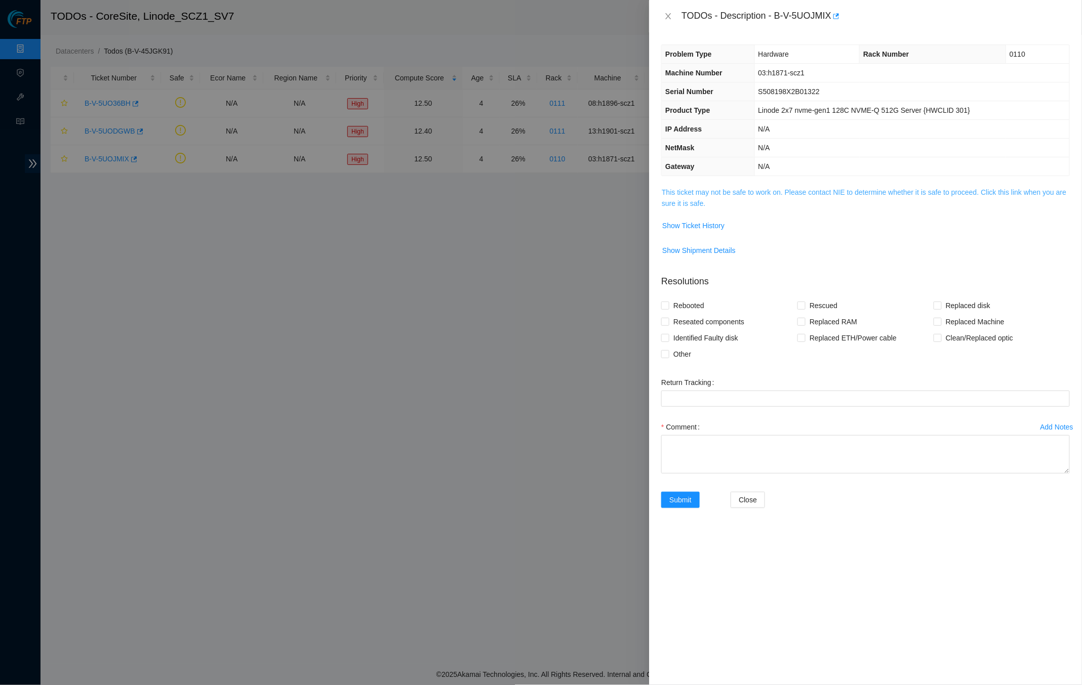
click at [763, 188] on link "This ticket may not be safe to work on. Please contact NIE to determine whether…" at bounding box center [864, 197] width 404 height 19
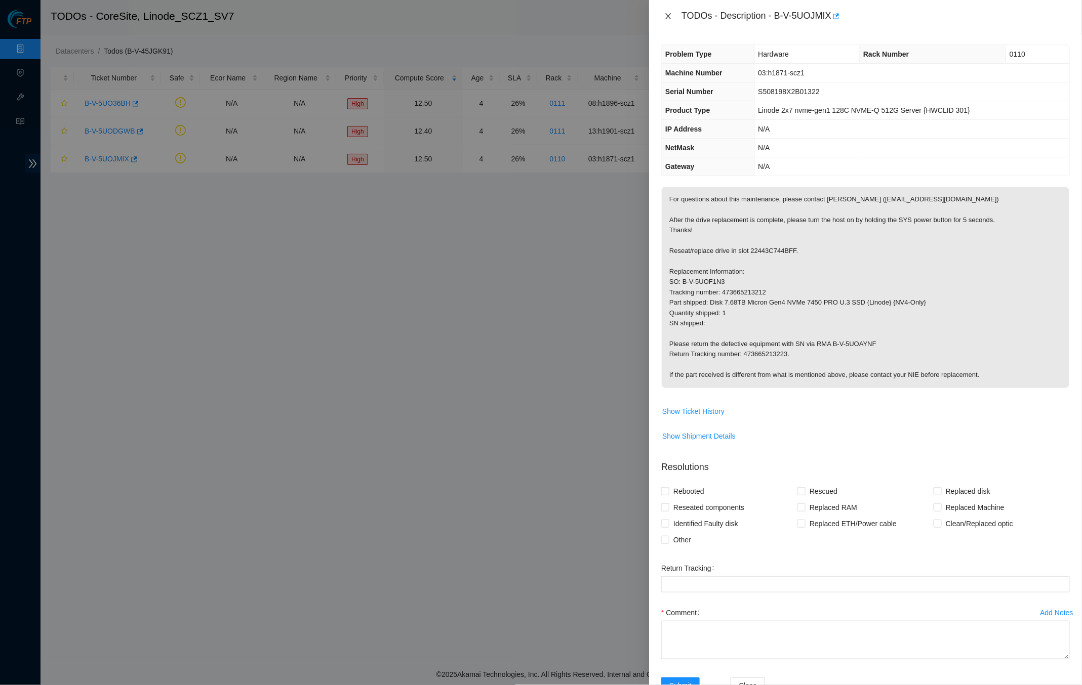
click at [672, 15] on icon "close" at bounding box center [668, 16] width 8 height 8
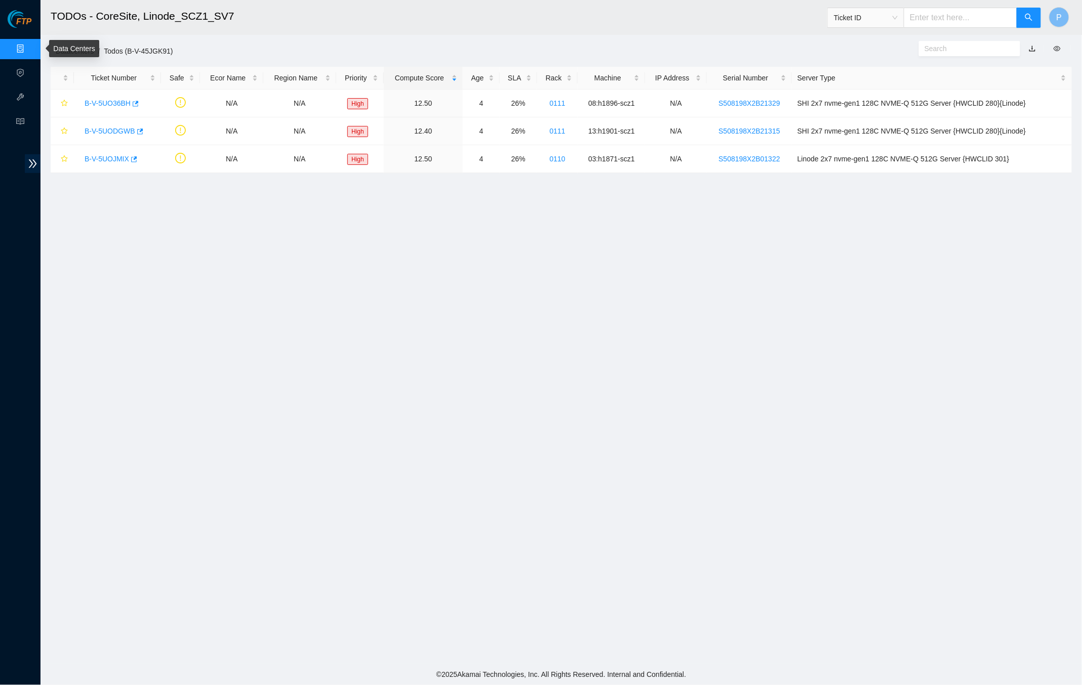
click at [29, 45] on link "Data Centers" at bounding box center [50, 49] width 42 height 8
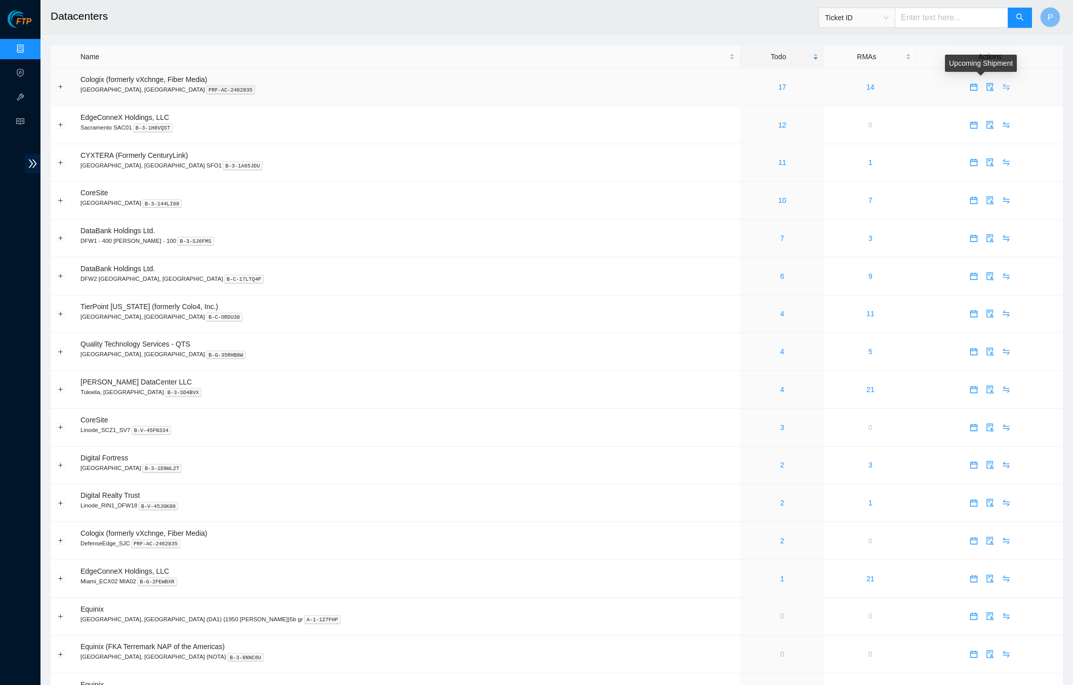
click at [1002, 86] on icon "swap" at bounding box center [1006, 87] width 8 height 8
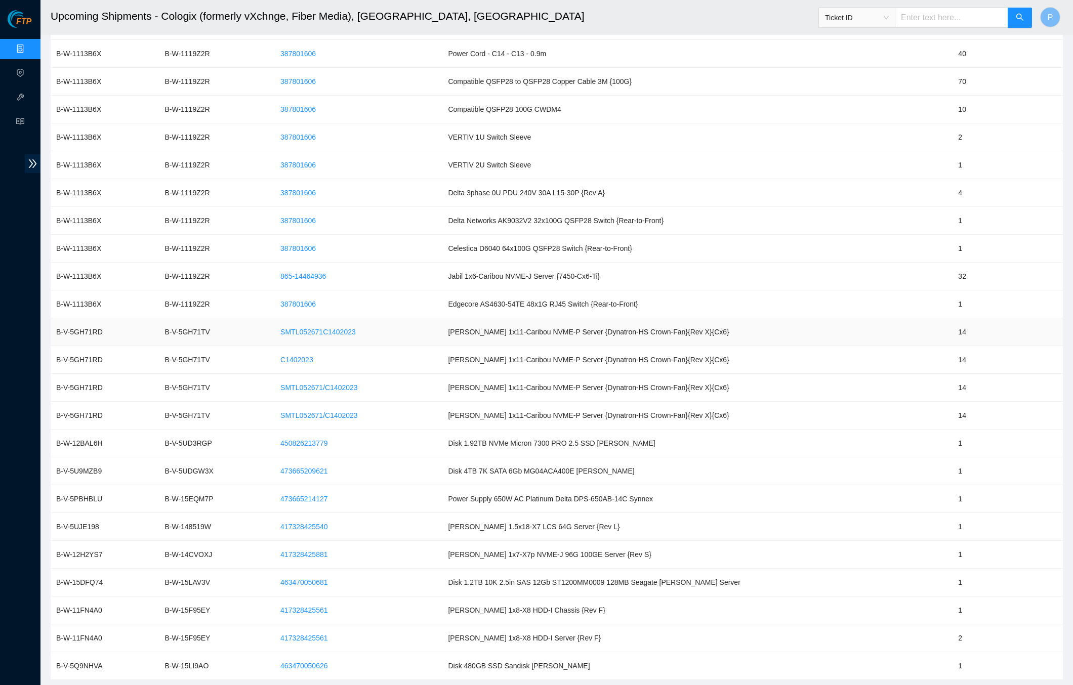
scroll to position [1528, 0]
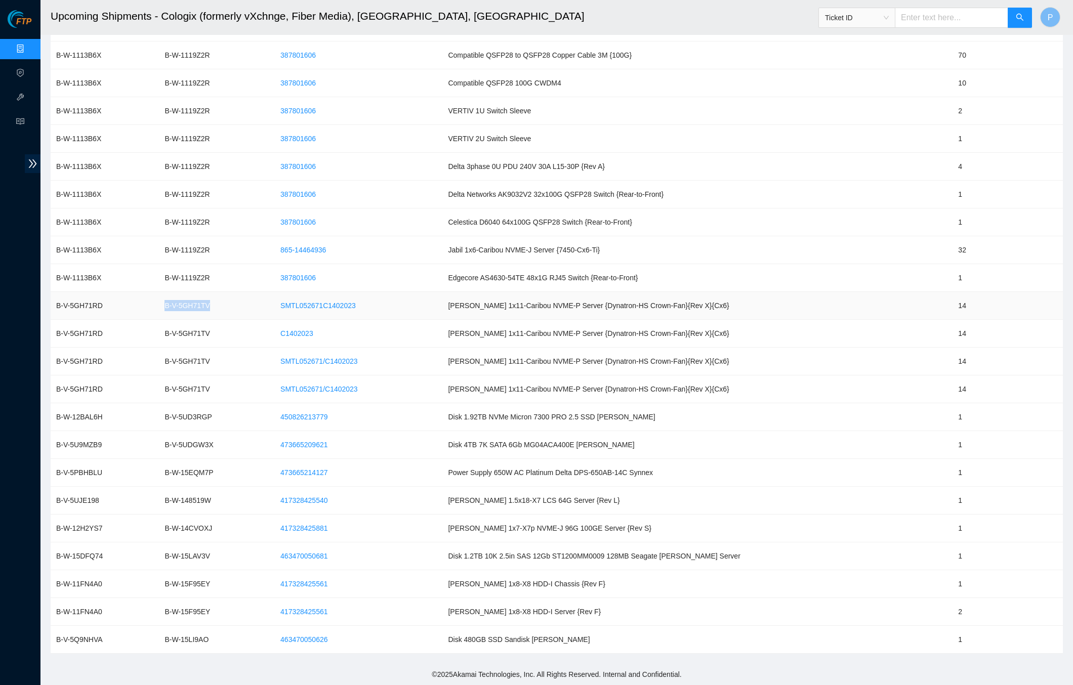
drag, startPoint x: 242, startPoint y: 302, endPoint x: 170, endPoint y: 302, distance: 72.4
click at [170, 302] on td "B-V-5GH71TV" at bounding box center [213, 306] width 108 height 28
copy td "B-V-5GH71TV"
drag, startPoint x: 113, startPoint y: 303, endPoint x: 75, endPoint y: 305, distance: 37.5
click at [55, 302] on td "B-V-5GH71RD" at bounding box center [105, 306] width 108 height 28
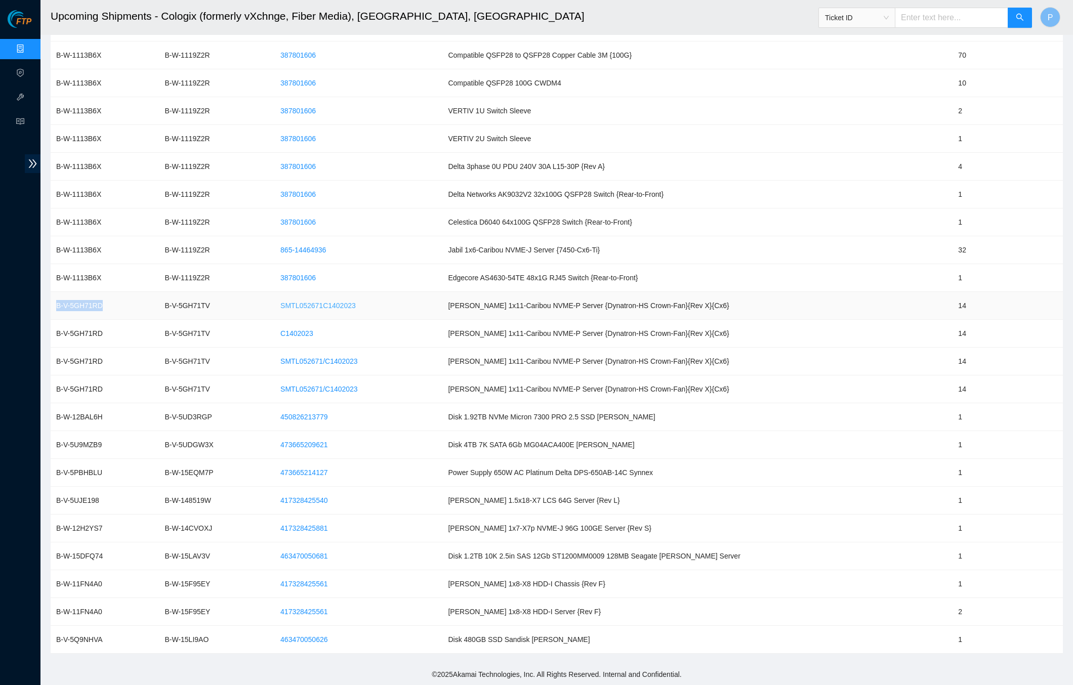
click at [328, 307] on span "SMTL052671C1402023" at bounding box center [317, 305] width 75 height 11
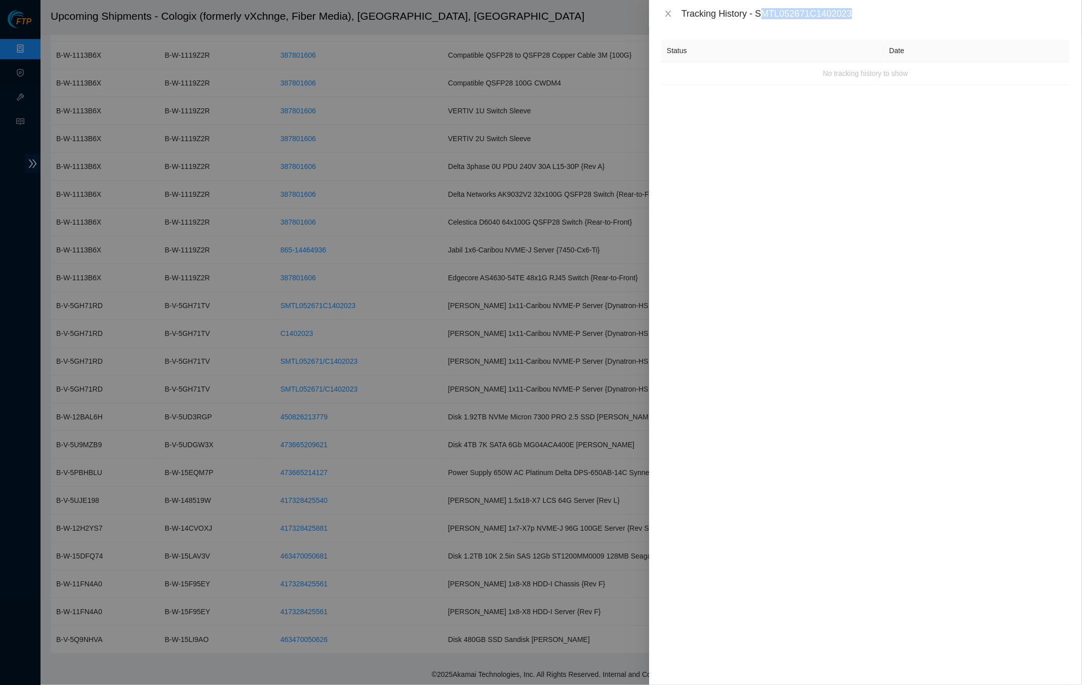
drag, startPoint x: 869, startPoint y: 13, endPoint x: 765, endPoint y: 10, distance: 103.3
click at [765, 10] on div "Tracking History - SMTL052671C1402023" at bounding box center [875, 13] width 388 height 11
click at [663, 17] on button "Close" at bounding box center [668, 14] width 14 height 10
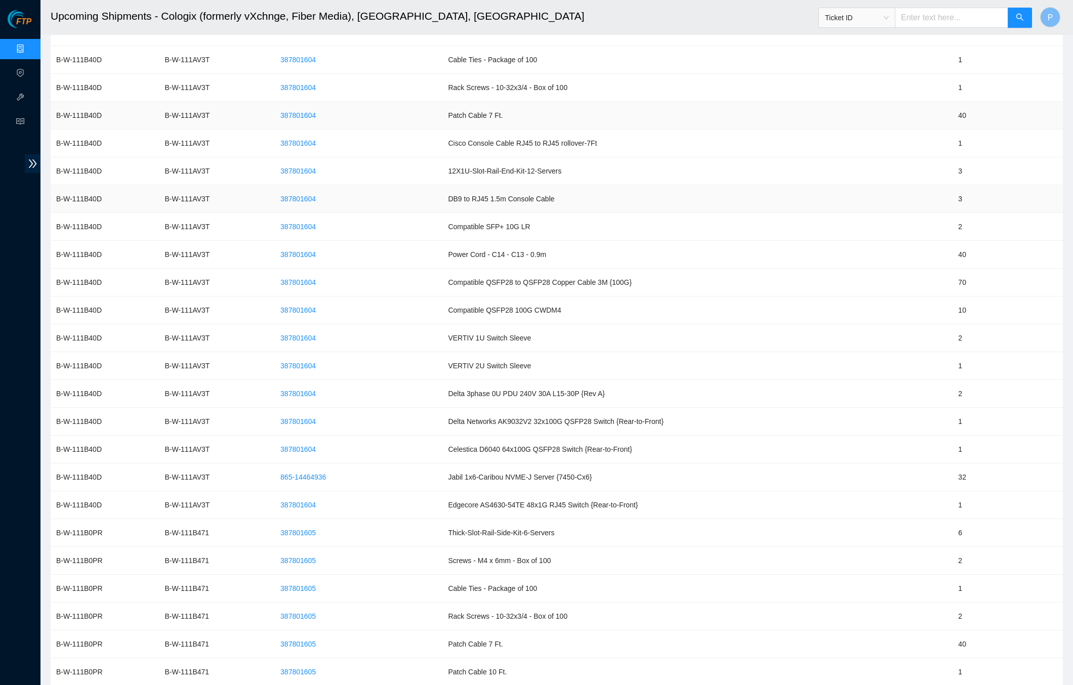
scroll to position [0, 0]
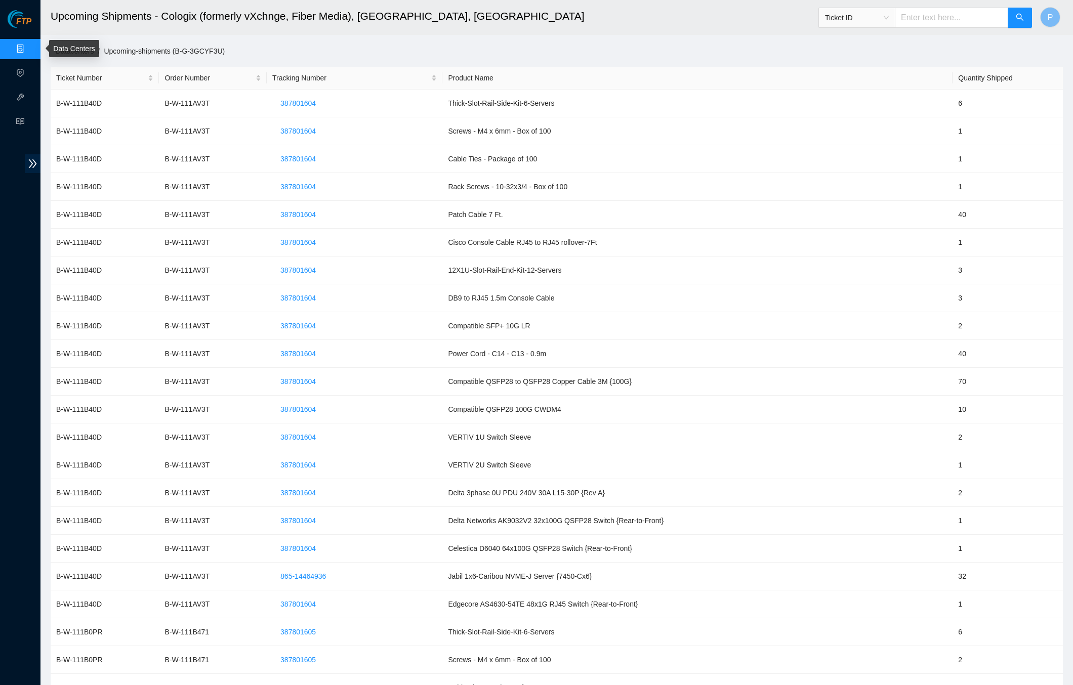
click at [29, 48] on link "Data Centers" at bounding box center [50, 49] width 42 height 8
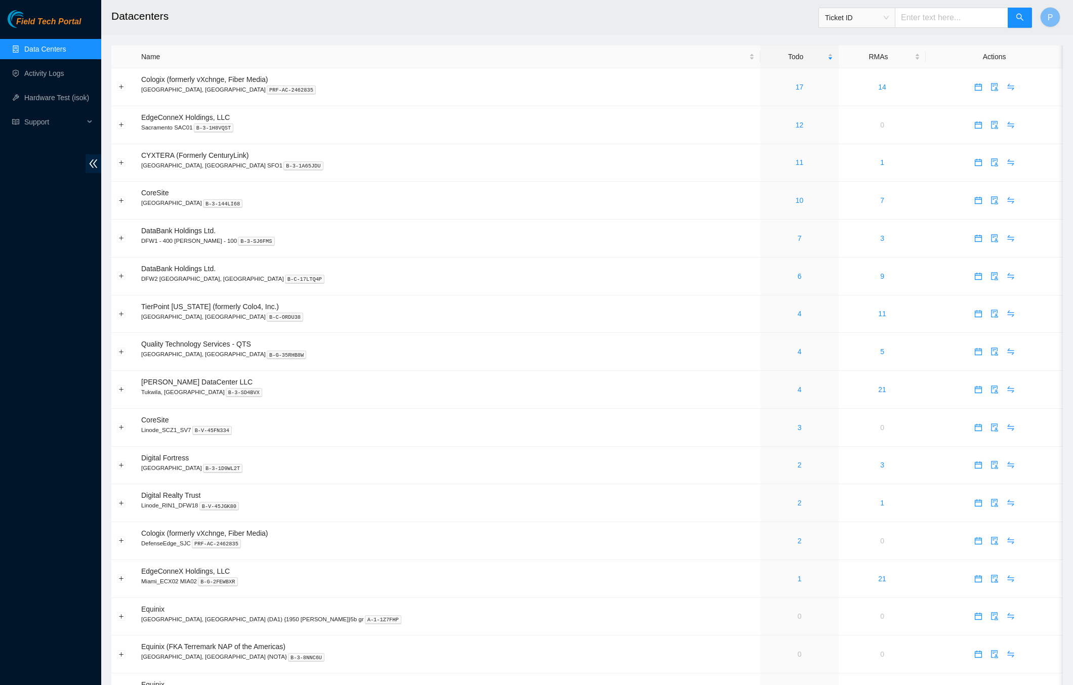
click at [944, 16] on input "text" at bounding box center [951, 18] width 113 height 20
paste input "B-V-5GH71RD"
type input "B-V-5GH71RD"
click at [1024, 22] on button "button" at bounding box center [1020, 18] width 24 height 20
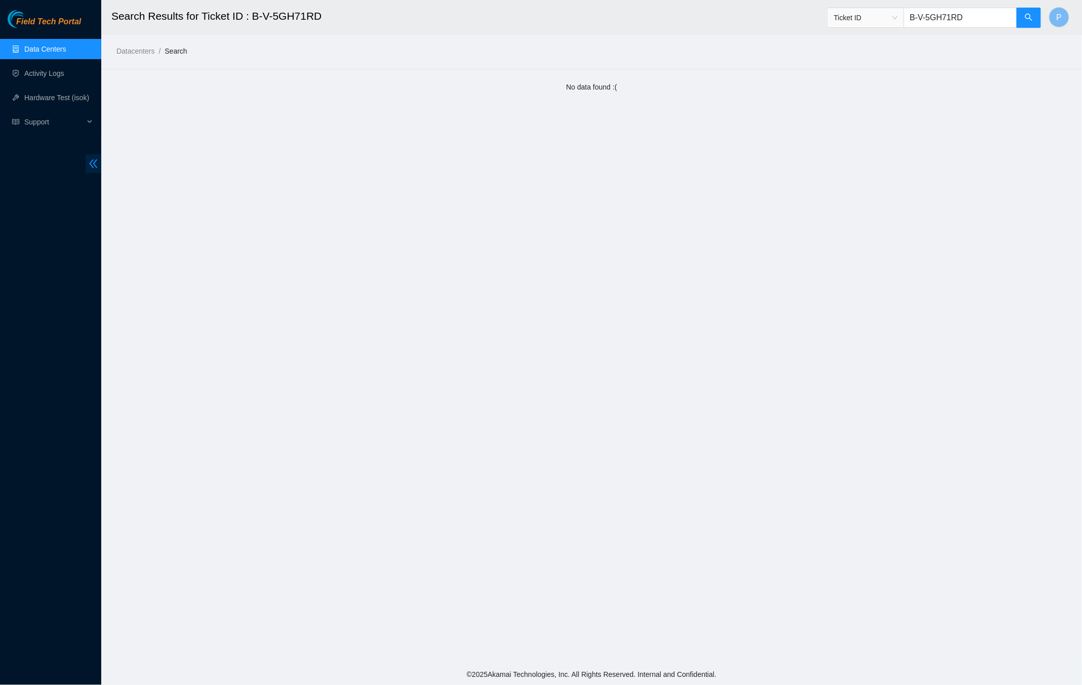
click at [100, 166] on span "double-left" at bounding box center [94, 163] width 16 height 19
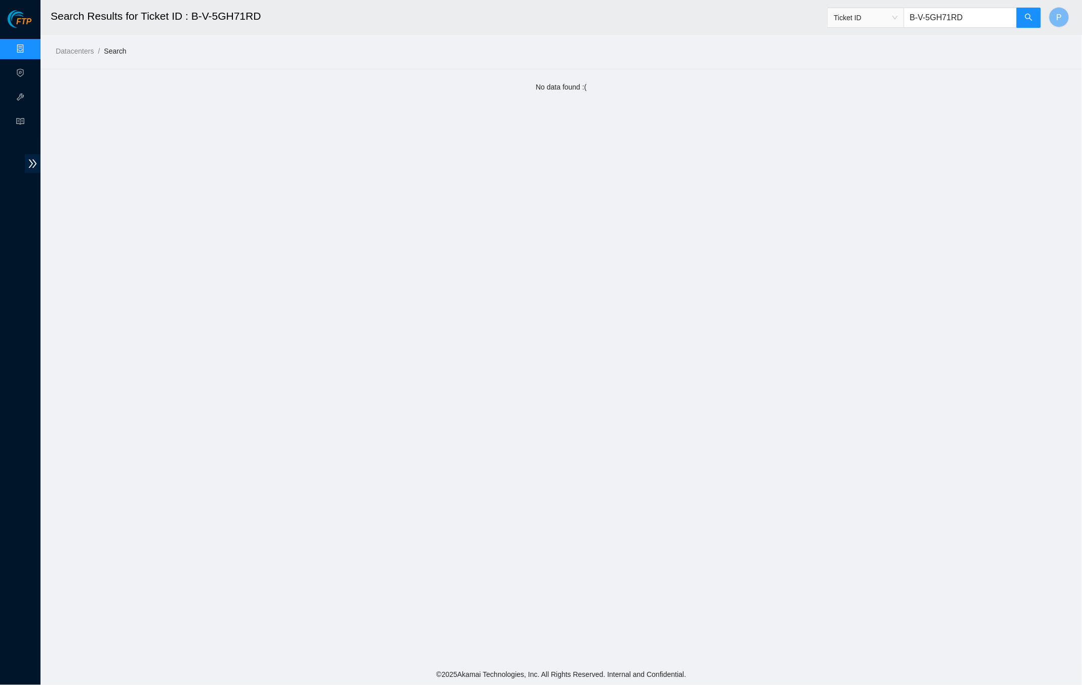
drag, startPoint x: 982, startPoint y: 18, endPoint x: 909, endPoint y: 18, distance: 72.9
click at [909, 18] on input "B-V-5GH71RD" at bounding box center [960, 18] width 113 height 20
paste input "TV"
click at [1035, 19] on button "button" at bounding box center [1028, 18] width 24 height 20
drag, startPoint x: 969, startPoint y: 17, endPoint x: 910, endPoint y: 18, distance: 58.7
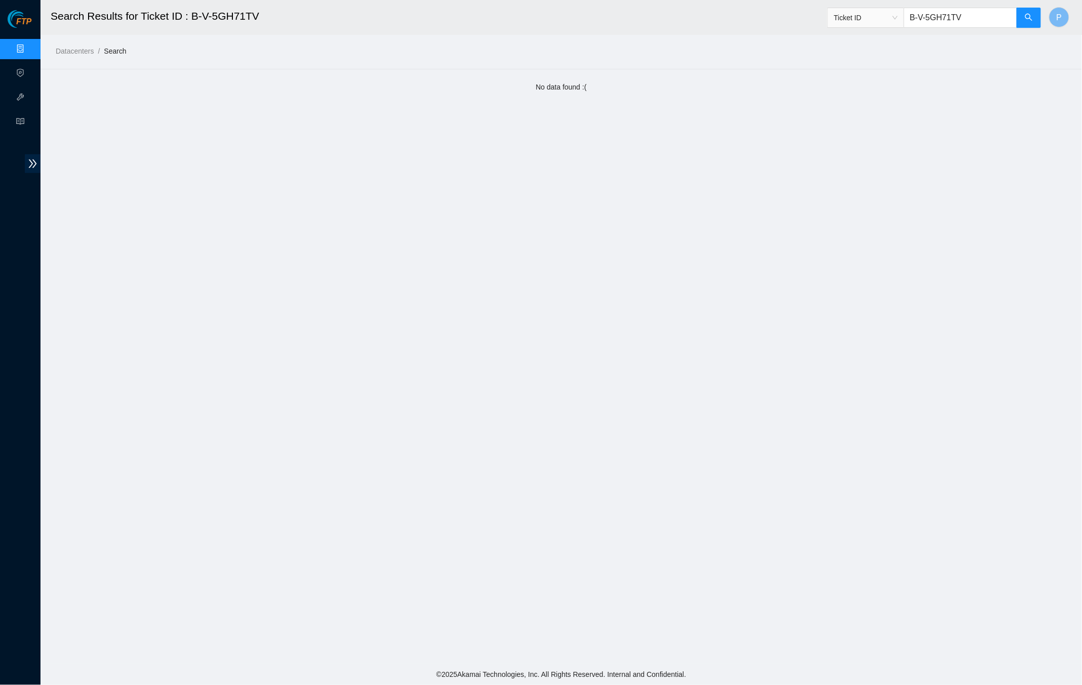
click at [910, 18] on input "B-V-5GH71TV" at bounding box center [960, 18] width 113 height 20
paste input "W-1113B6X"
click at [1020, 18] on button "button" at bounding box center [1028, 18] width 24 height 20
type input "B-W-1113B6X"
click at [29, 45] on link "Data Centers" at bounding box center [50, 49] width 42 height 8
